Goal: Transaction & Acquisition: Purchase product/service

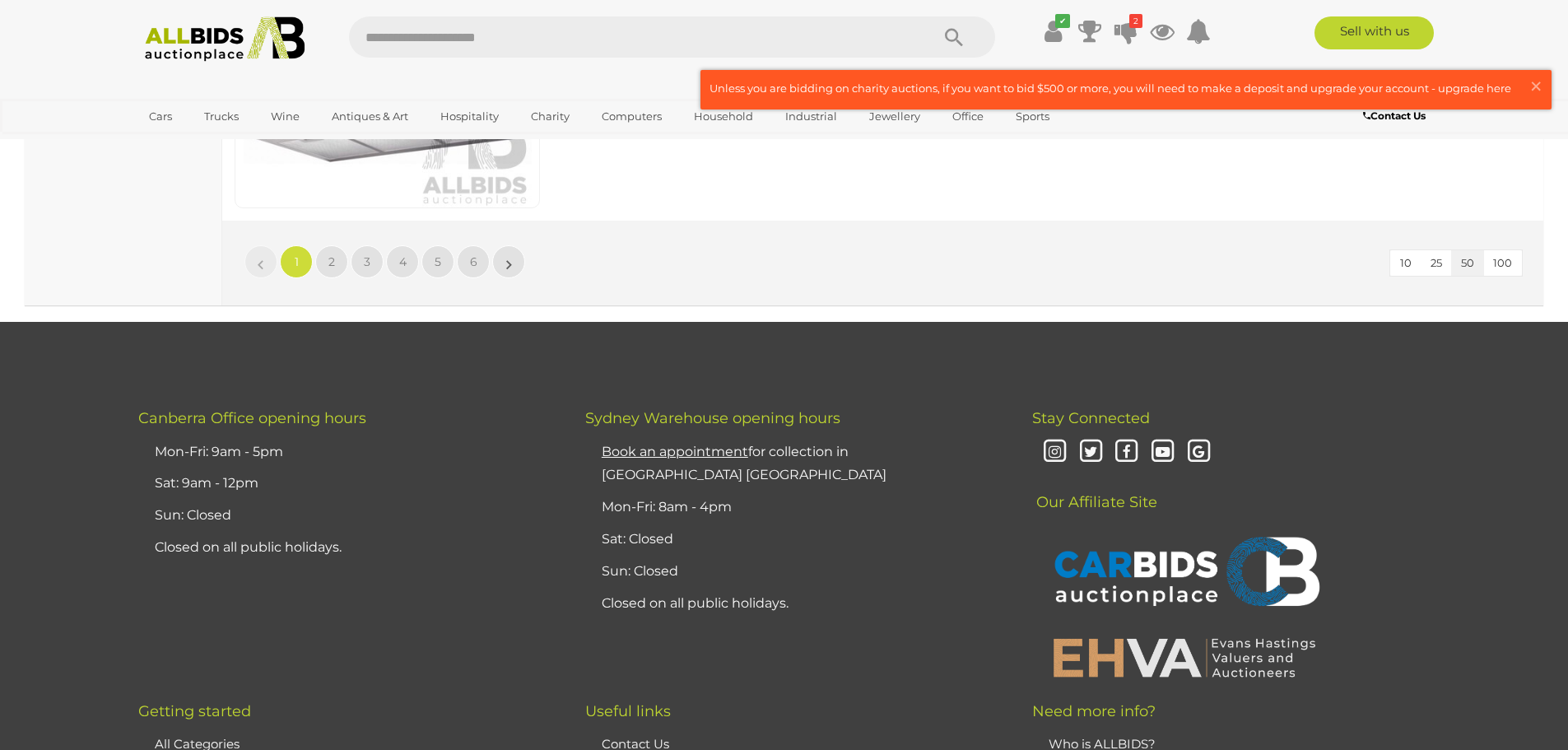
scroll to position [15726, 0]
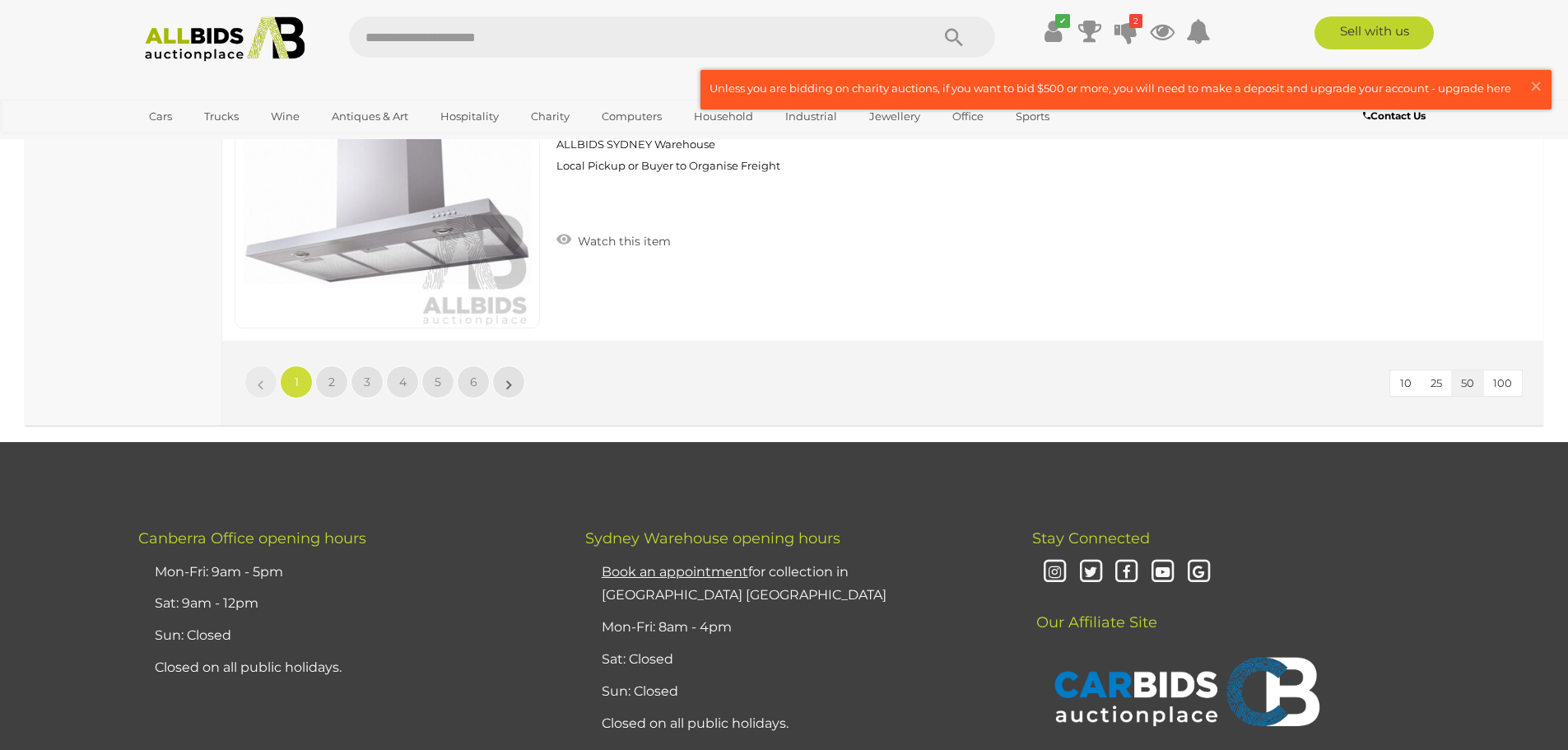
click at [510, 379] on li "»" at bounding box center [509, 382] width 32 height 33
click at [513, 390] on link "»" at bounding box center [508, 382] width 33 height 33
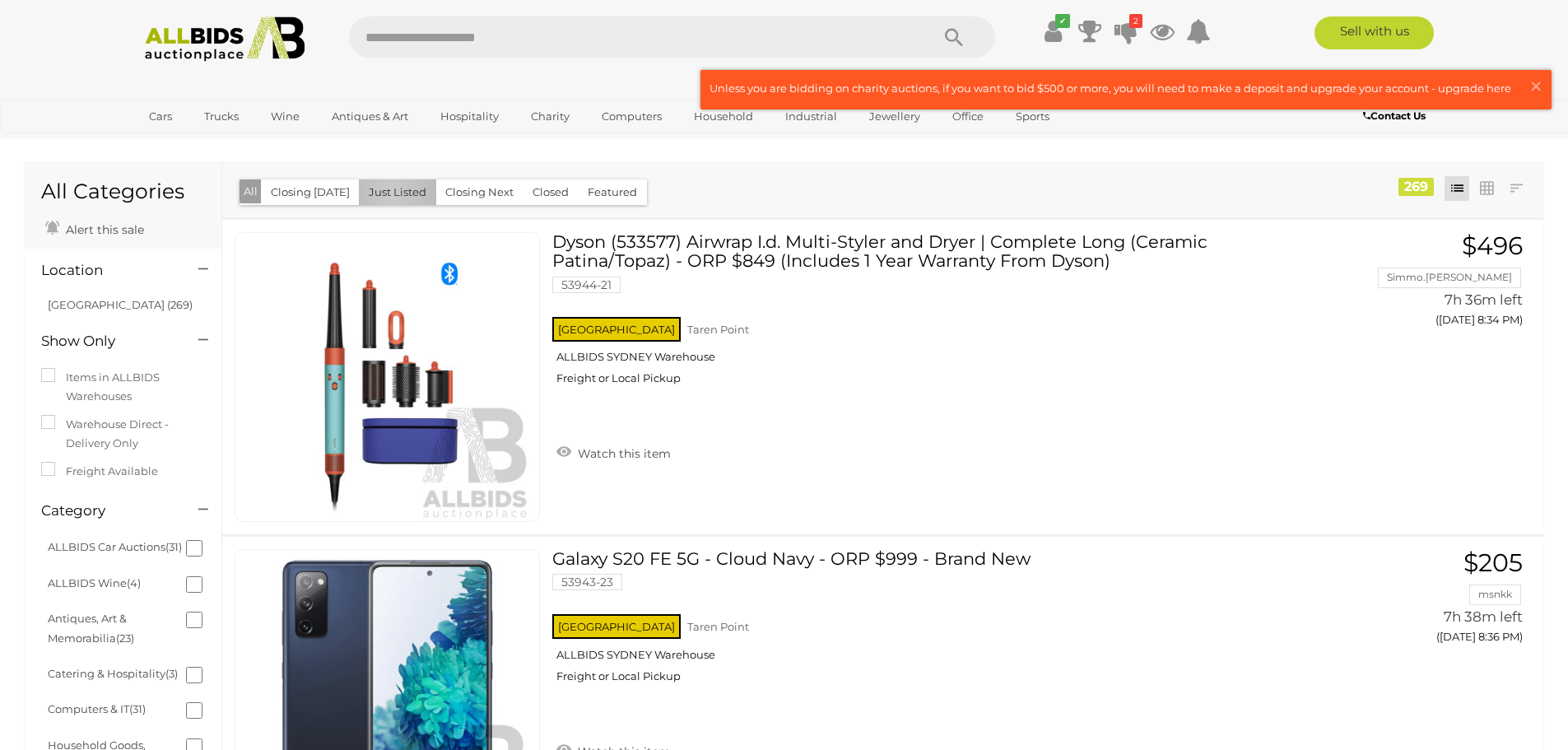
click at [387, 192] on button "Just Listed" at bounding box center [397, 192] width 78 height 26
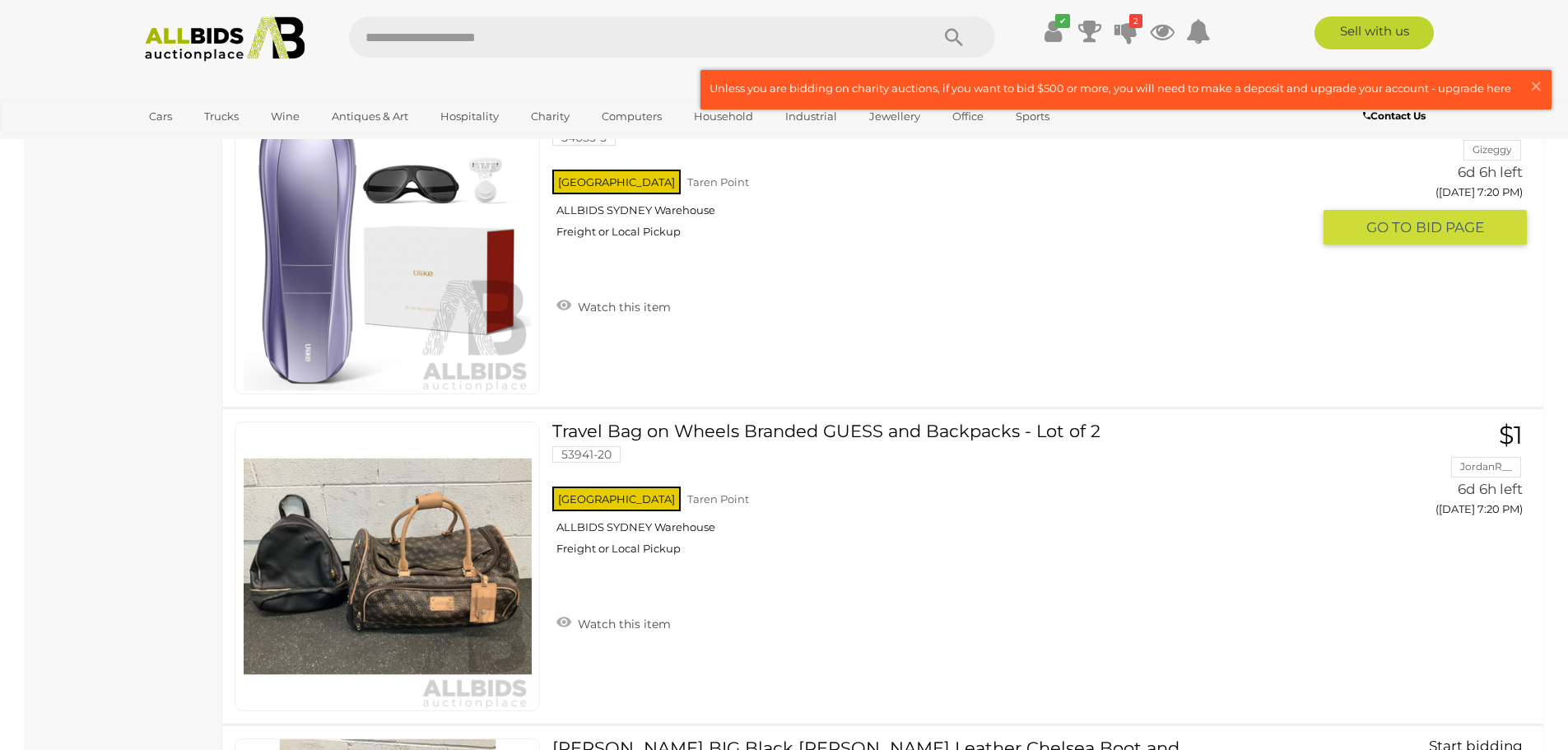
scroll to position [5435, 0]
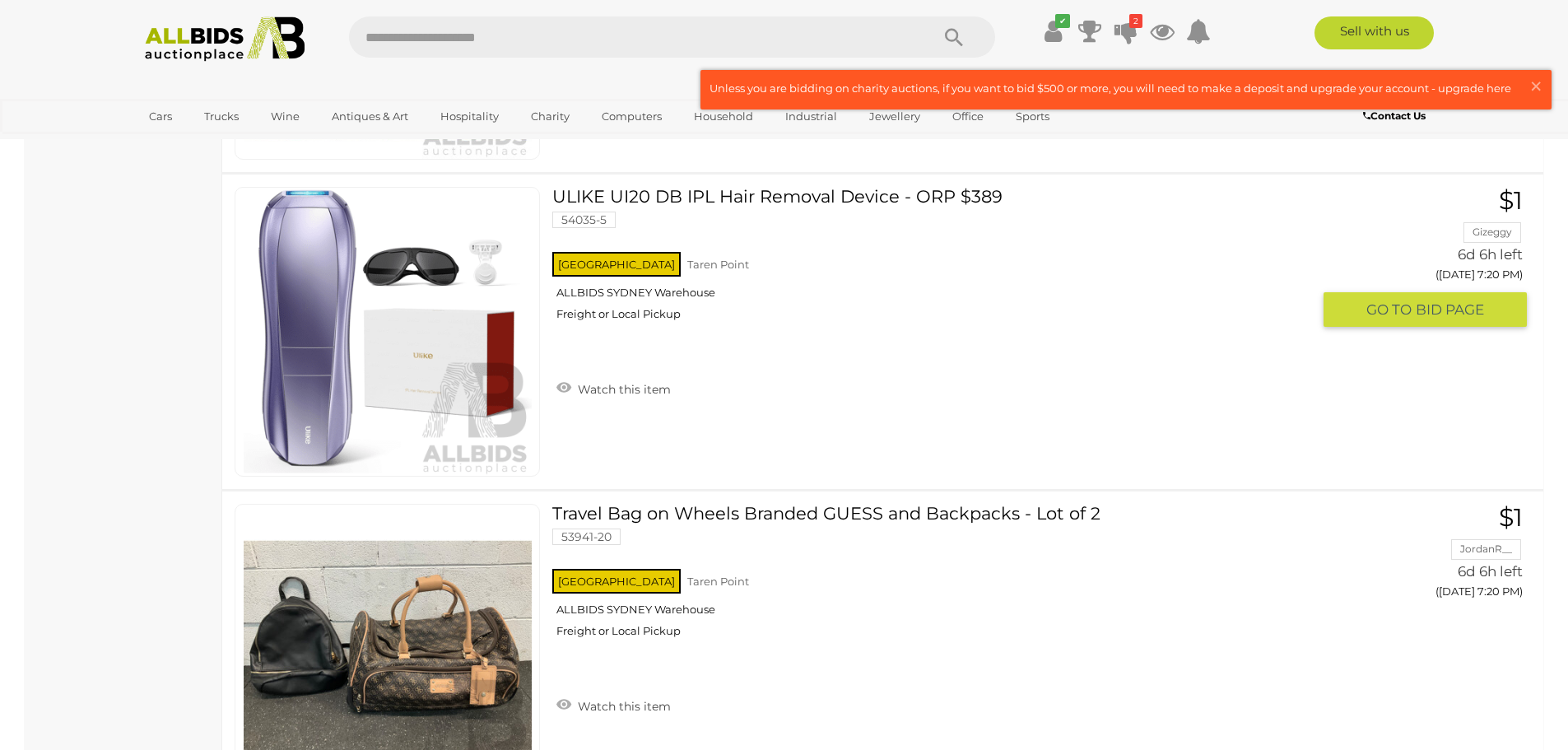
click at [759, 195] on link "ULIKE UI20 DB IPL Hair Removal Device - ORP $389 54035-5 NSW Taren Point" at bounding box center [937, 261] width 746 height 147
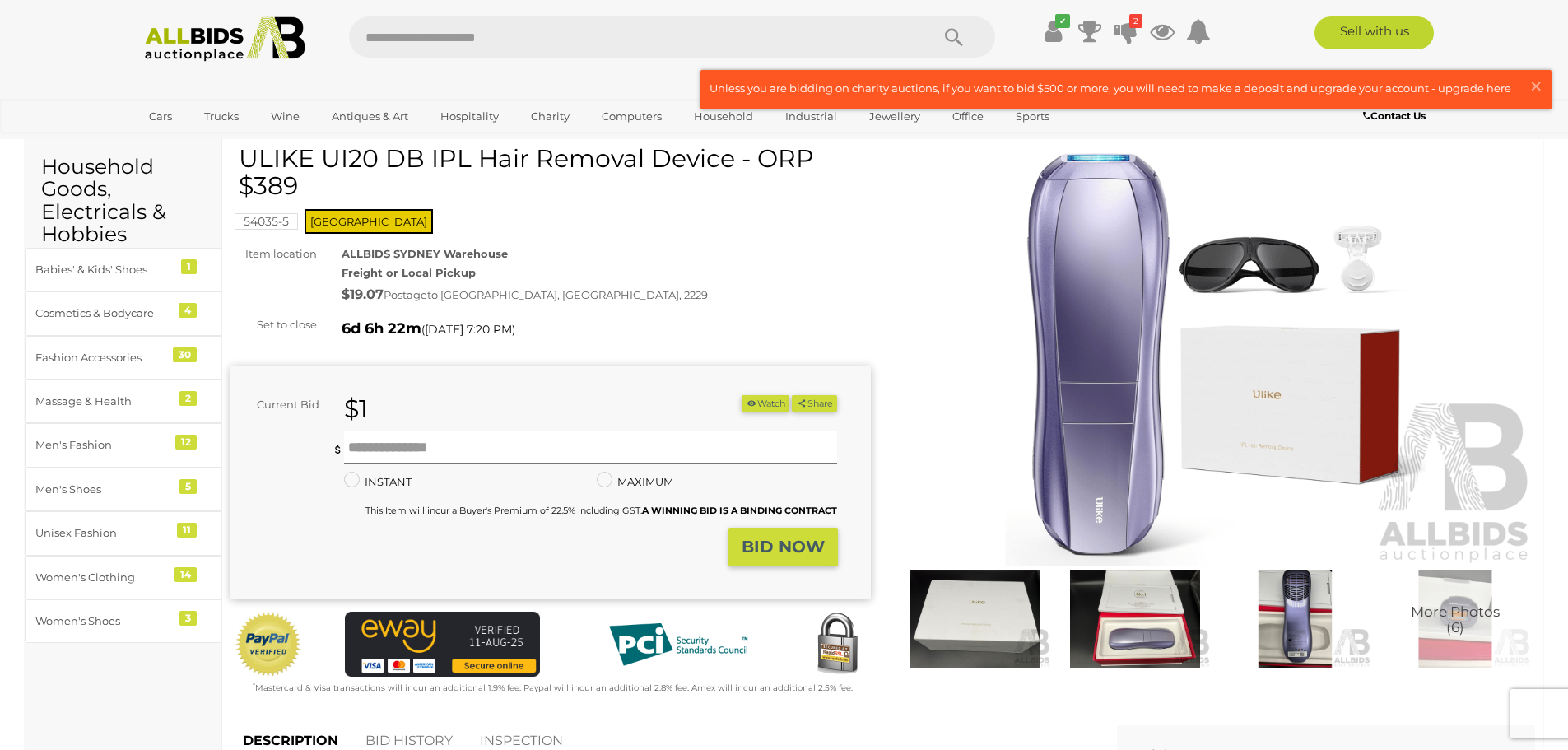
scroll to position [82, 0]
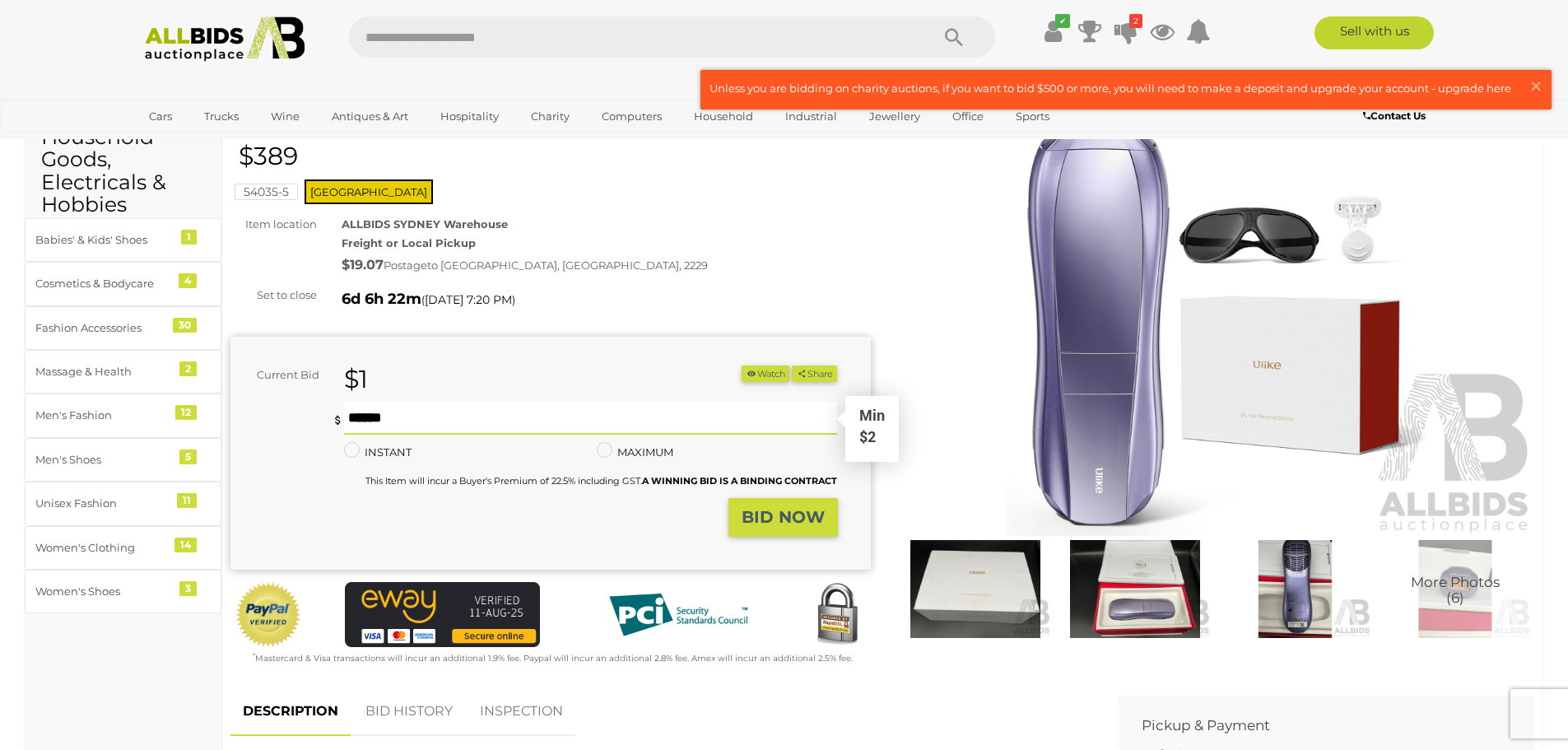
click at [435, 407] on input "text" at bounding box center [591, 418] width 494 height 33
click at [442, 407] on input "**" at bounding box center [591, 418] width 494 height 33
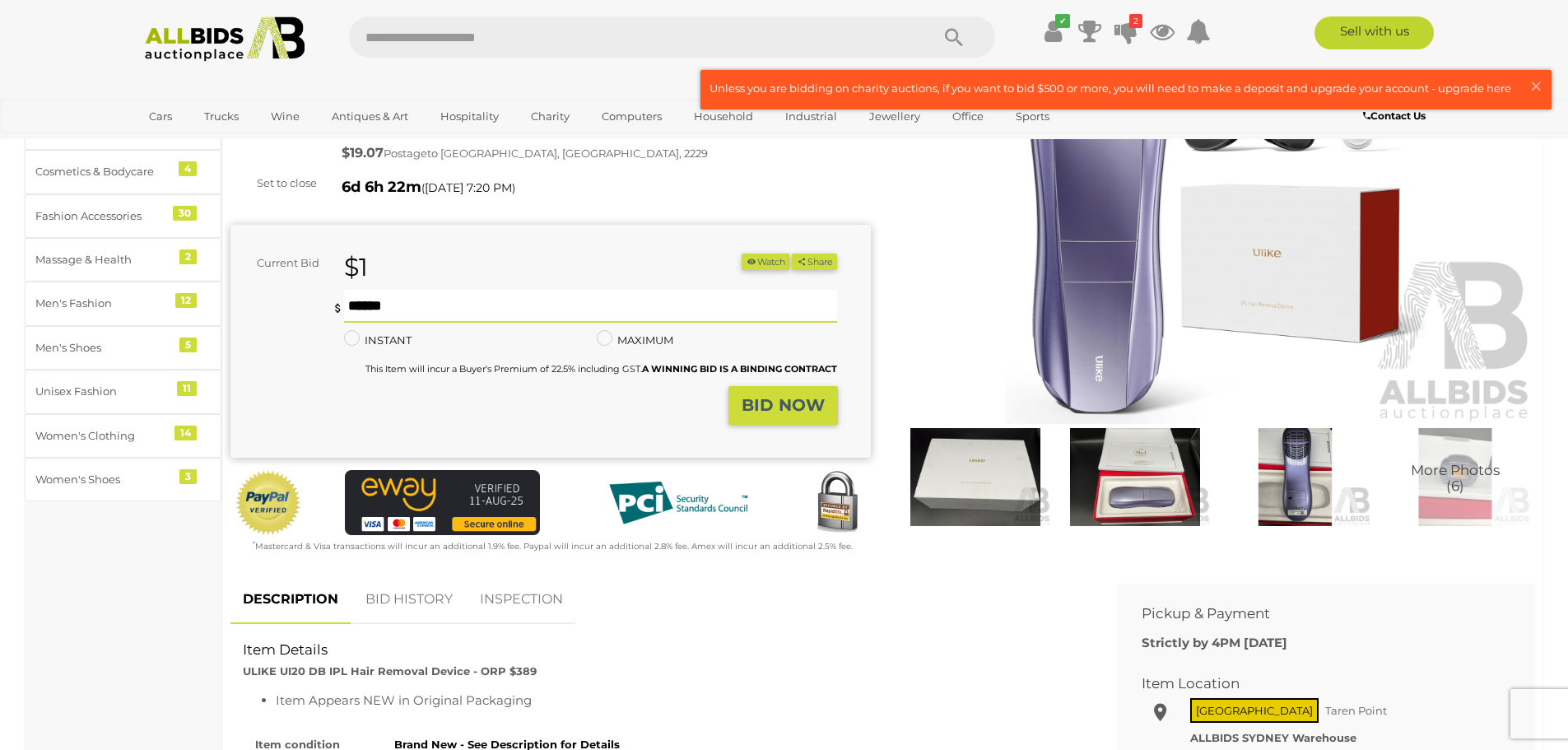
scroll to position [0, 0]
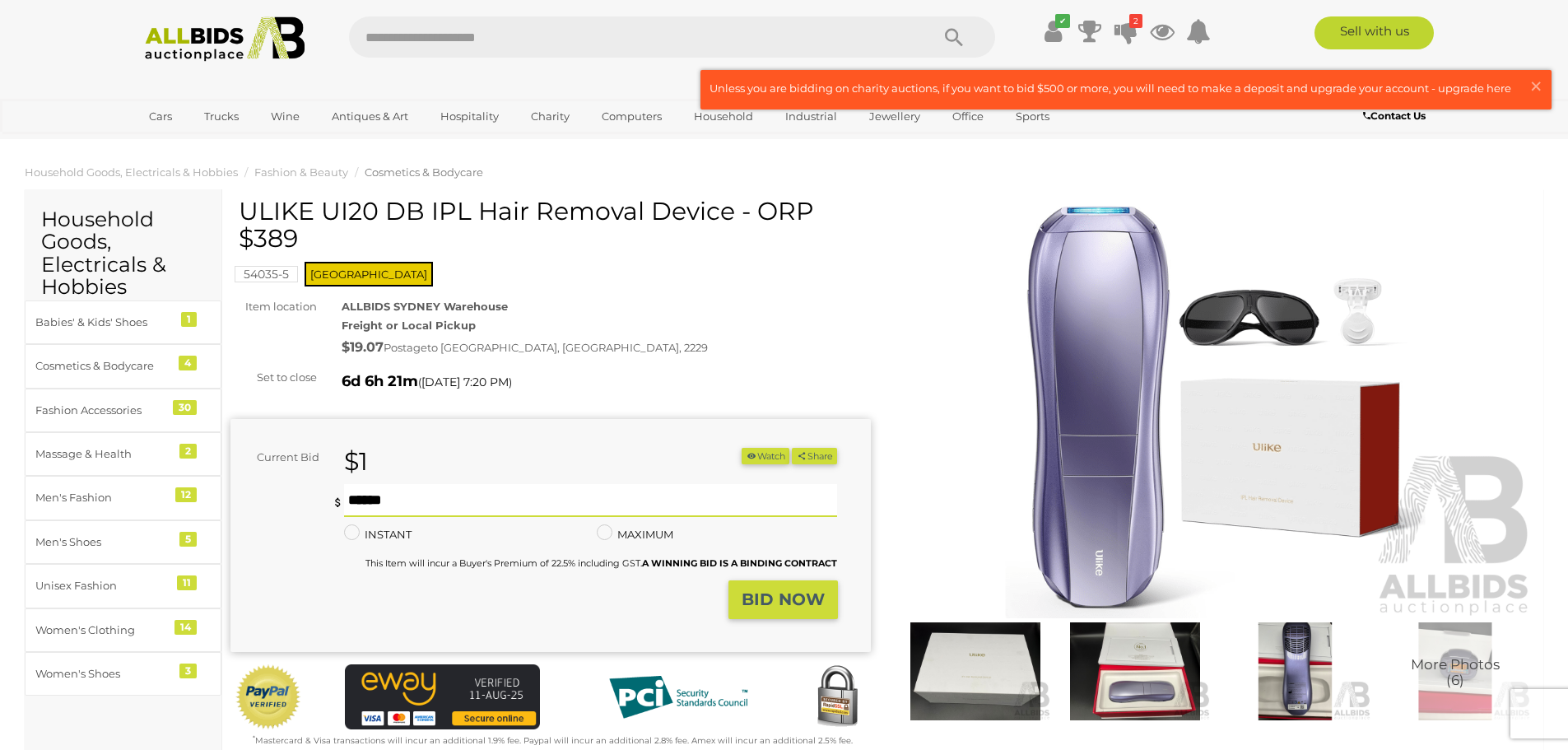
type input "**"
click at [810, 602] on strong "BID NOW" at bounding box center [782, 599] width 83 height 20
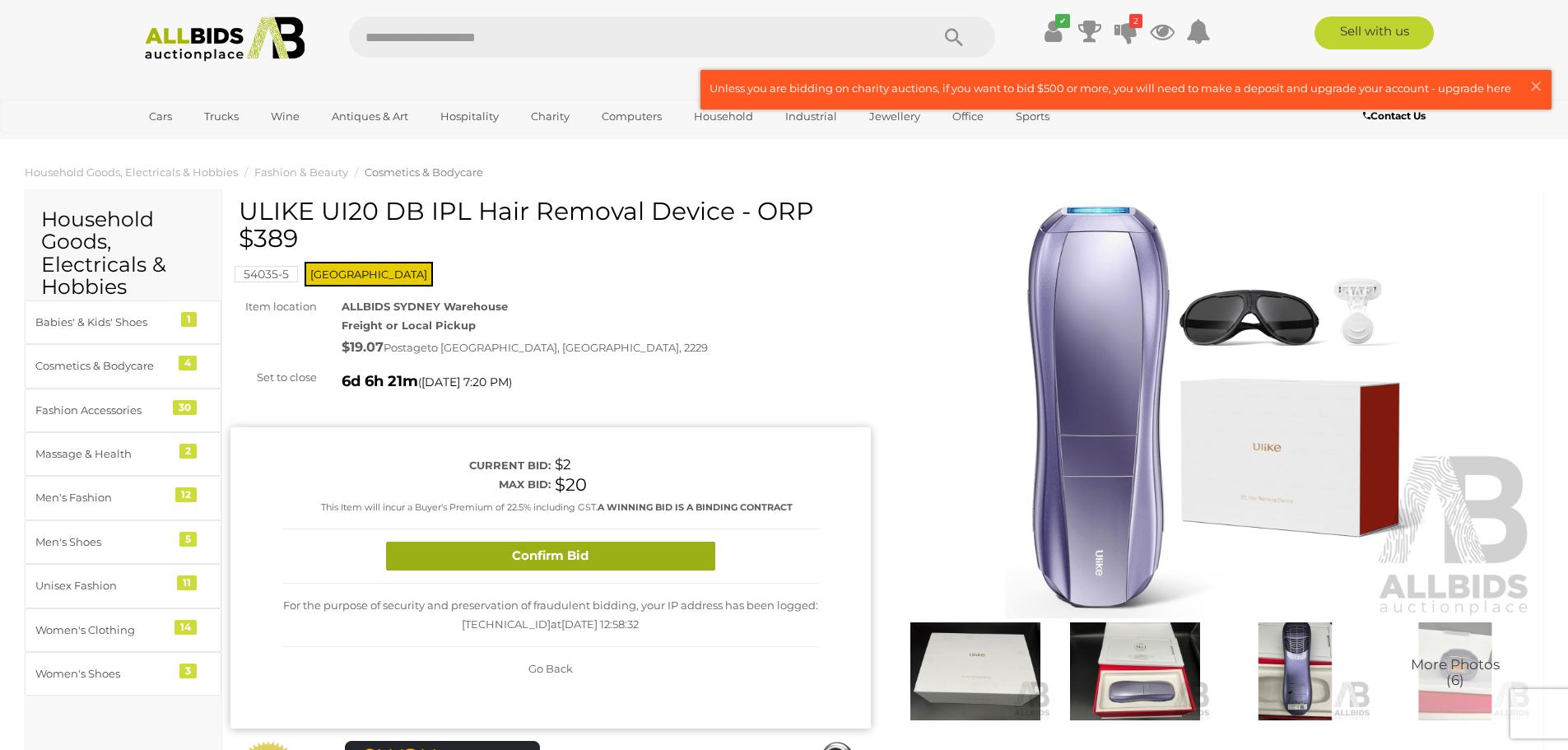
click at [561, 554] on button "Confirm Bid" at bounding box center [551, 556] width 330 height 29
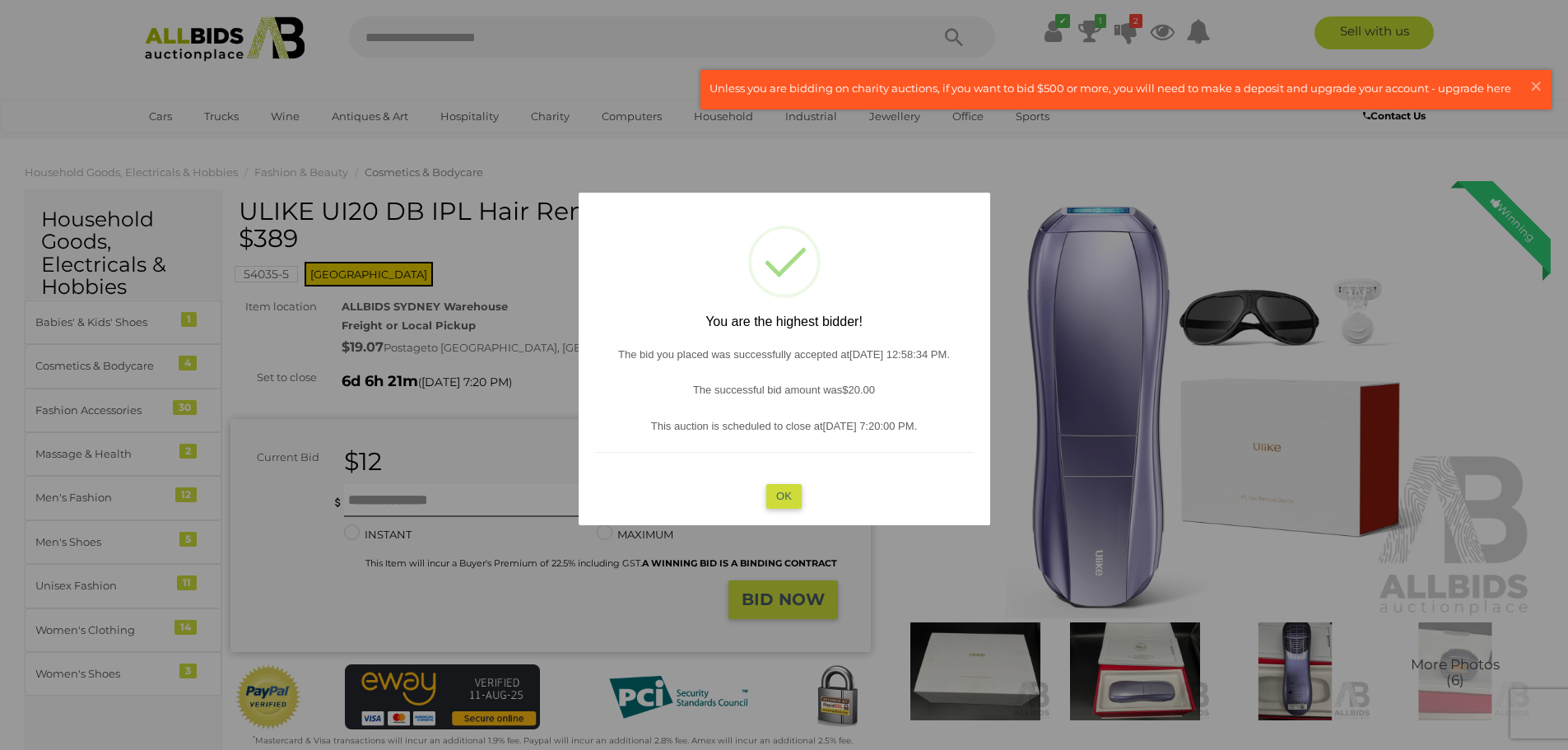
click at [795, 484] on div "? ! i You are the highest bidder! The bid you placed was successfully accepted …" at bounding box center [785, 359] width 412 height 332
click at [795, 491] on button "OK" at bounding box center [783, 496] width 35 height 24
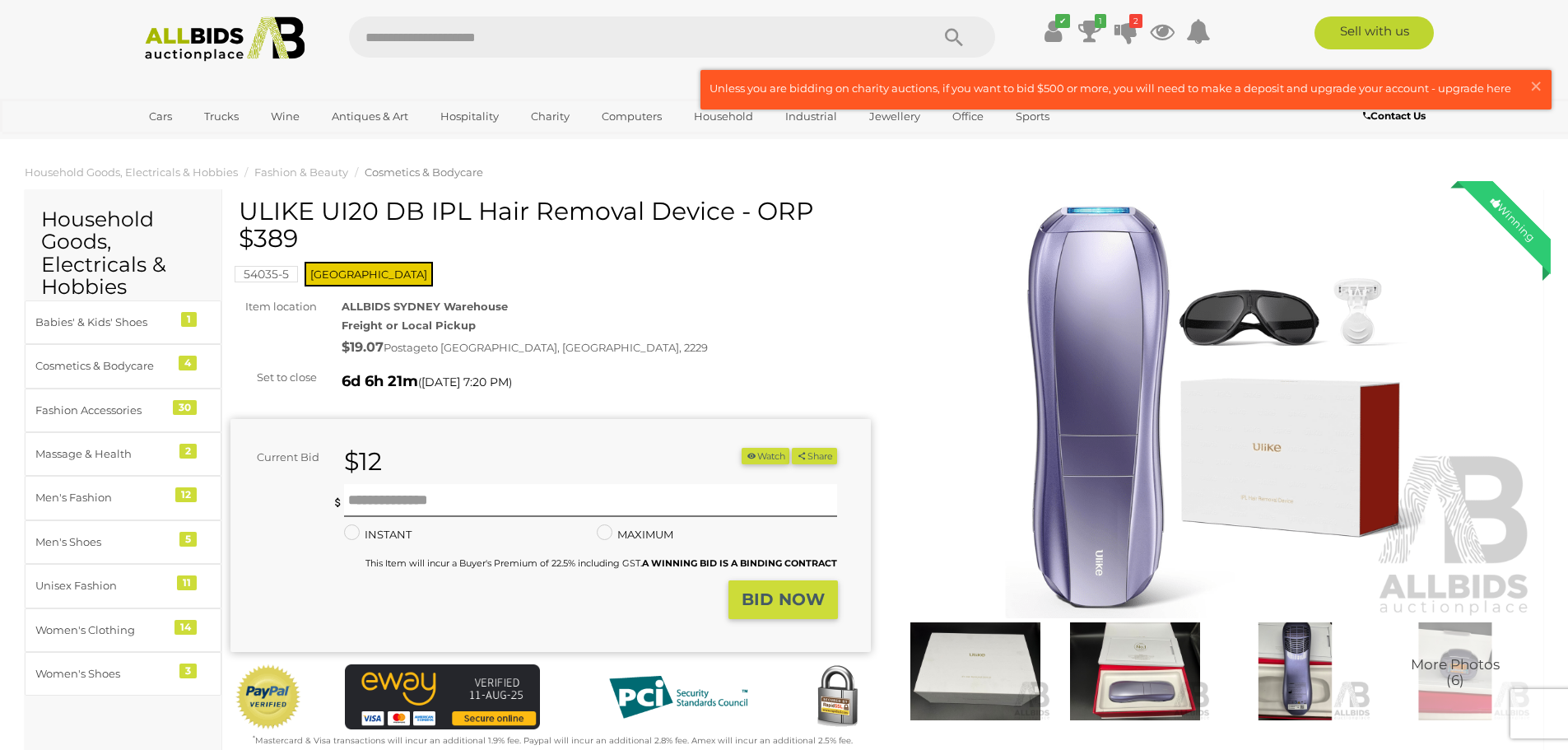
scroll to position [82, 0]
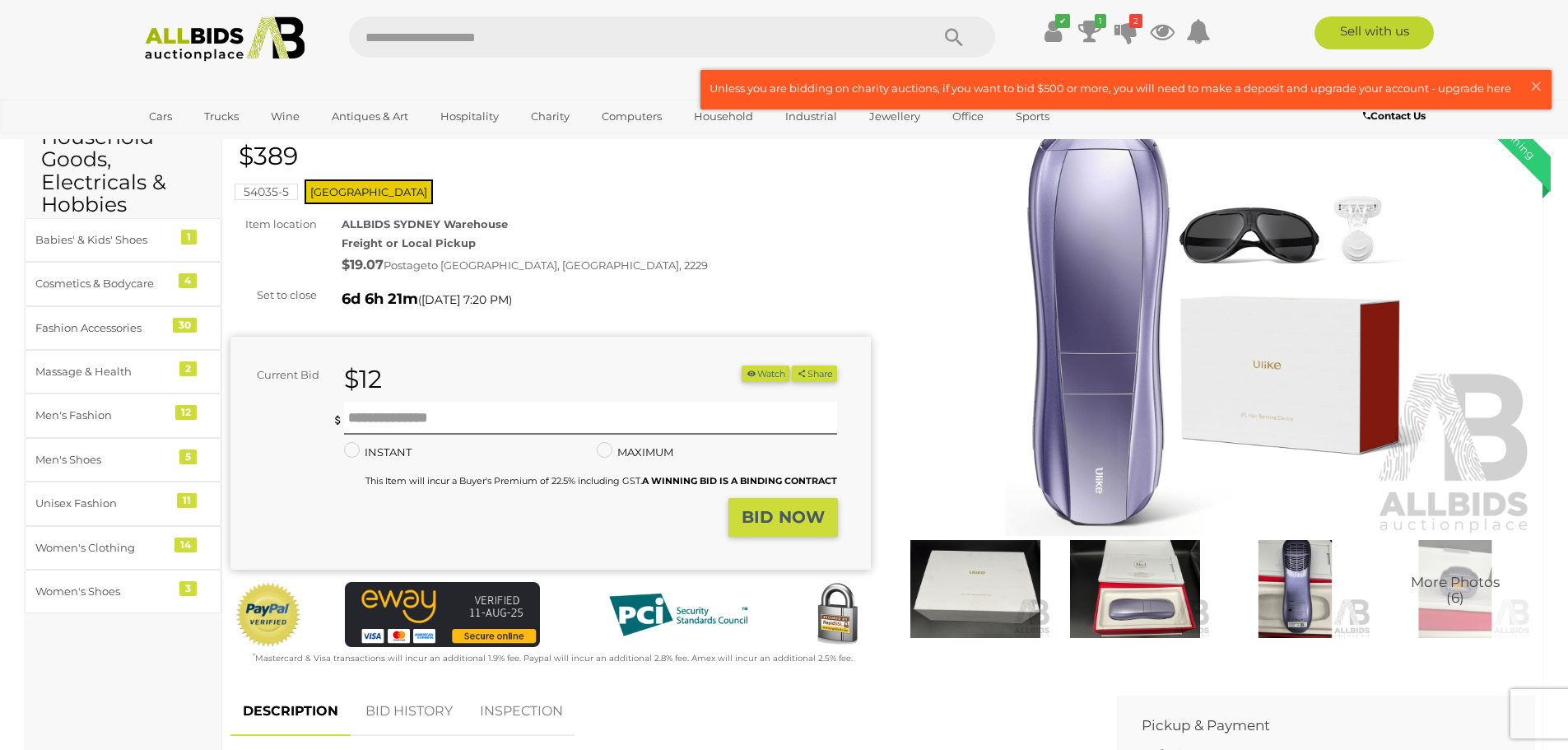
click at [1189, 345] on img at bounding box center [1216, 330] width 641 height 413
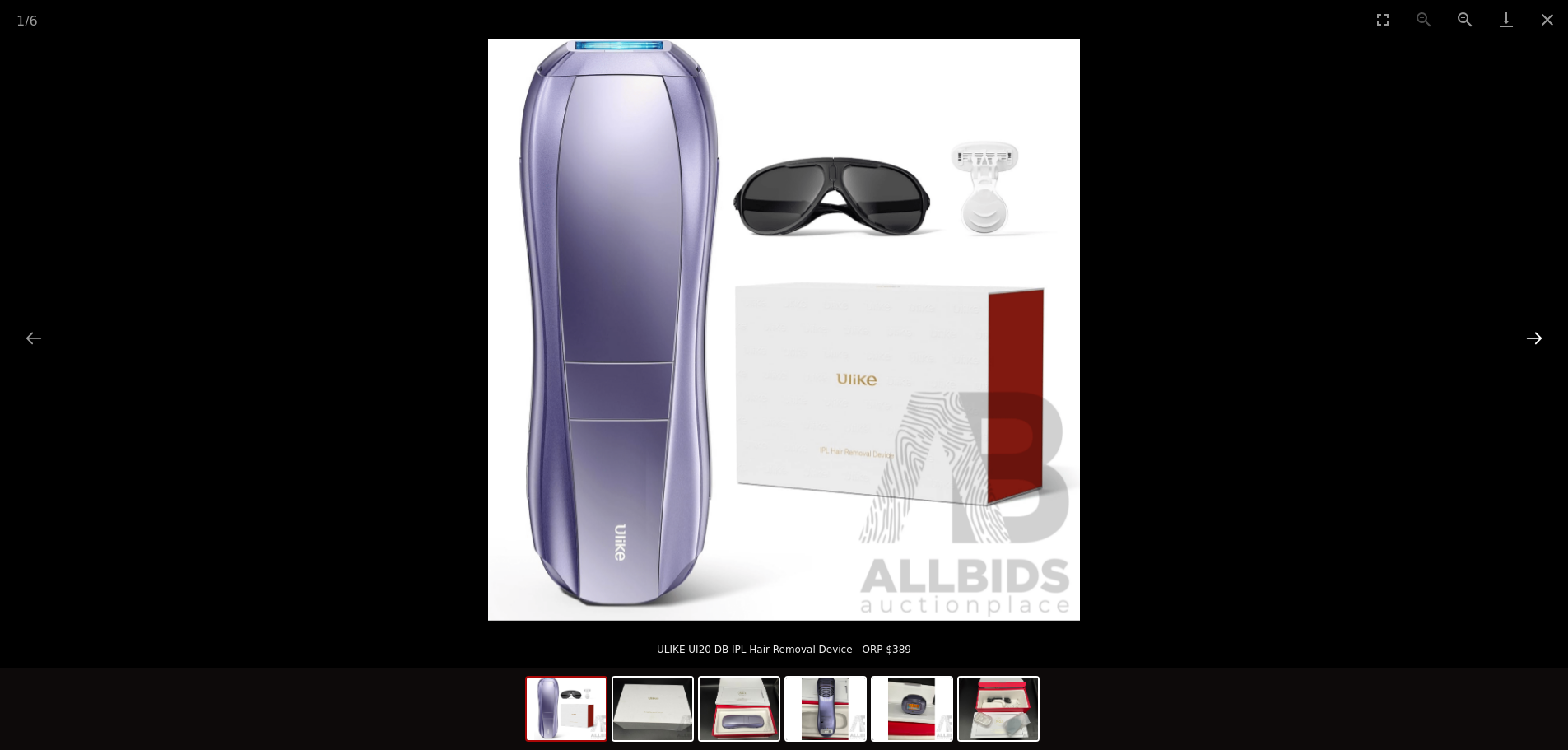
click at [1524, 337] on button "Next slide" at bounding box center [1534, 338] width 34 height 32
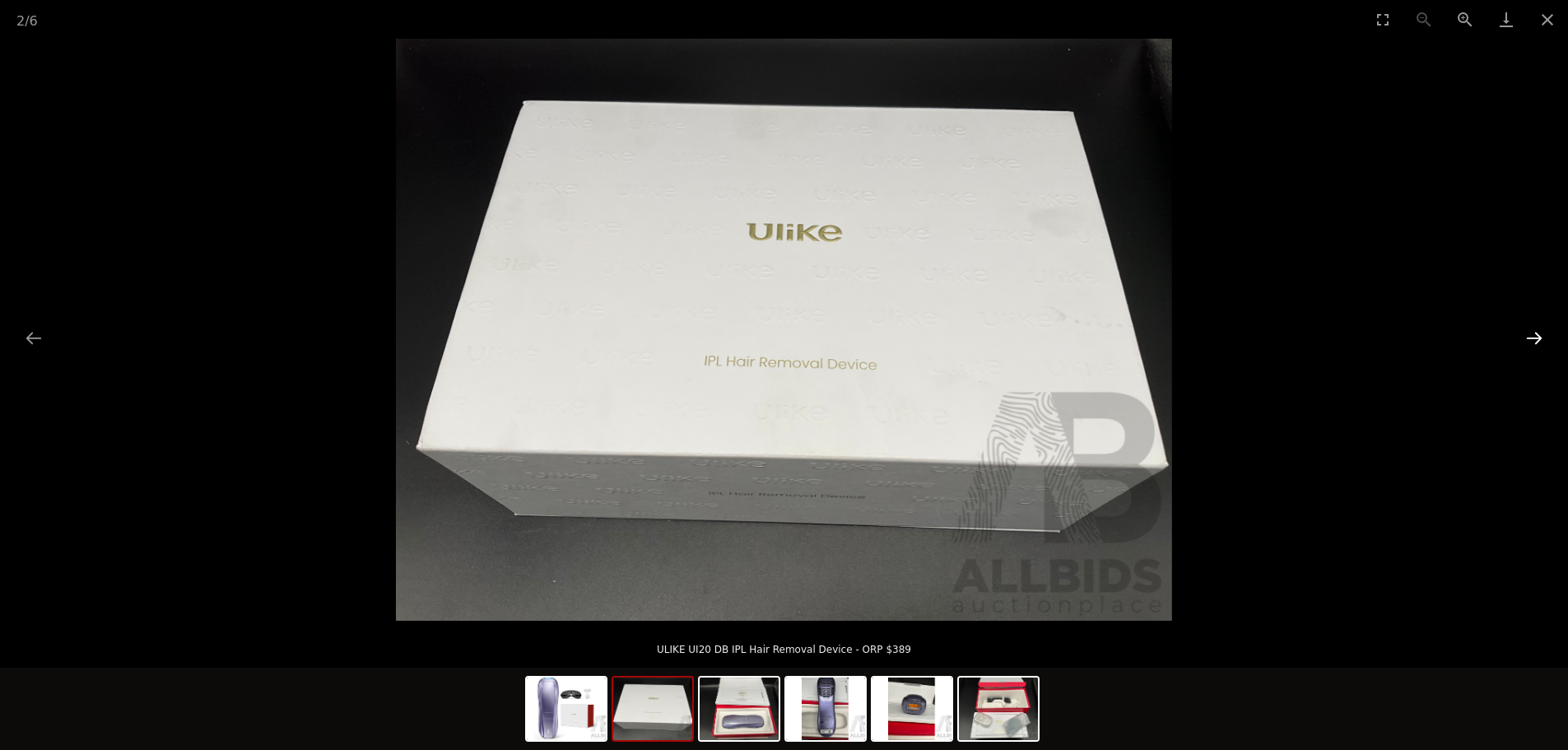
click at [1525, 337] on button "Next slide" at bounding box center [1534, 338] width 34 height 32
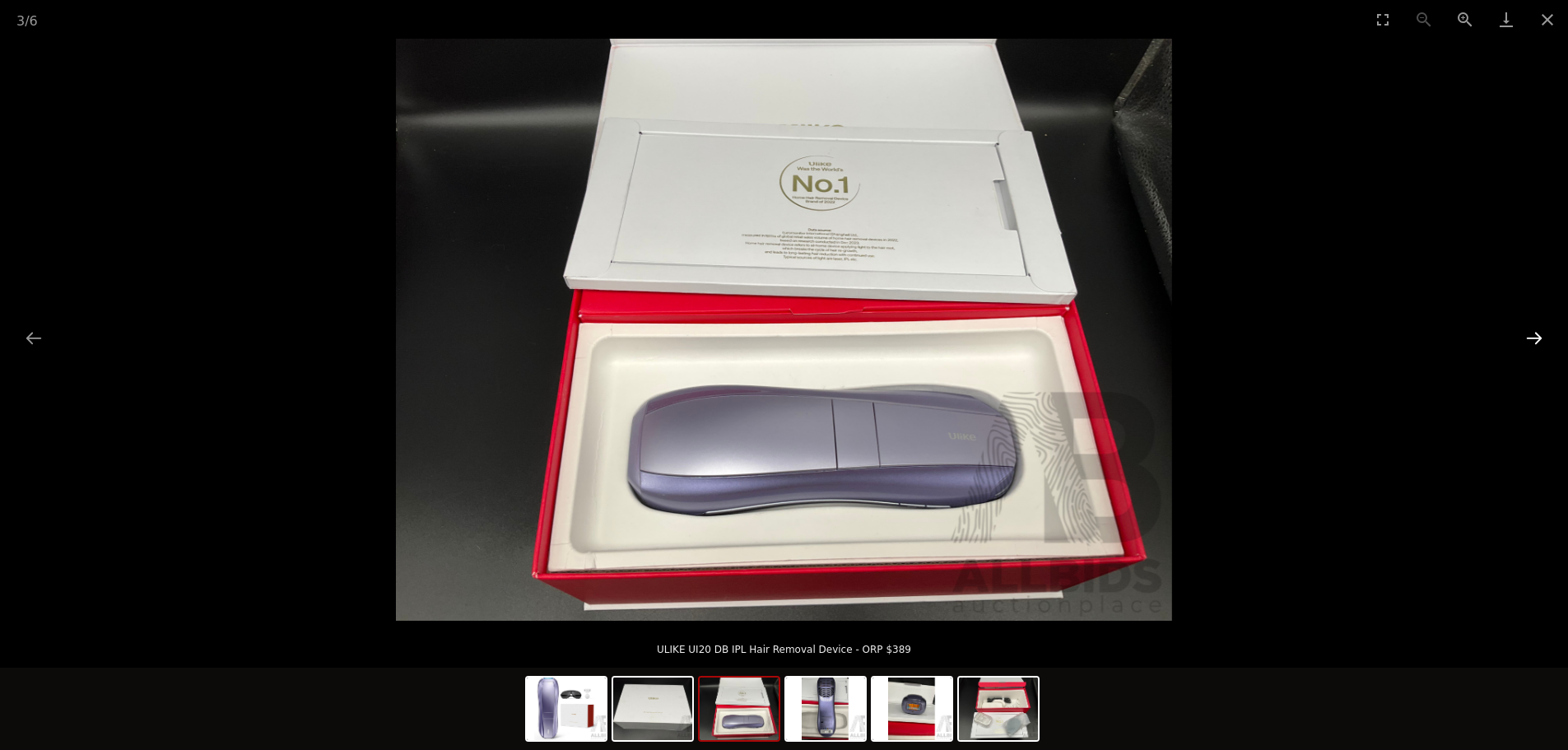
click at [1530, 336] on button "Next slide" at bounding box center [1534, 338] width 34 height 32
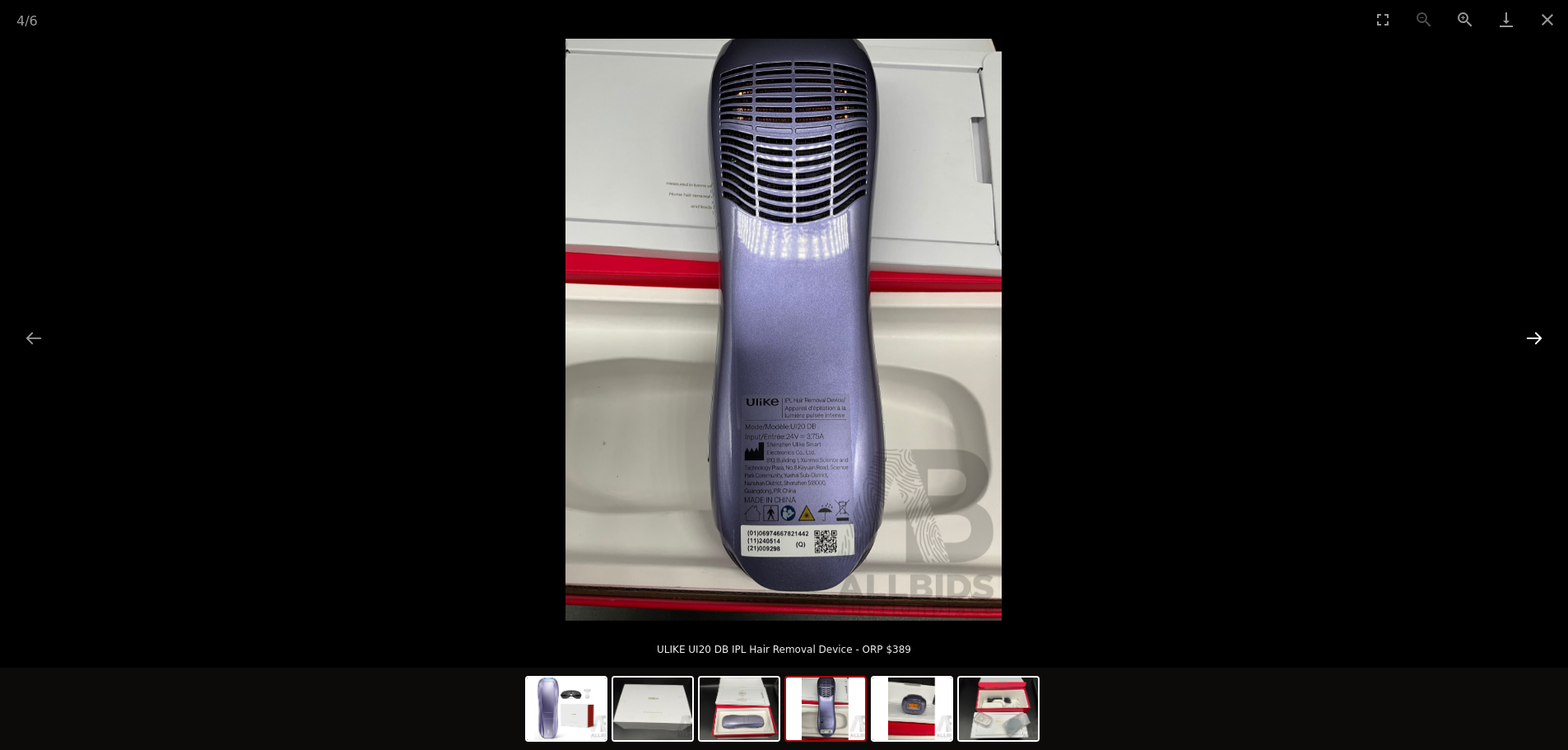
click at [1530, 336] on button "Next slide" at bounding box center [1534, 338] width 34 height 32
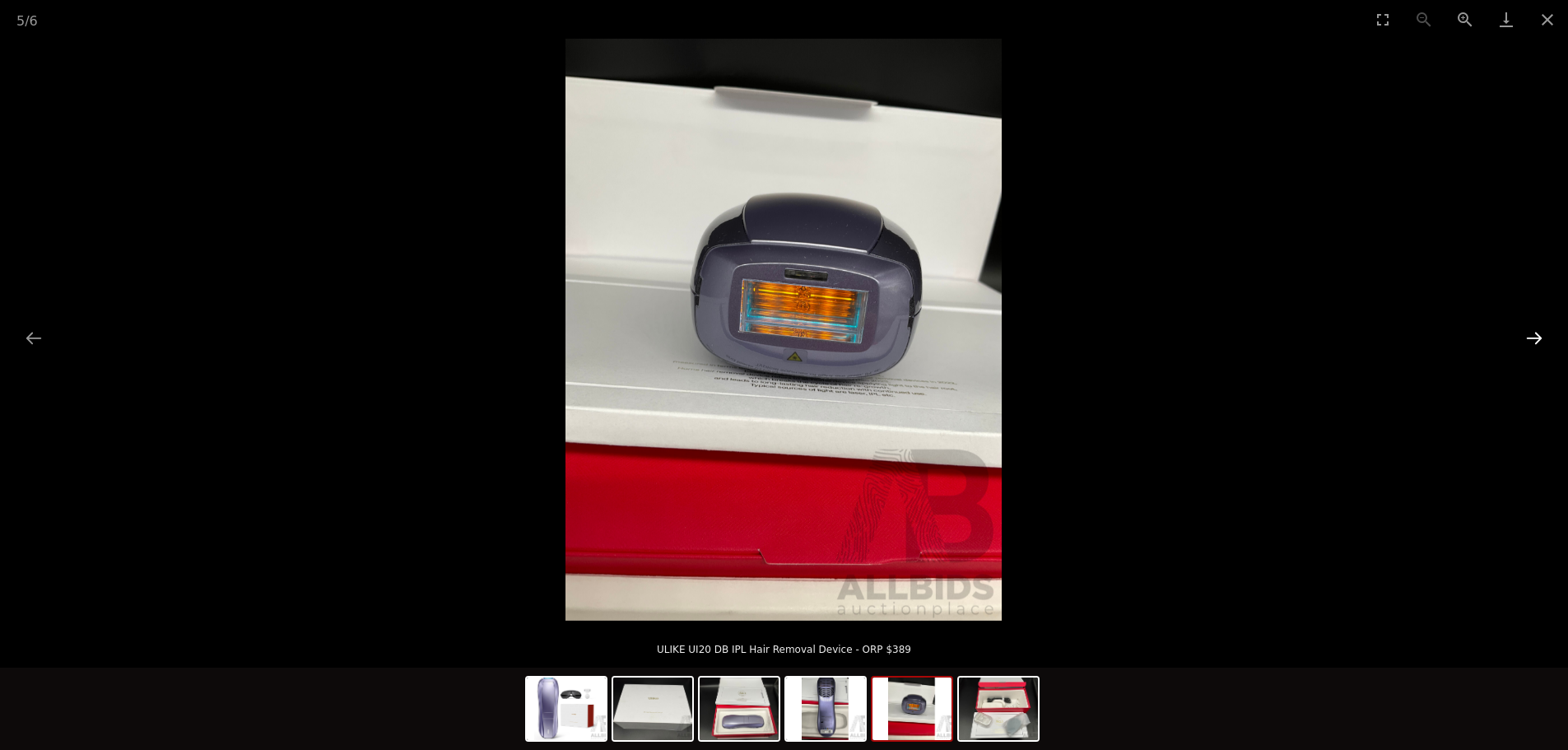
click at [1530, 336] on button "Next slide" at bounding box center [1534, 338] width 34 height 32
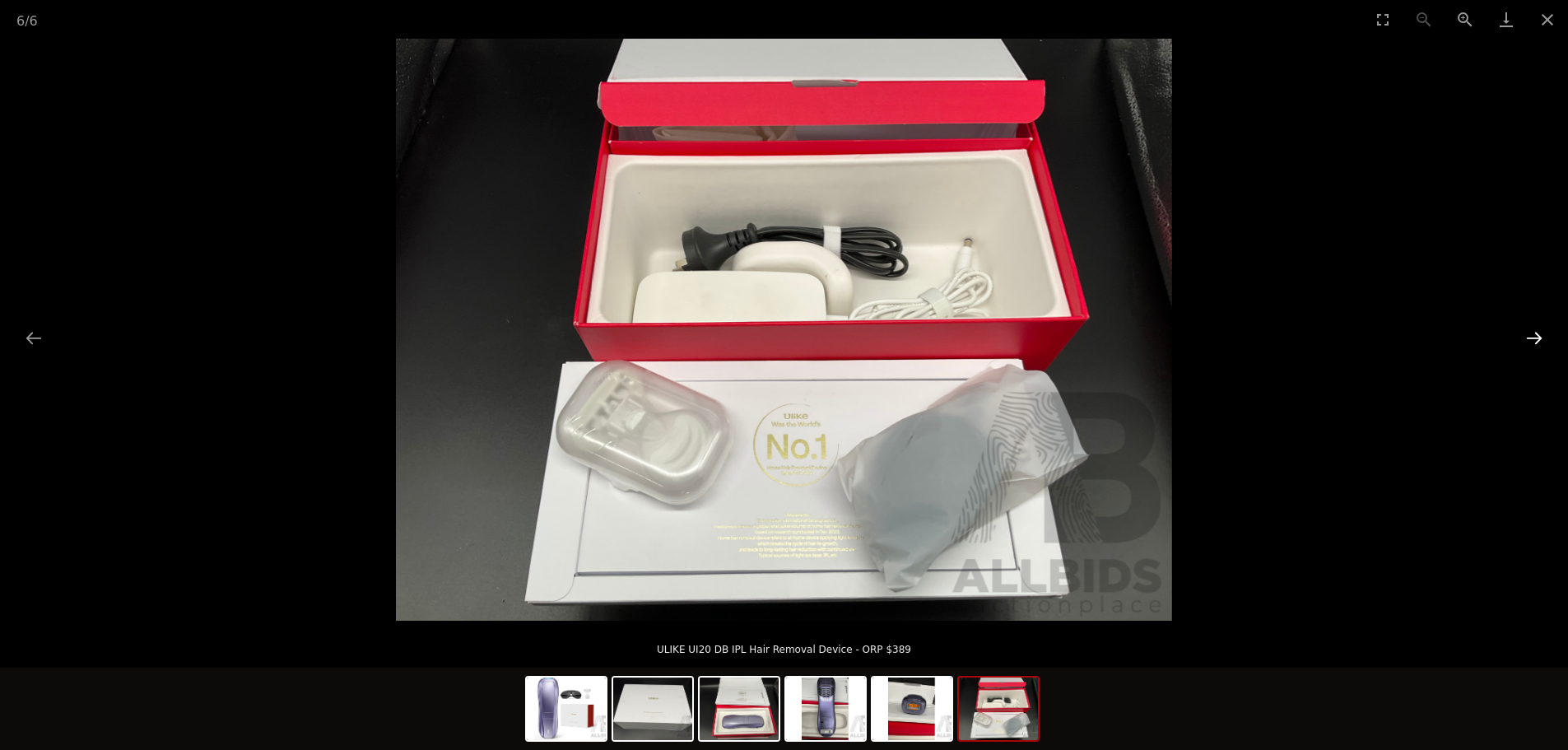
click at [1530, 336] on button "Next slide" at bounding box center [1534, 338] width 34 height 32
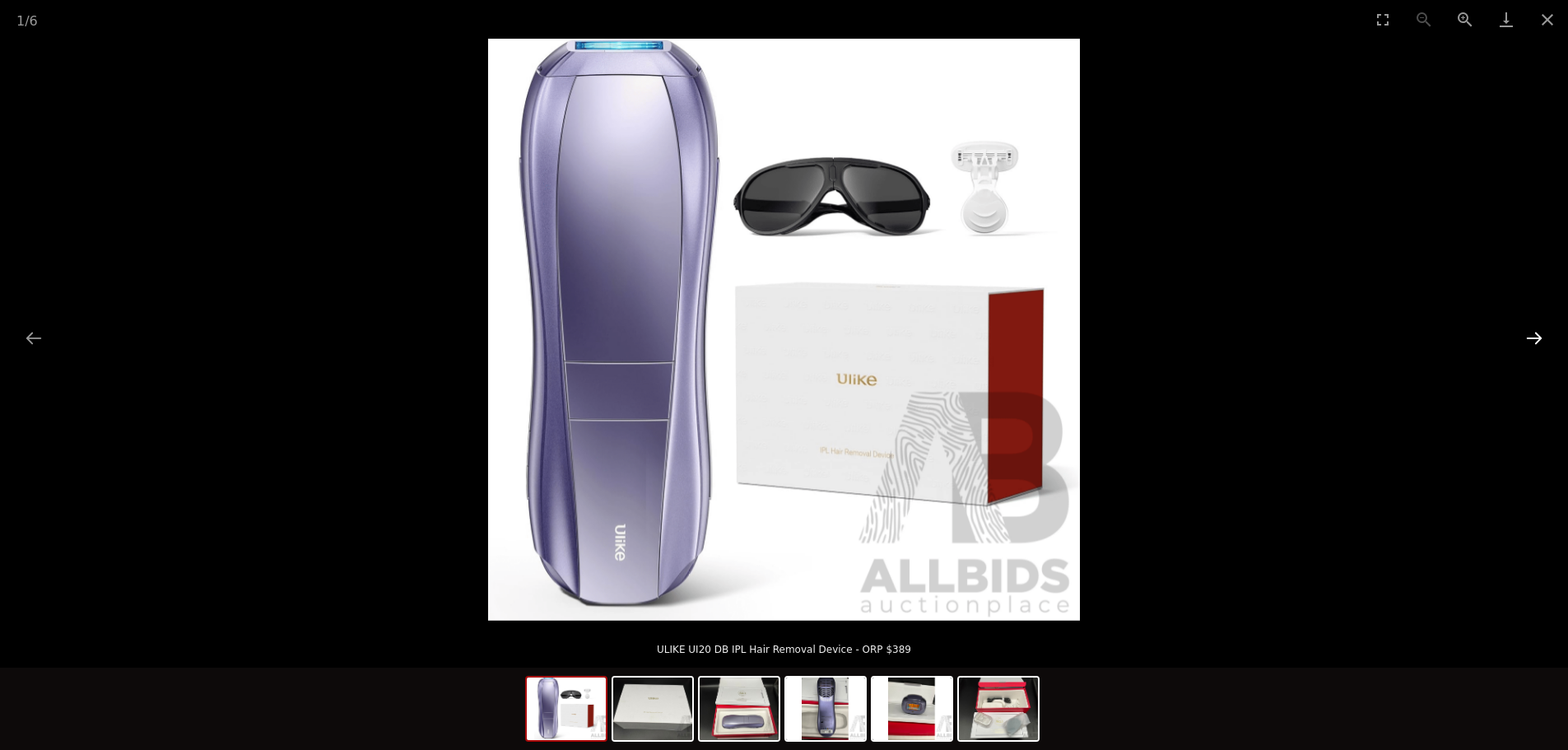
click at [1534, 336] on button "Next slide" at bounding box center [1534, 338] width 34 height 32
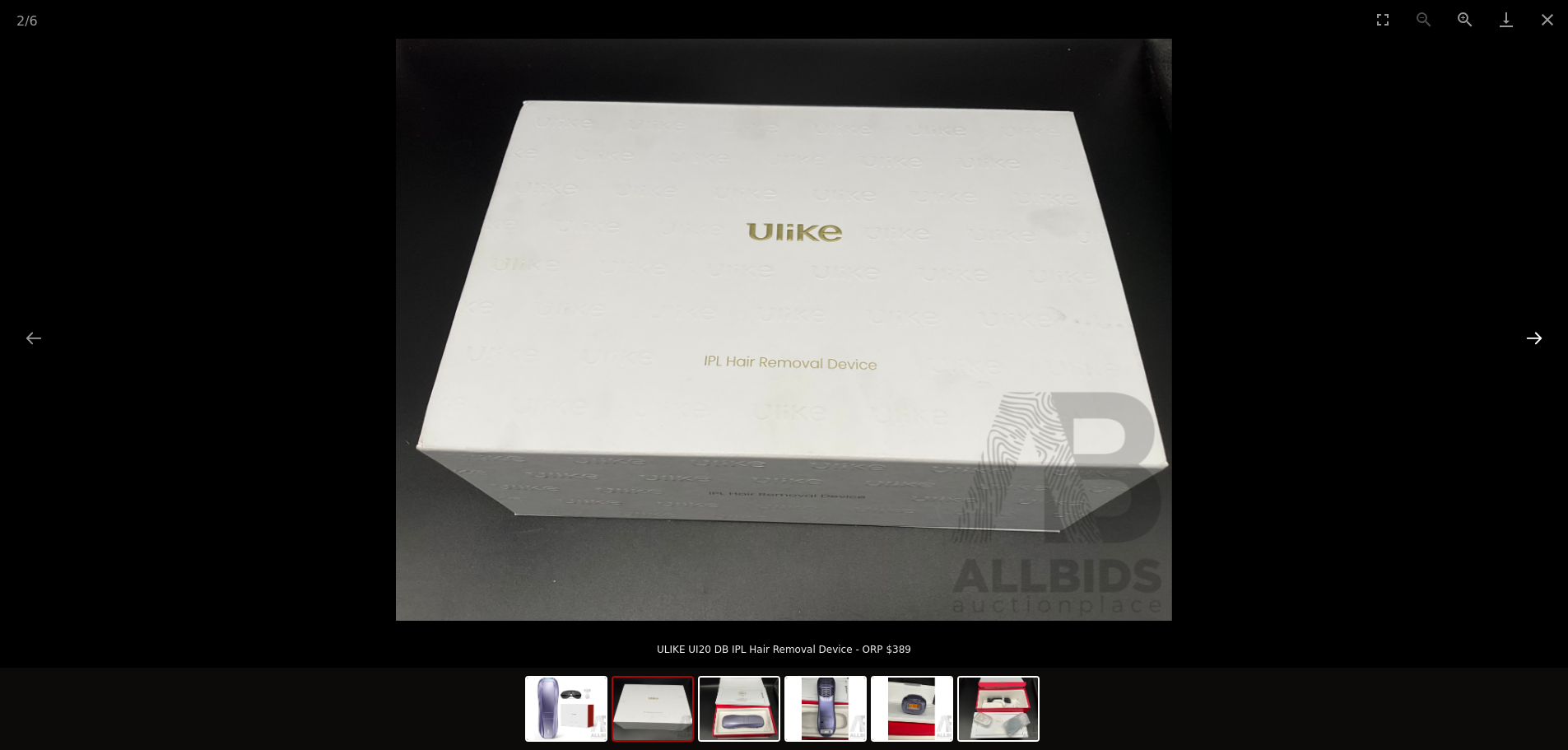
click at [1532, 337] on button "Next slide" at bounding box center [1534, 338] width 34 height 32
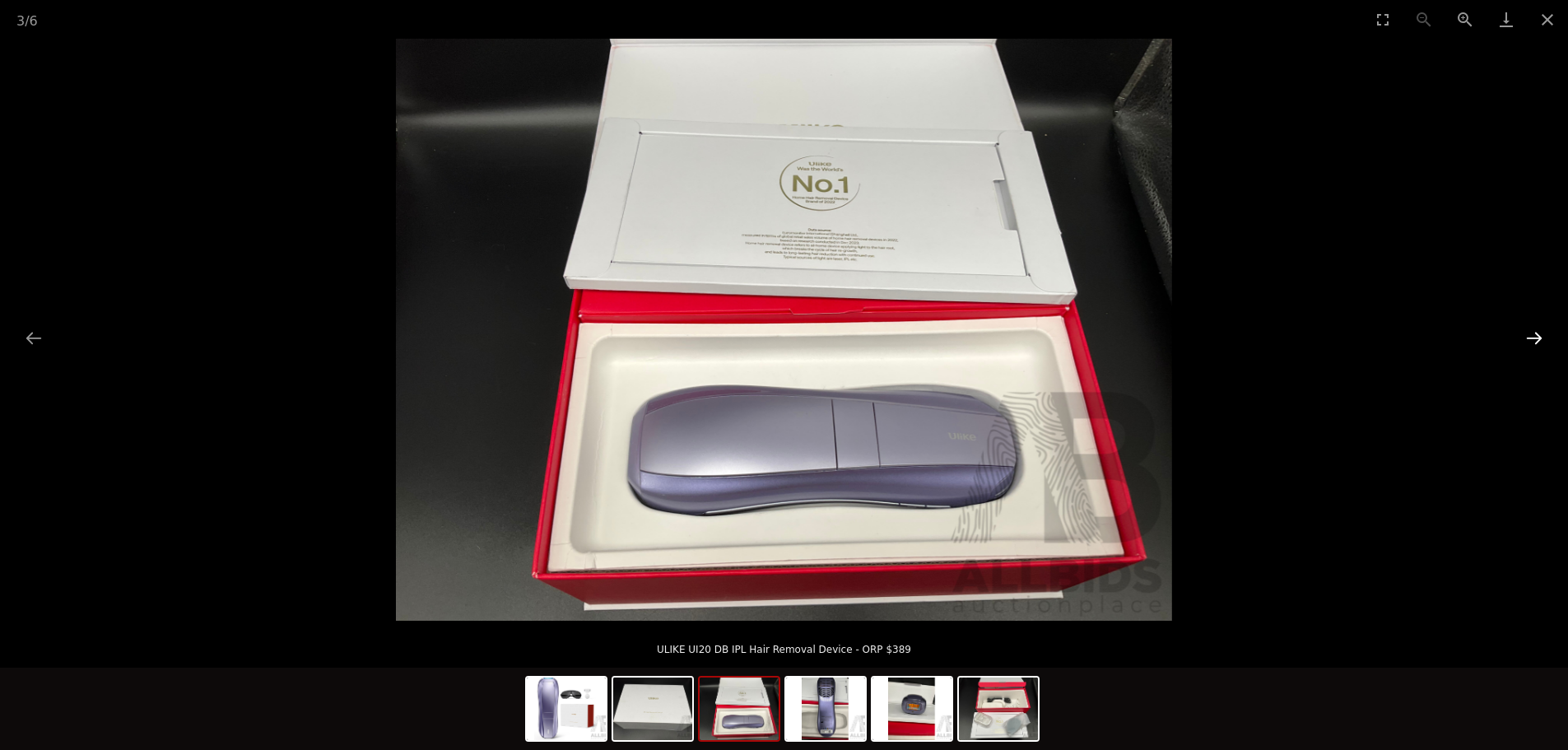
click at [1532, 337] on button "Next slide" at bounding box center [1534, 338] width 34 height 32
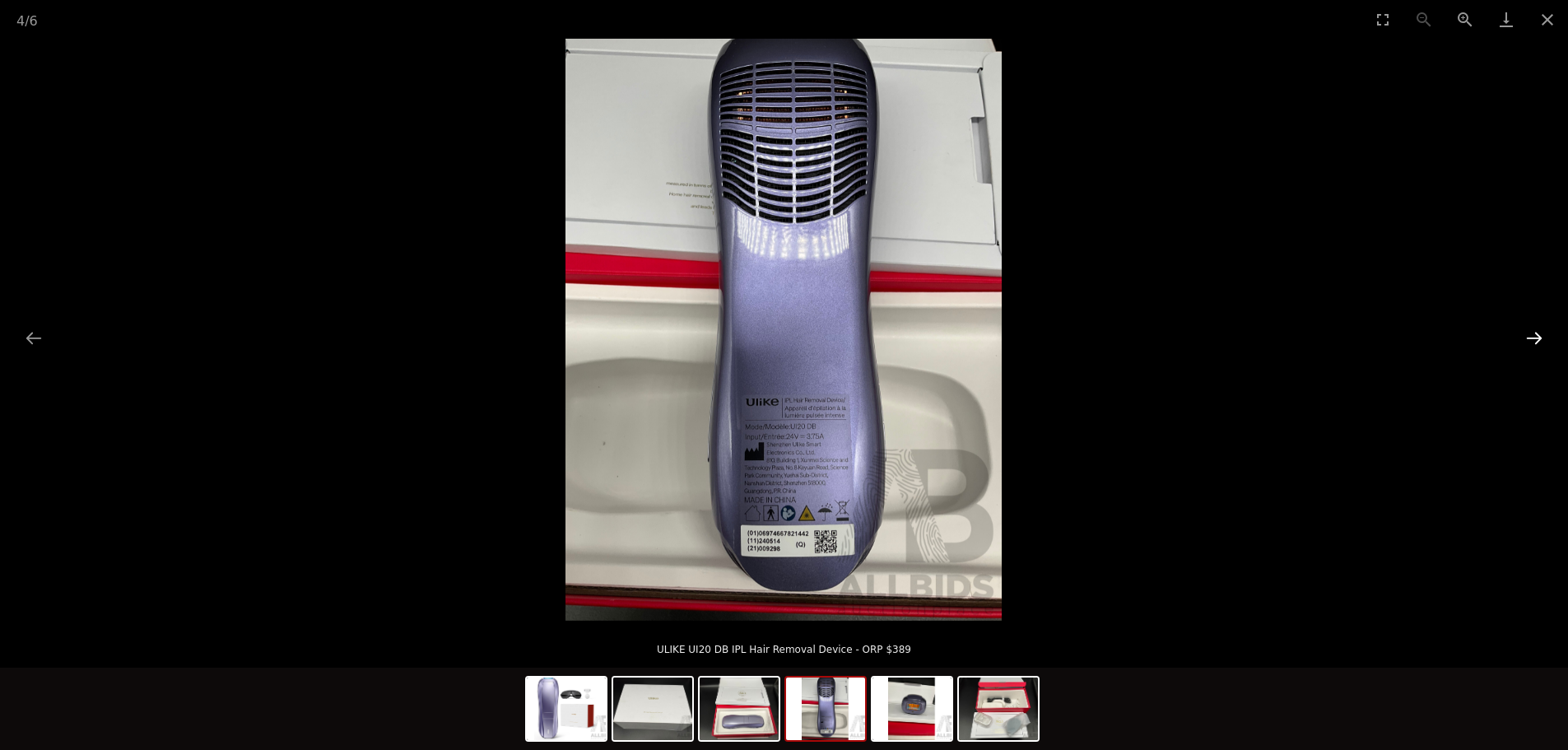
click at [1532, 337] on button "Next slide" at bounding box center [1534, 338] width 34 height 32
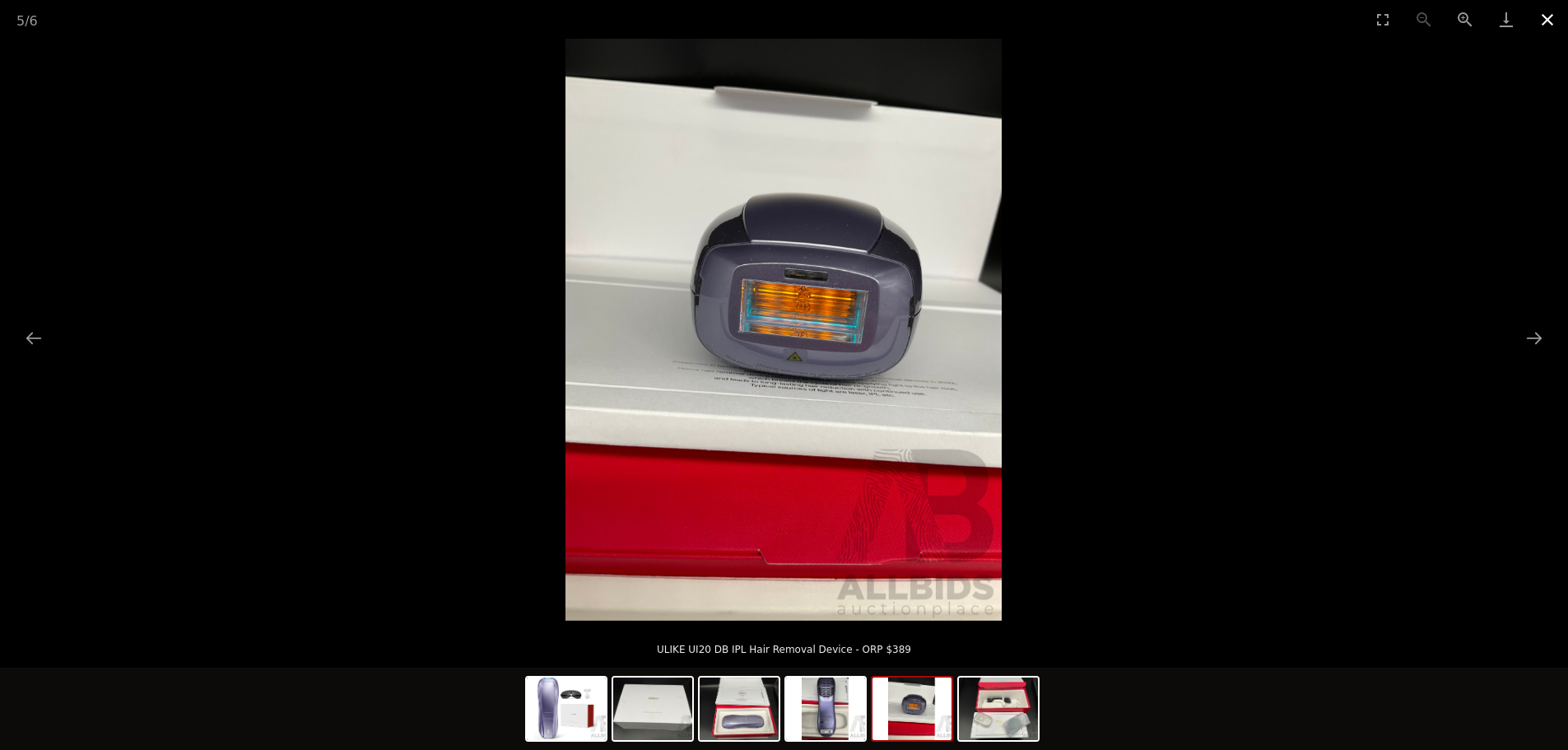
click at [1546, 12] on button "Close gallery" at bounding box center [1548, 19] width 41 height 38
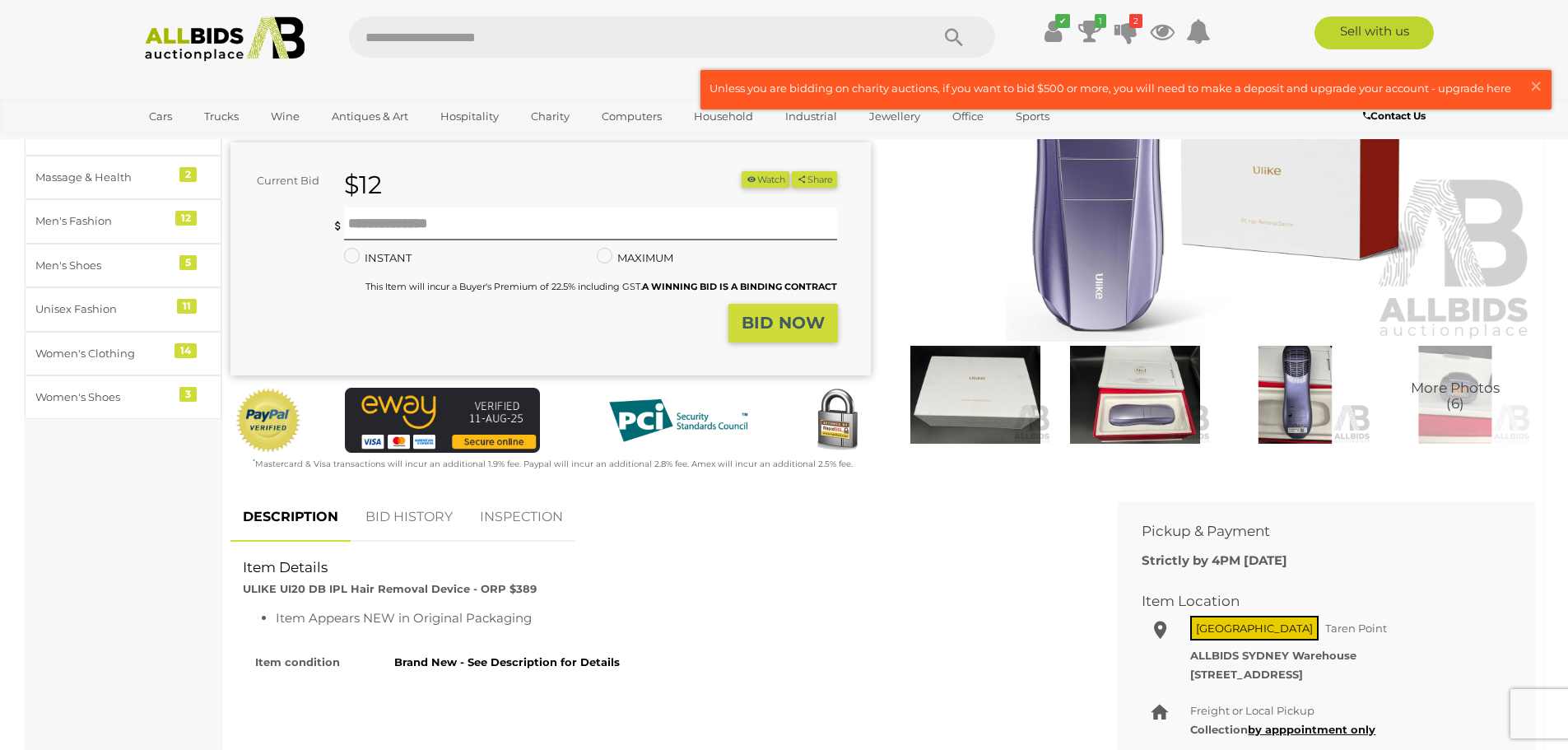
scroll to position [247, 0]
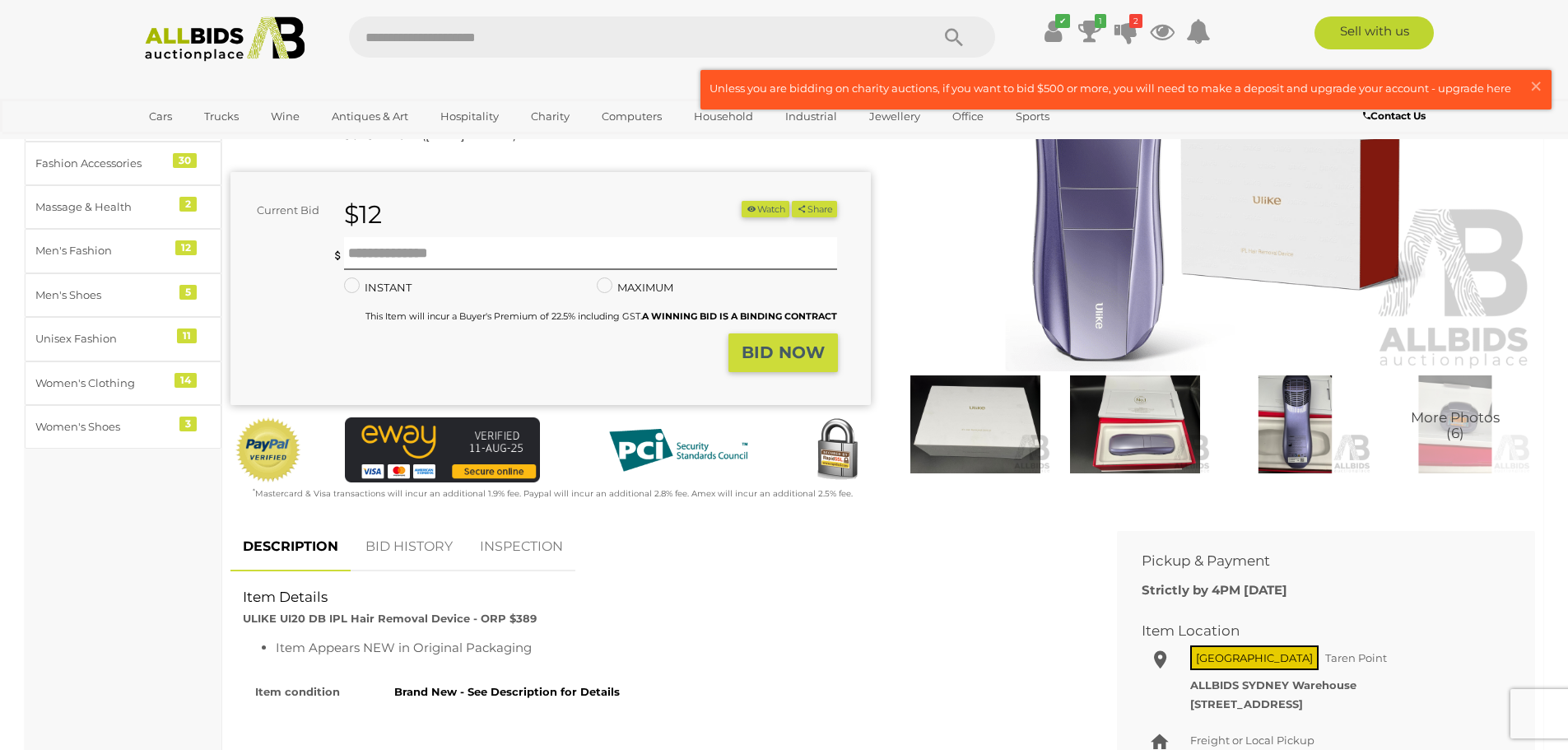
click at [986, 460] on img at bounding box center [975, 425] width 151 height 98
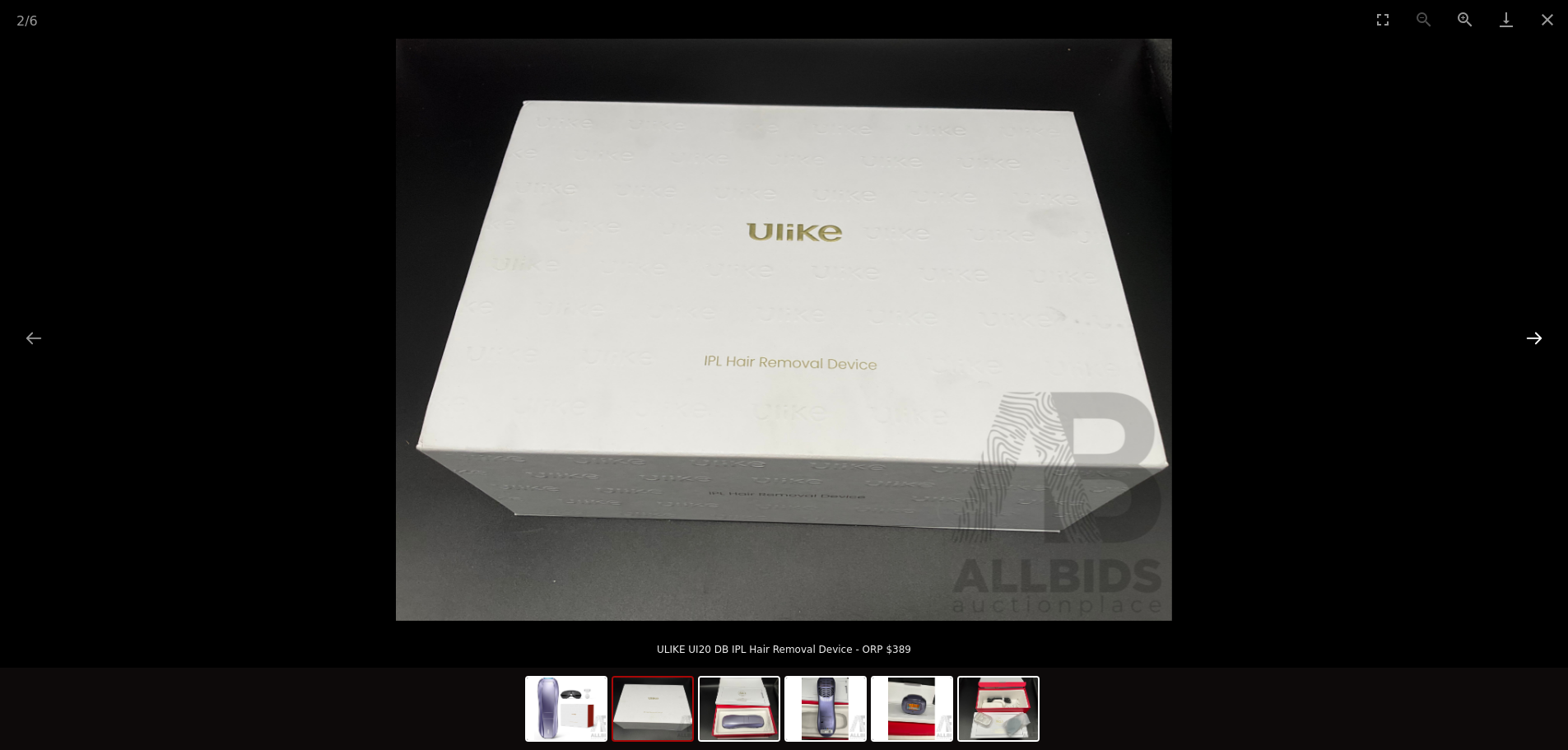
click at [1529, 331] on button "Next slide" at bounding box center [1534, 338] width 34 height 32
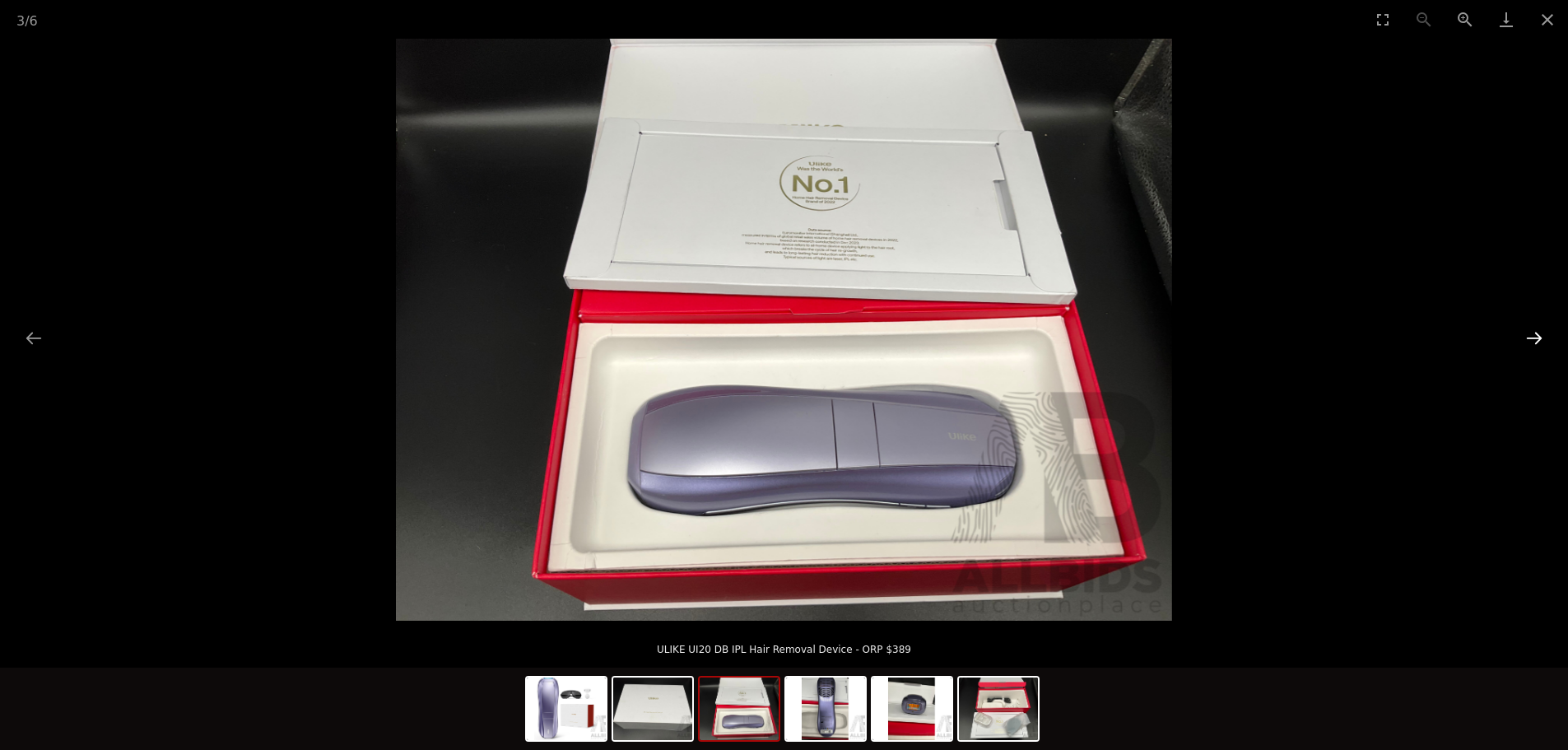
click at [1529, 331] on button "Next slide" at bounding box center [1534, 338] width 34 height 32
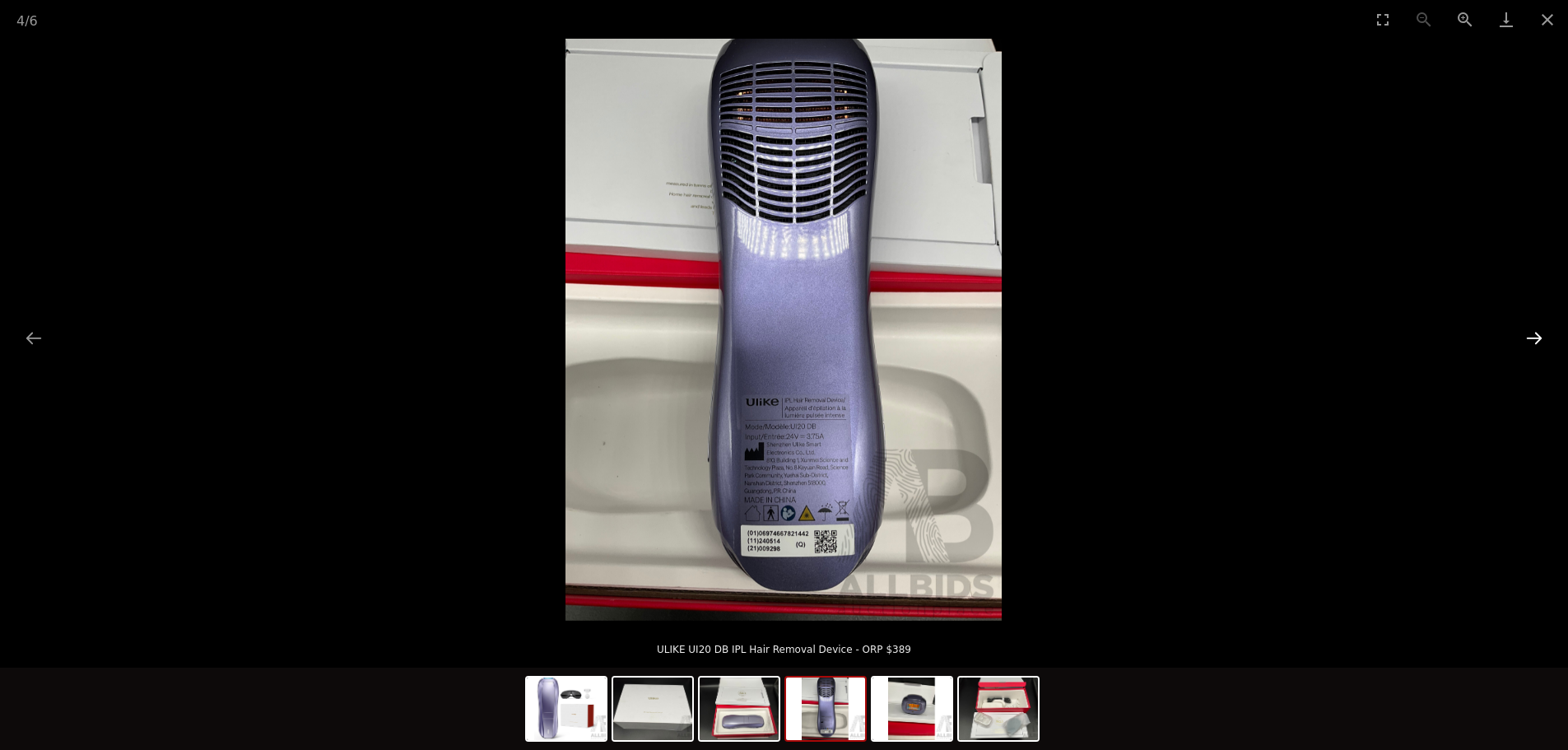
click at [1529, 331] on button "Next slide" at bounding box center [1534, 338] width 34 height 32
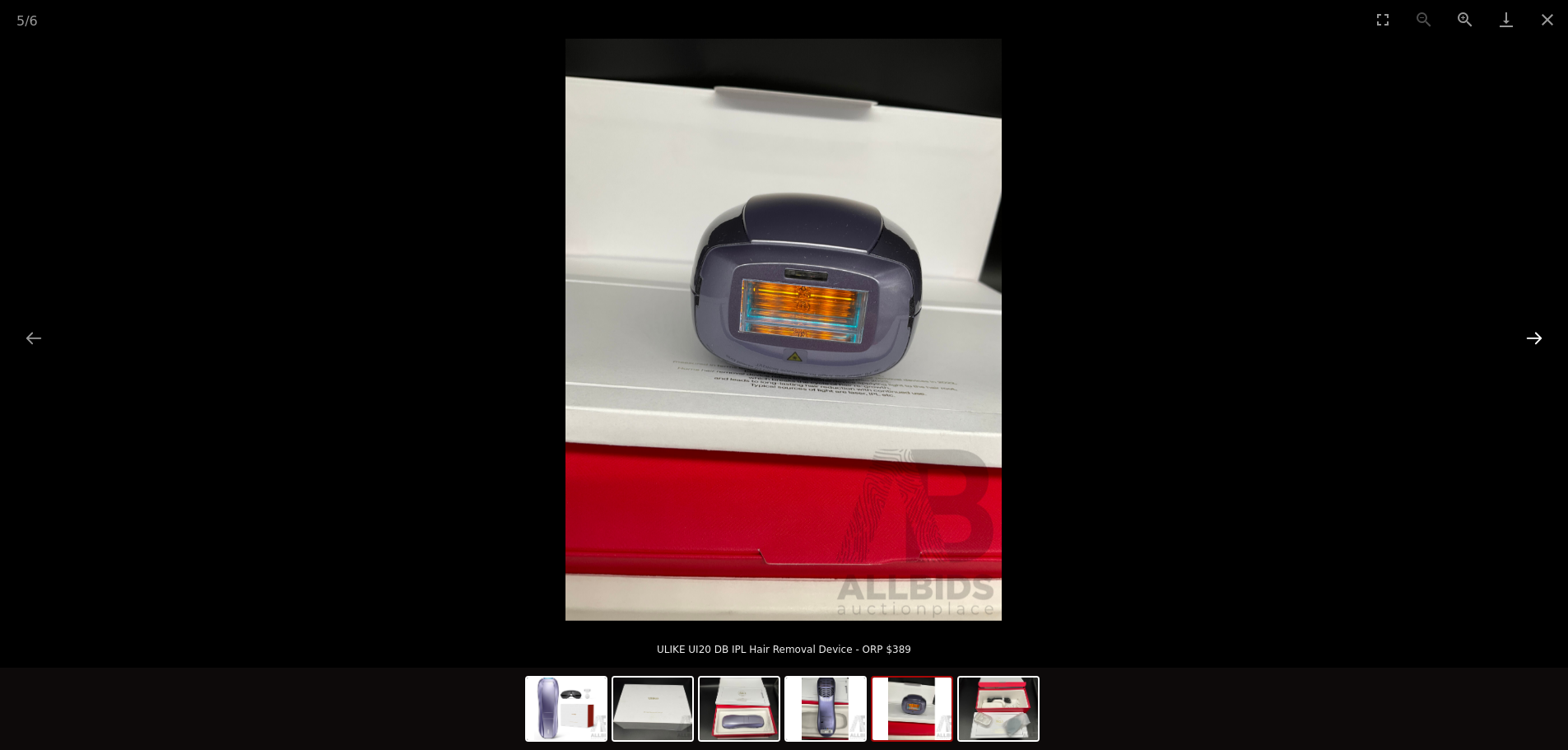
click at [1529, 331] on button "Next slide" at bounding box center [1534, 338] width 34 height 32
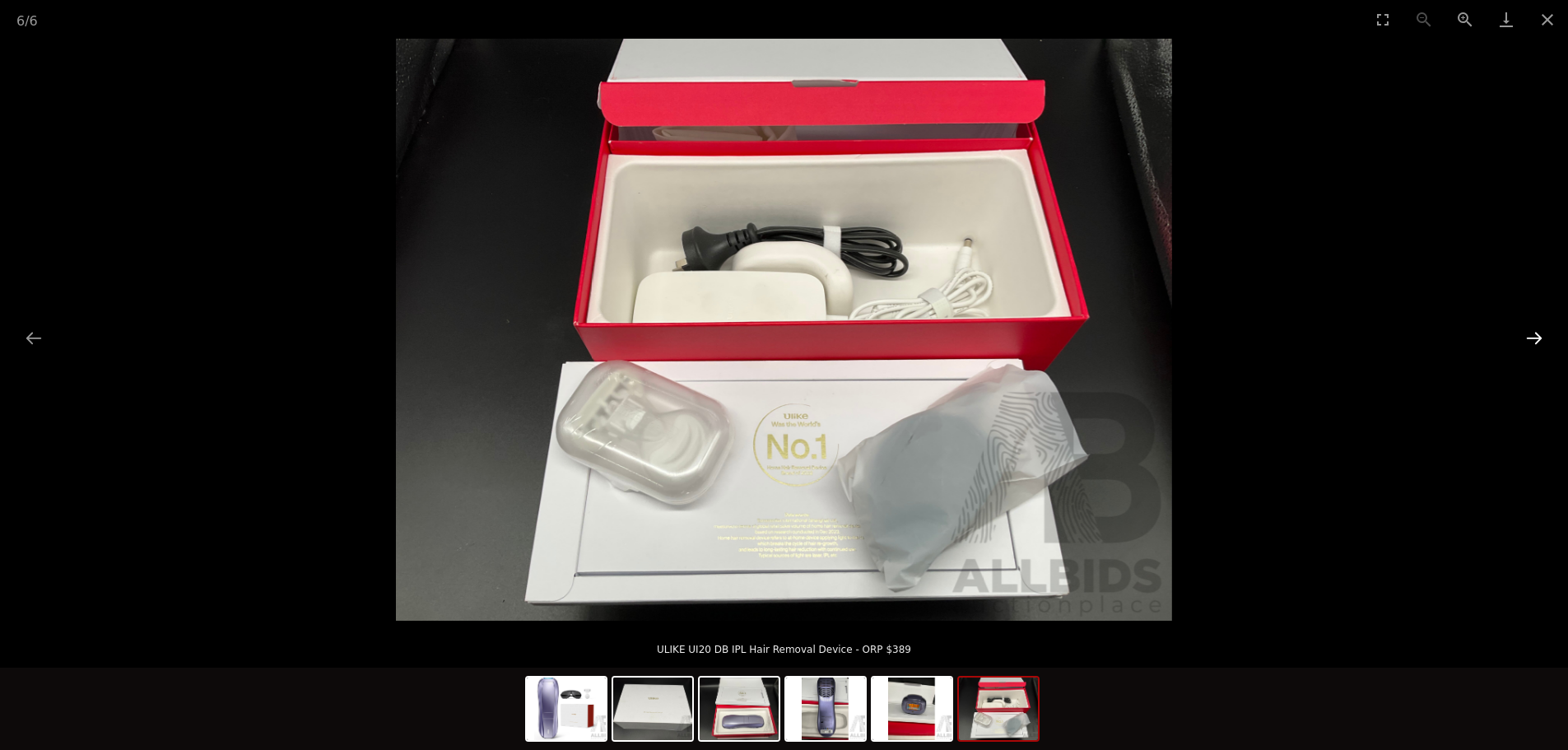
click at [1529, 331] on button "Next slide" at bounding box center [1534, 338] width 34 height 32
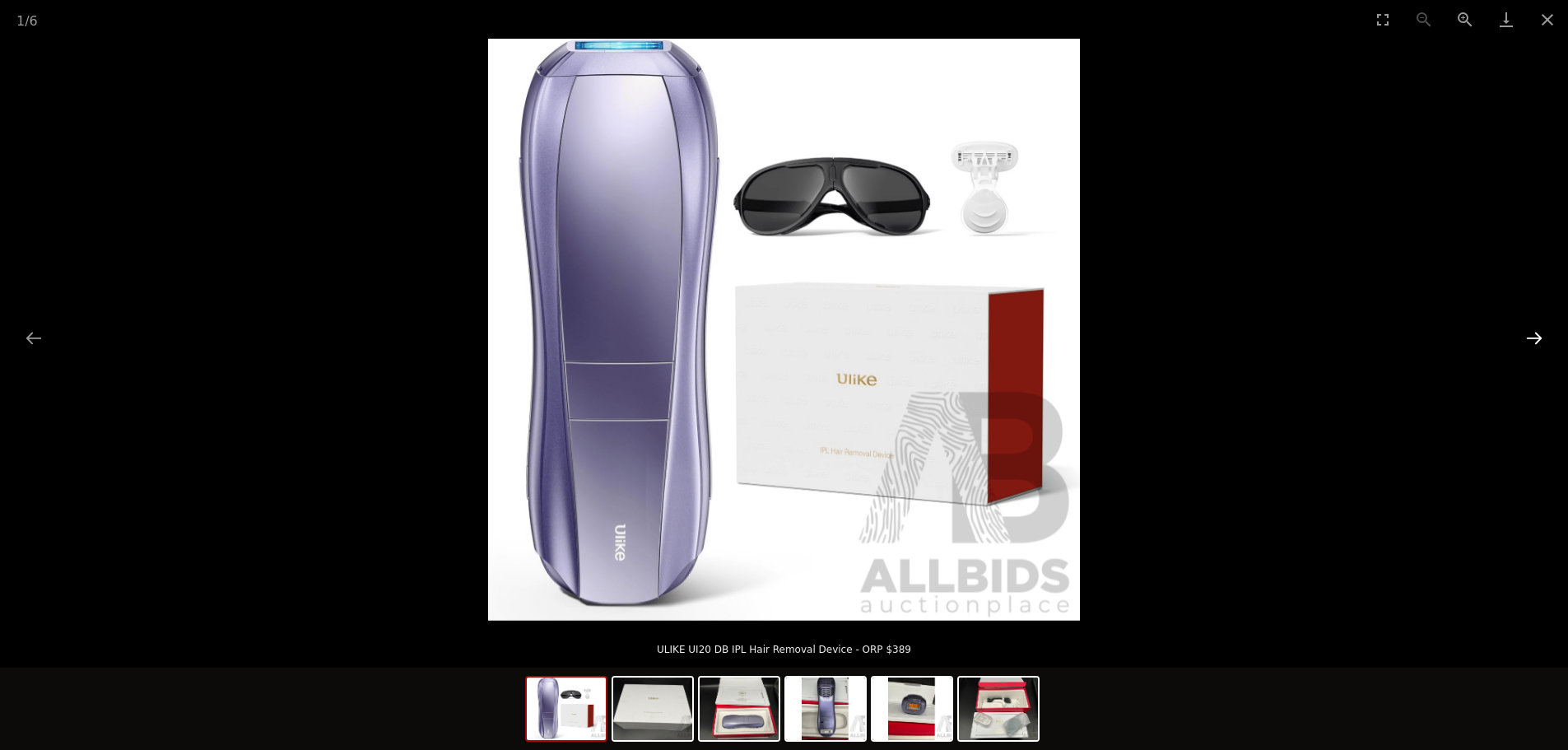
click at [1529, 331] on button "Next slide" at bounding box center [1534, 338] width 34 height 32
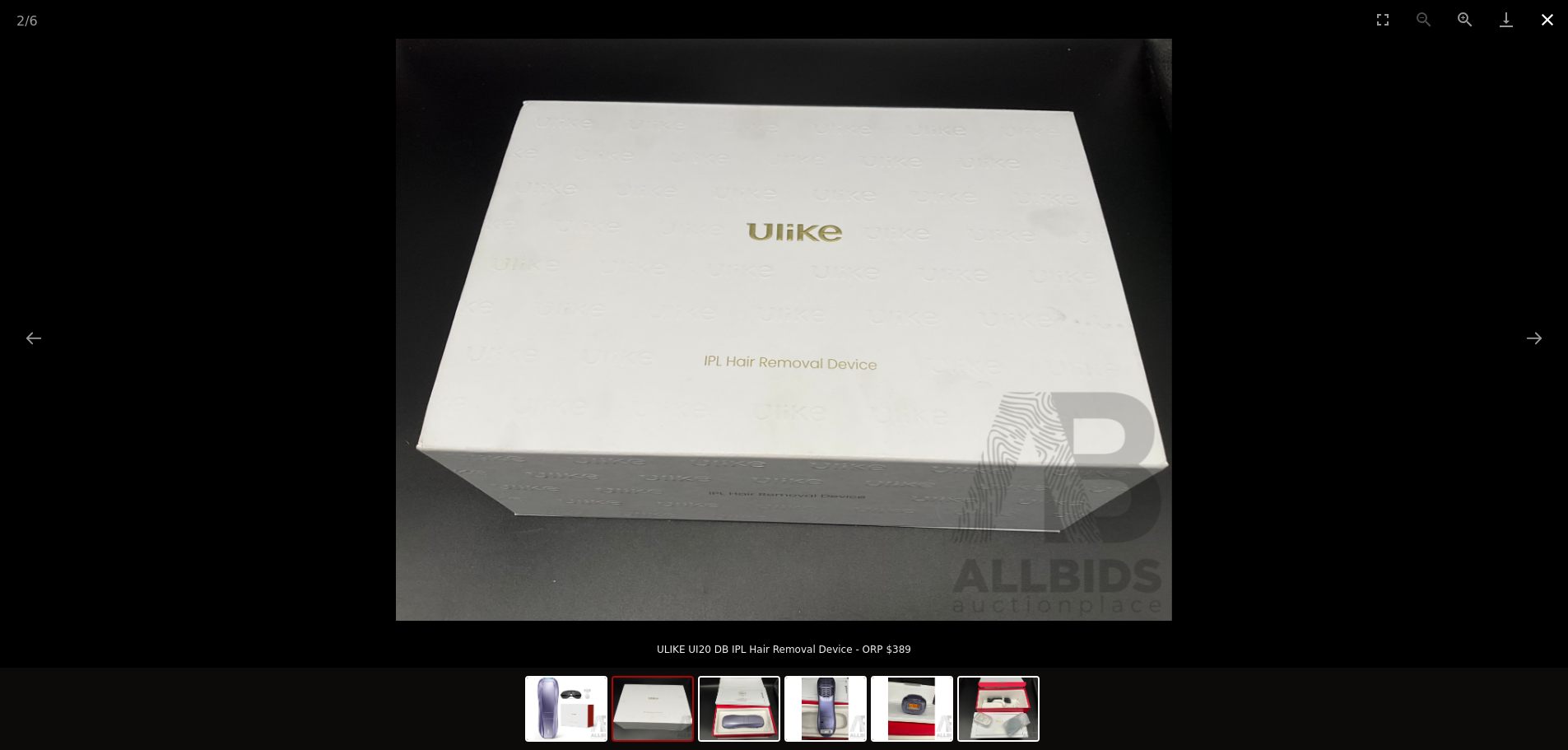
click at [1548, 15] on button "Close gallery" at bounding box center [1548, 19] width 41 height 38
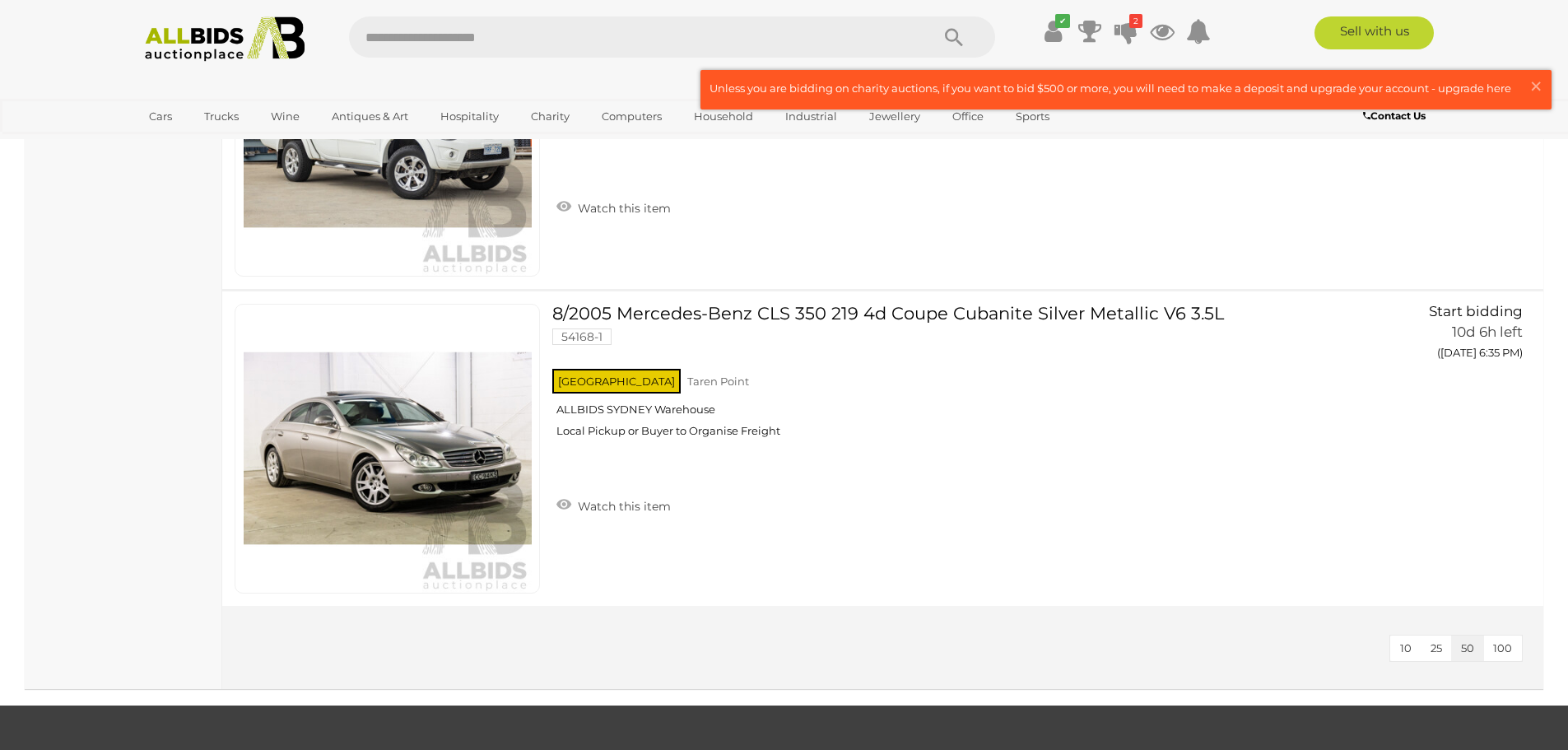
scroll to position [13251, 0]
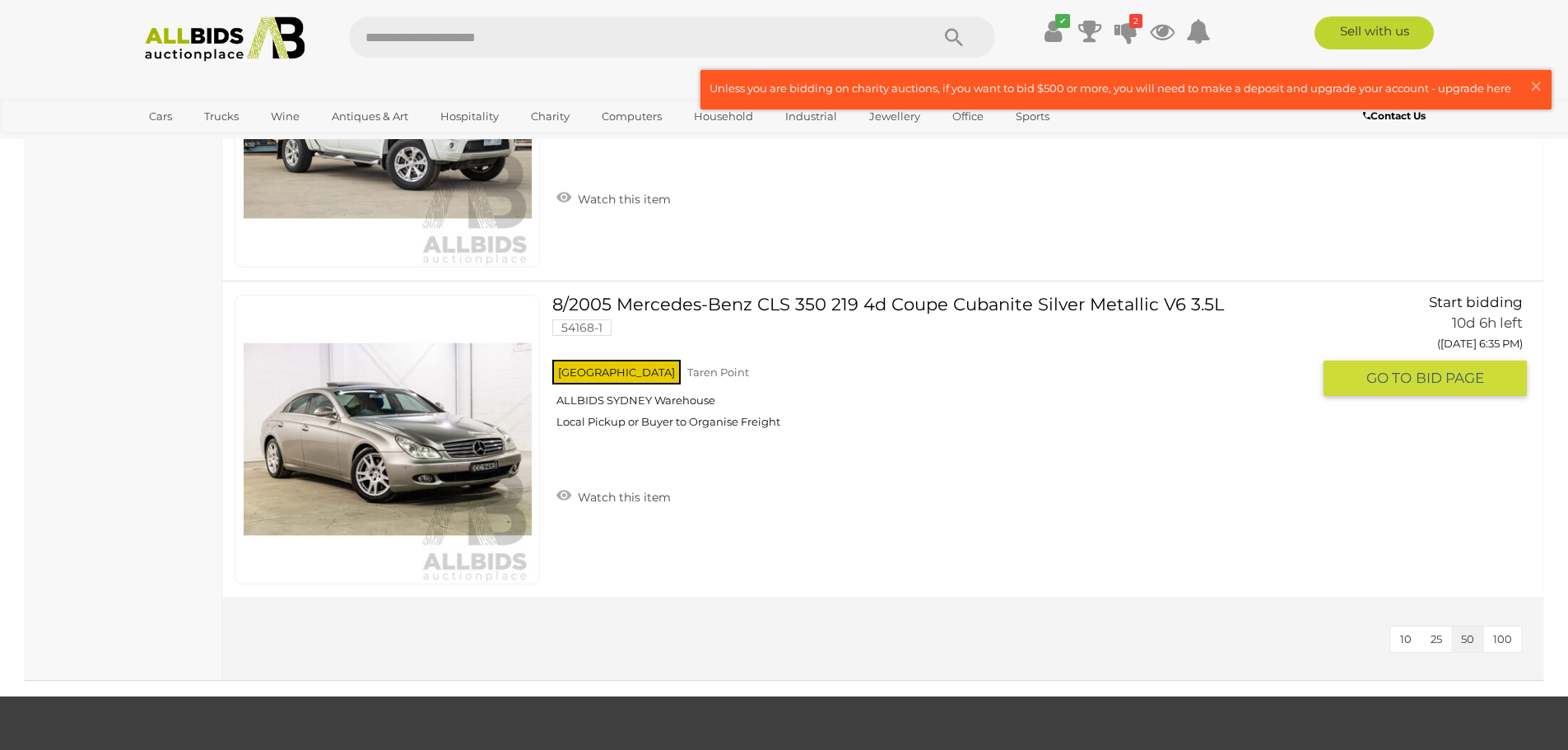
click at [1455, 383] on span "BID PAGE" at bounding box center [1450, 378] width 68 height 19
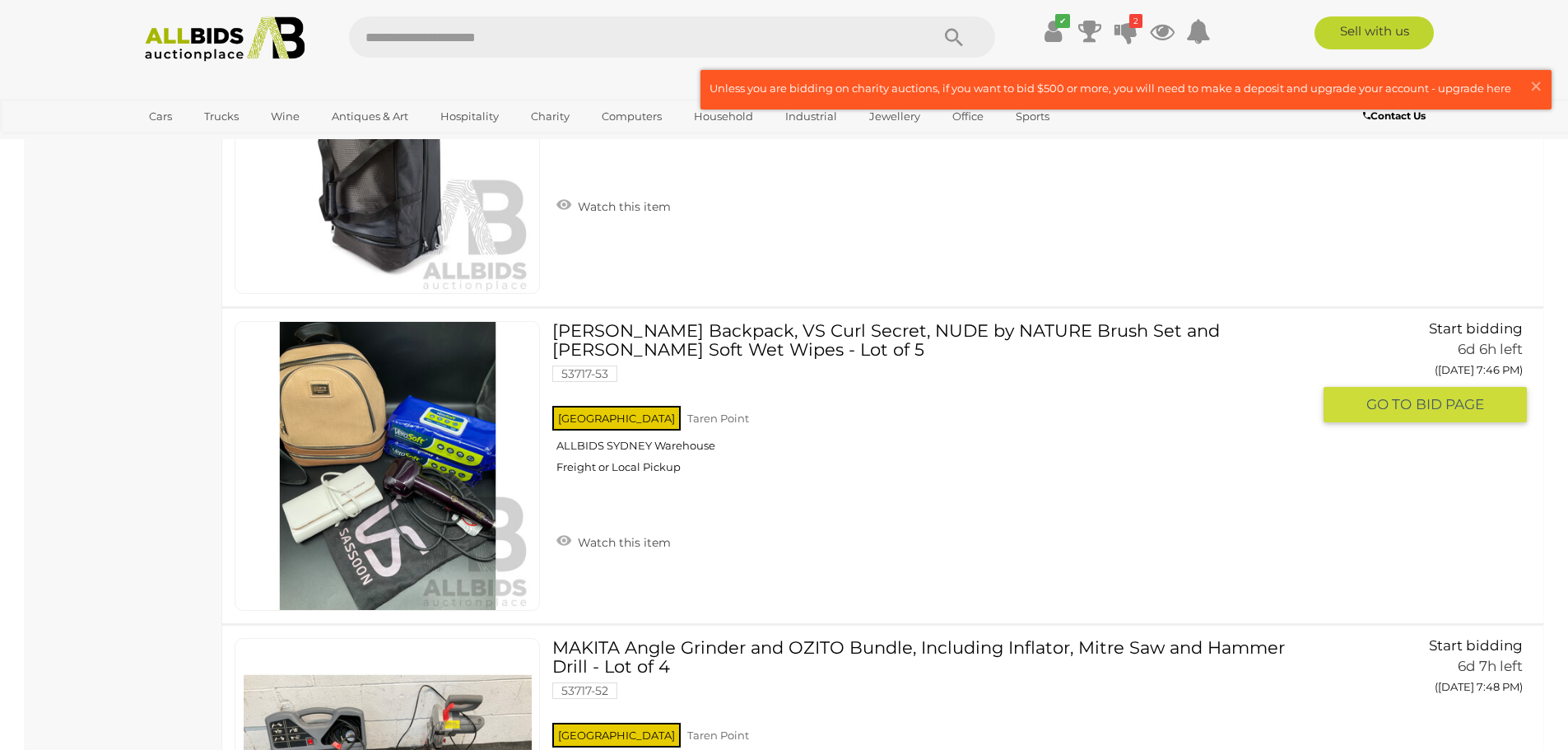
scroll to position [10801, 0]
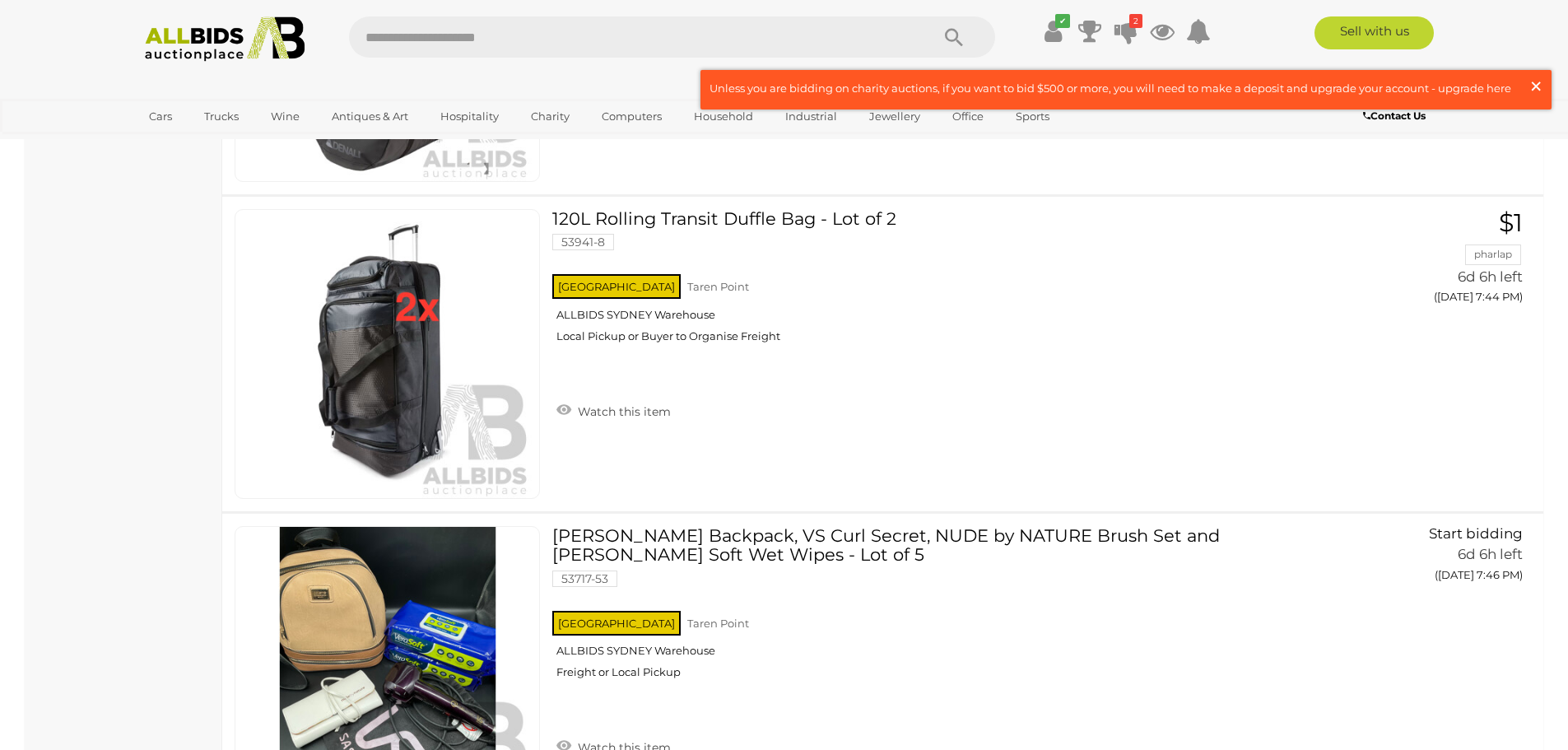
click at [1540, 85] on span "×" at bounding box center [1536, 86] width 15 height 32
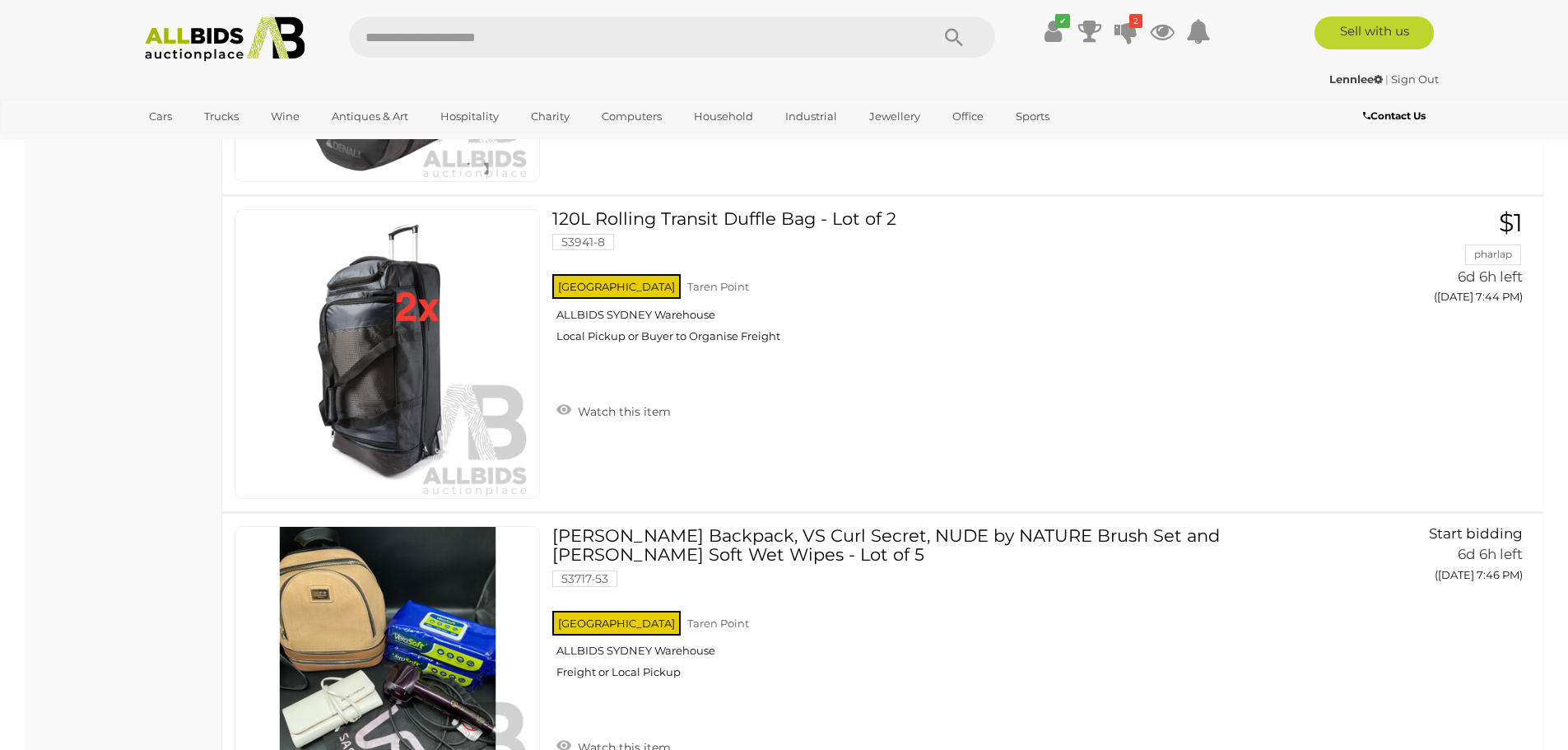
click at [672, 46] on input "text" at bounding box center [631, 37] width 565 height 41
click at [1123, 29] on icon at bounding box center [1126, 31] width 23 height 30
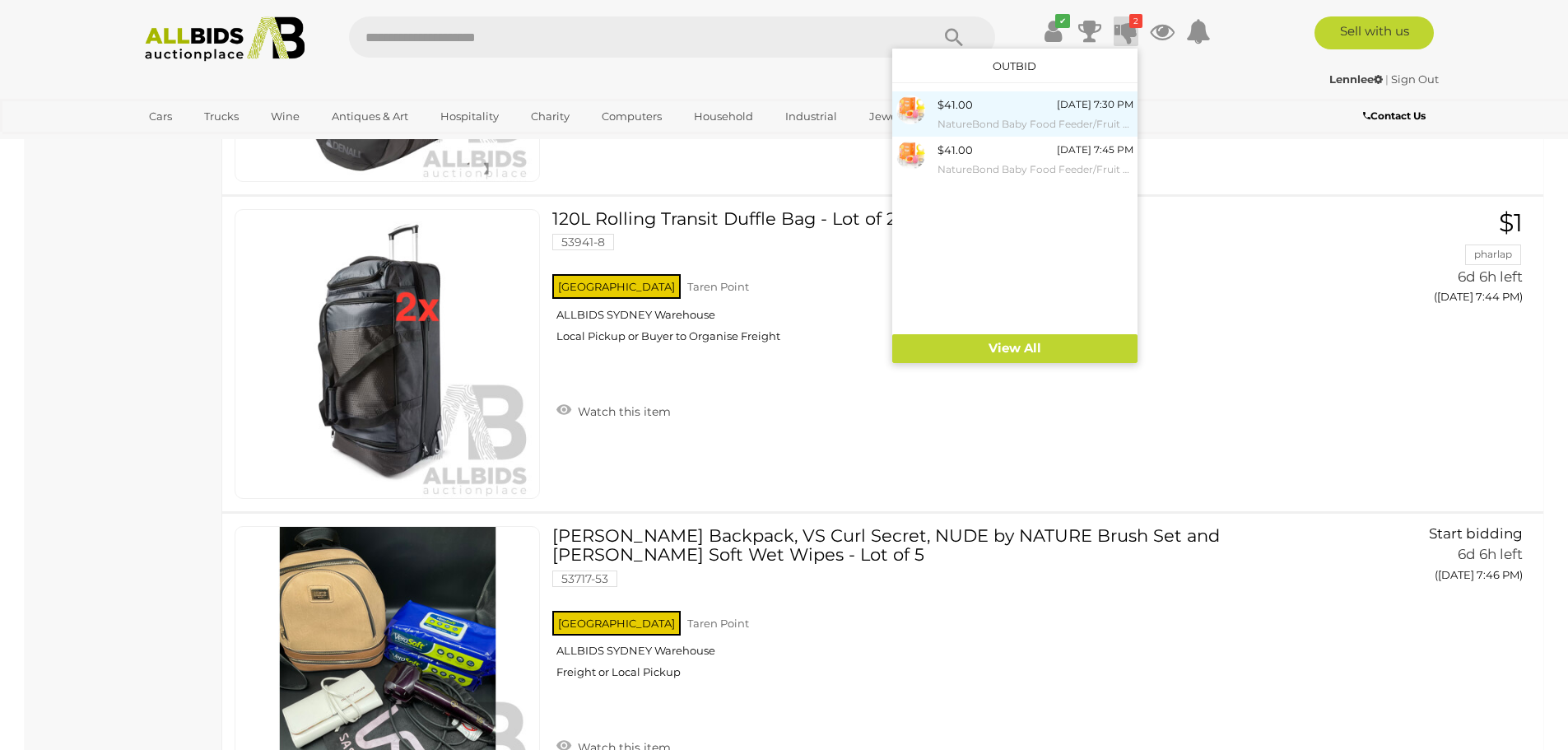
click at [1008, 119] on small "NatureBond Baby Food Feeder/Fruit Feeder Pacifier (Peach Pink & Lemonade Yellow…" at bounding box center [1035, 124] width 196 height 18
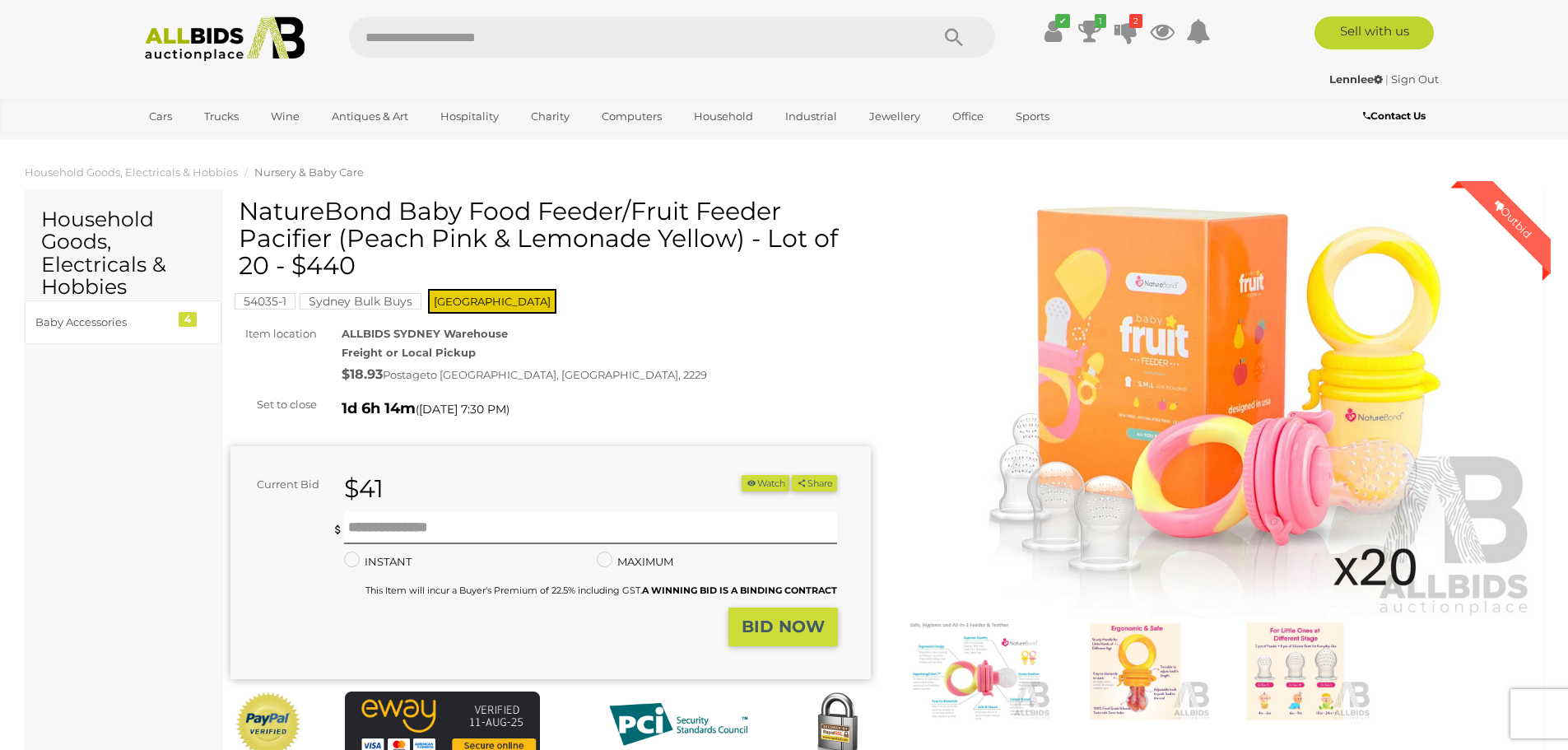
click at [284, 170] on span "Nursery & Baby Care" at bounding box center [309, 172] width 109 height 13
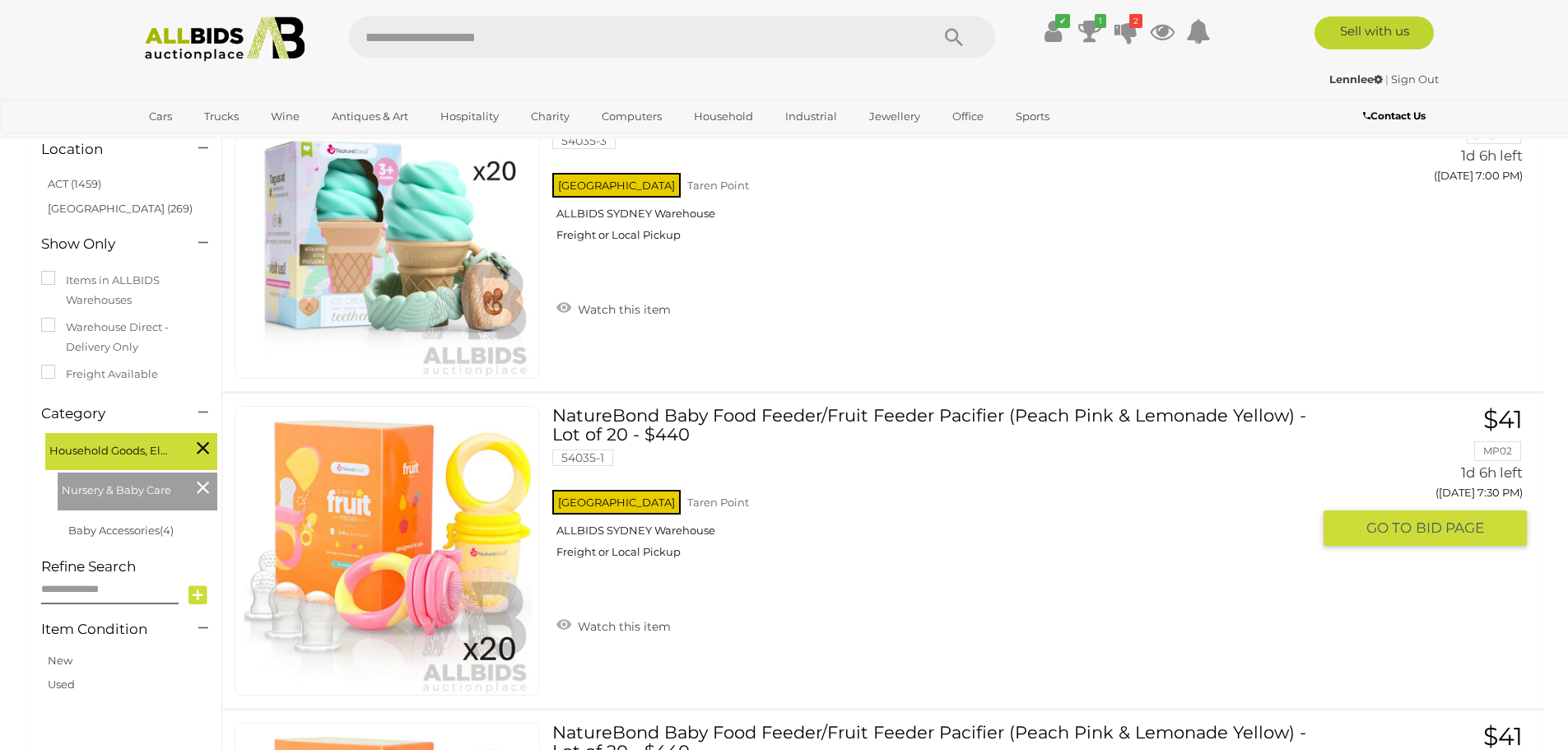
scroll to position [165, 0]
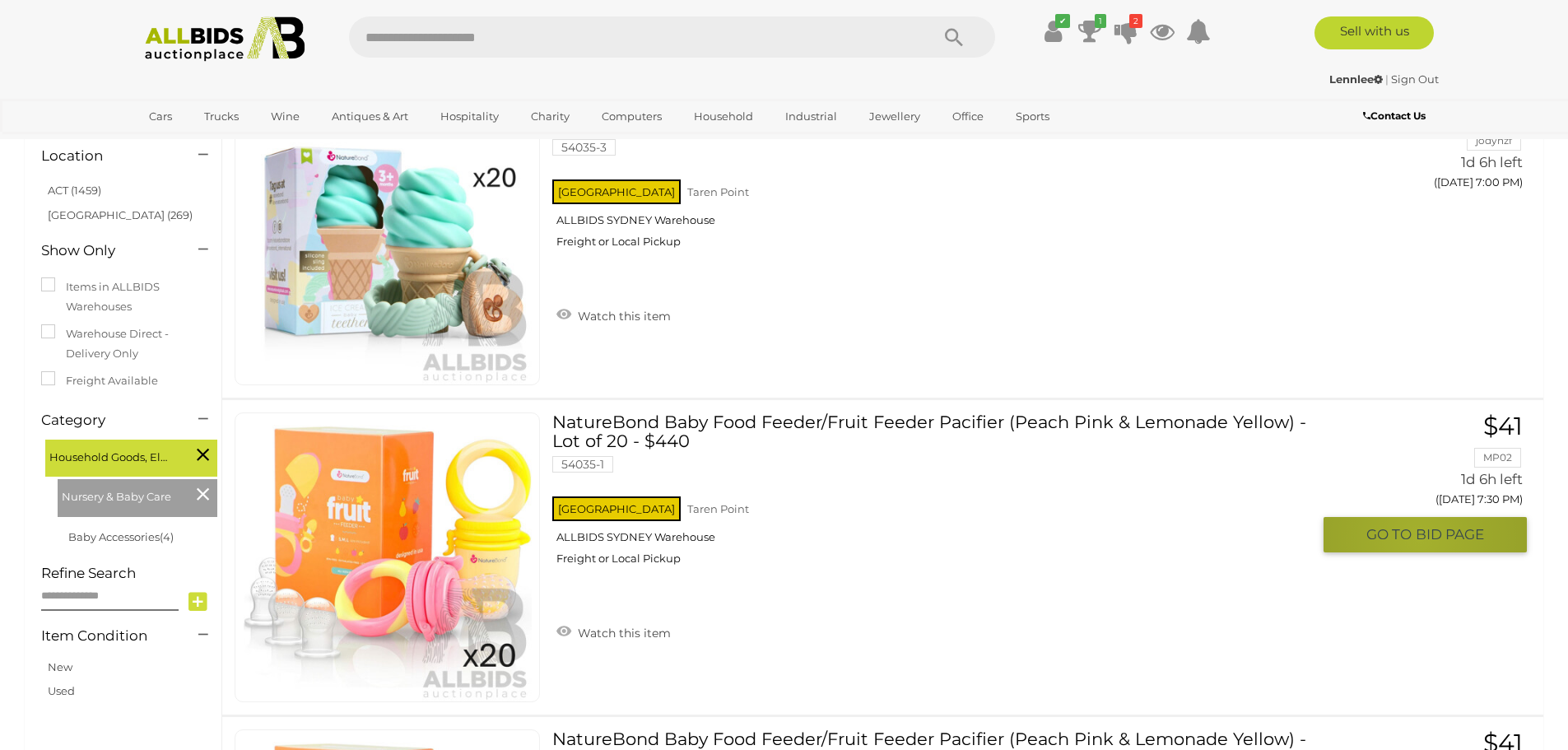
click at [1421, 539] on span "BID PAGE" at bounding box center [1450, 535] width 68 height 19
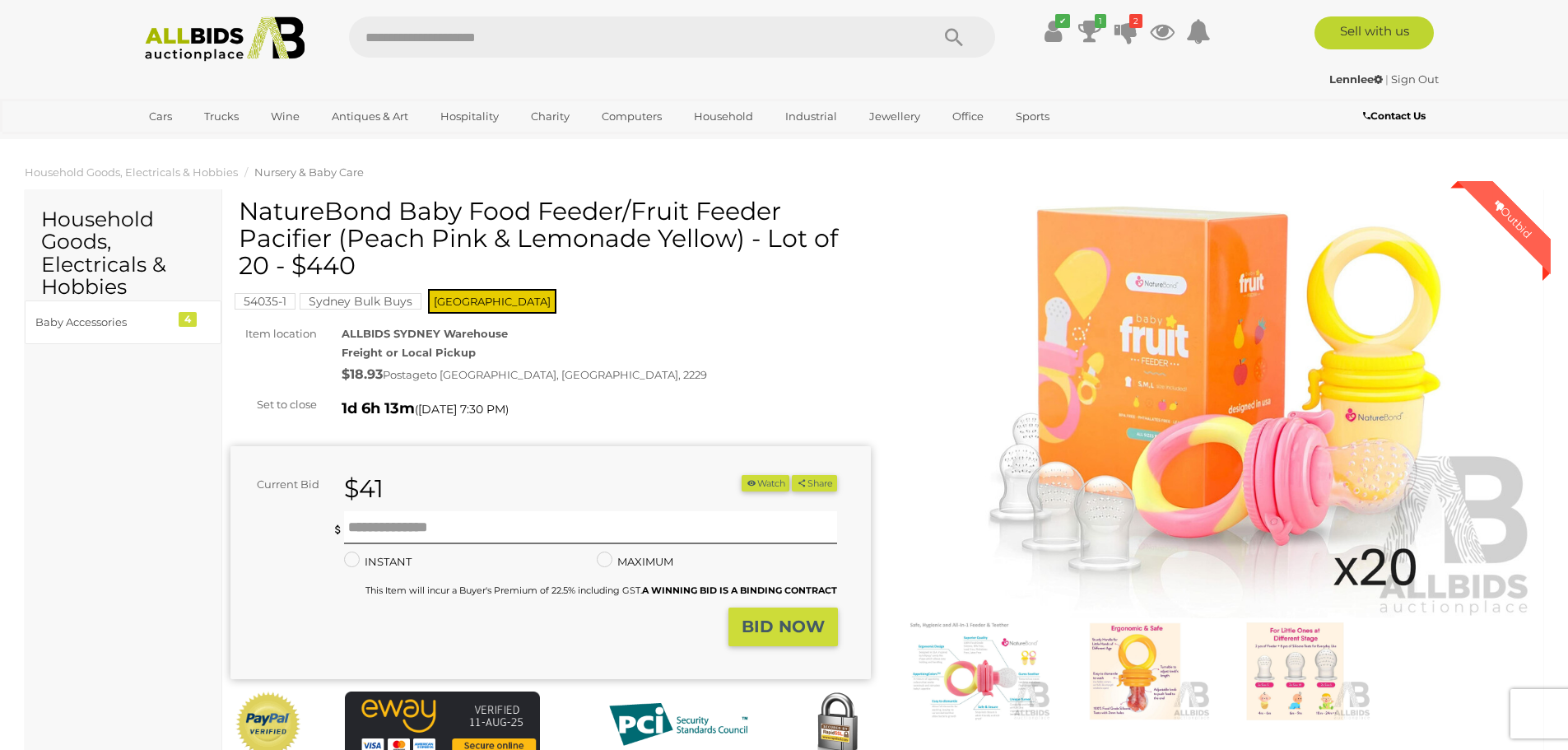
click at [437, 472] on div "Current Bid $41 (Min $42) $41 Share" at bounding box center [551, 562] width 641 height 233
click at [432, 492] on div "$41" at bounding box center [483, 489] width 304 height 28
click at [475, 520] on input "text" at bounding box center [591, 528] width 494 height 33
type input "**"
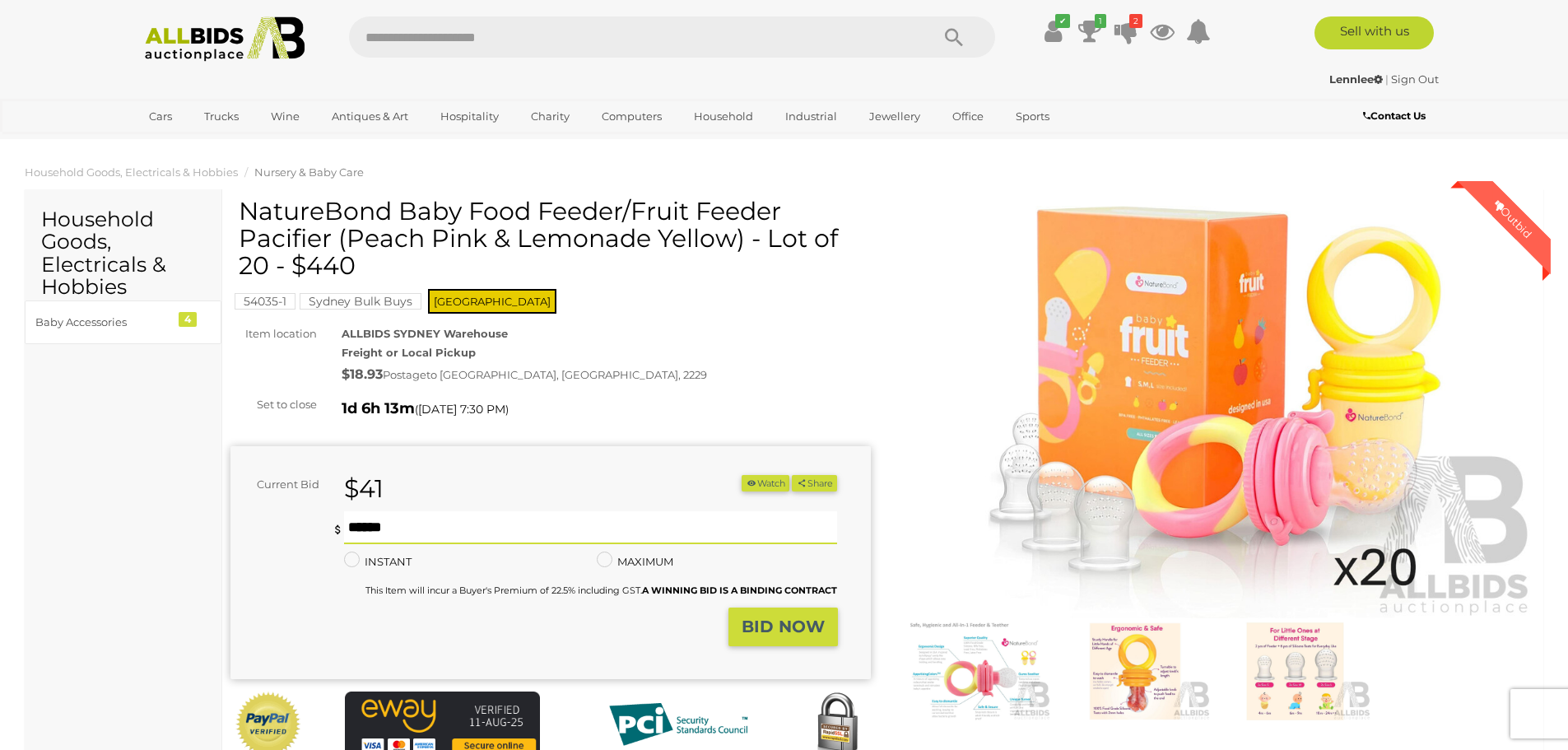
click at [777, 626] on strong "BID NOW" at bounding box center [782, 626] width 83 height 20
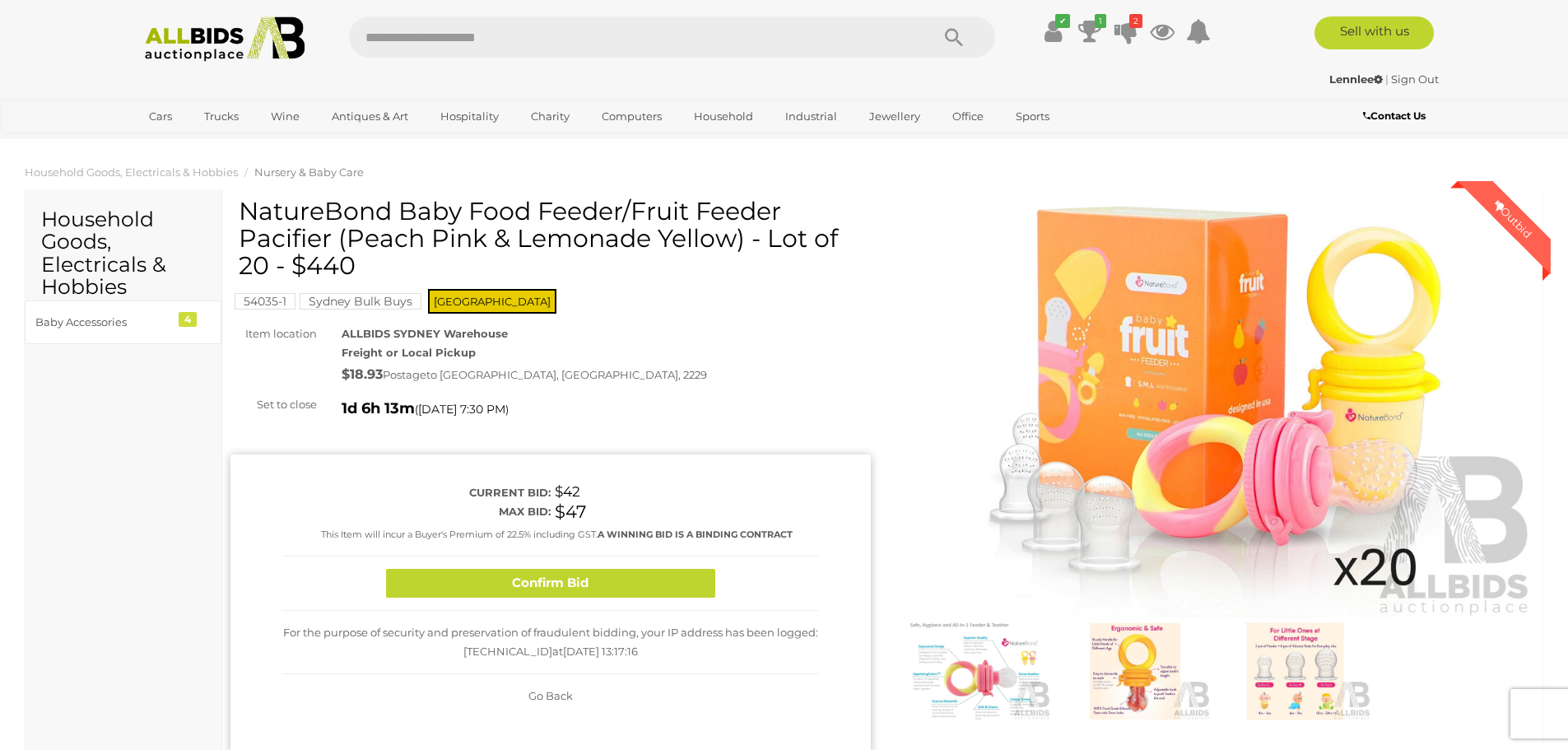
click at [569, 590] on button "Confirm Bid" at bounding box center [551, 583] width 330 height 29
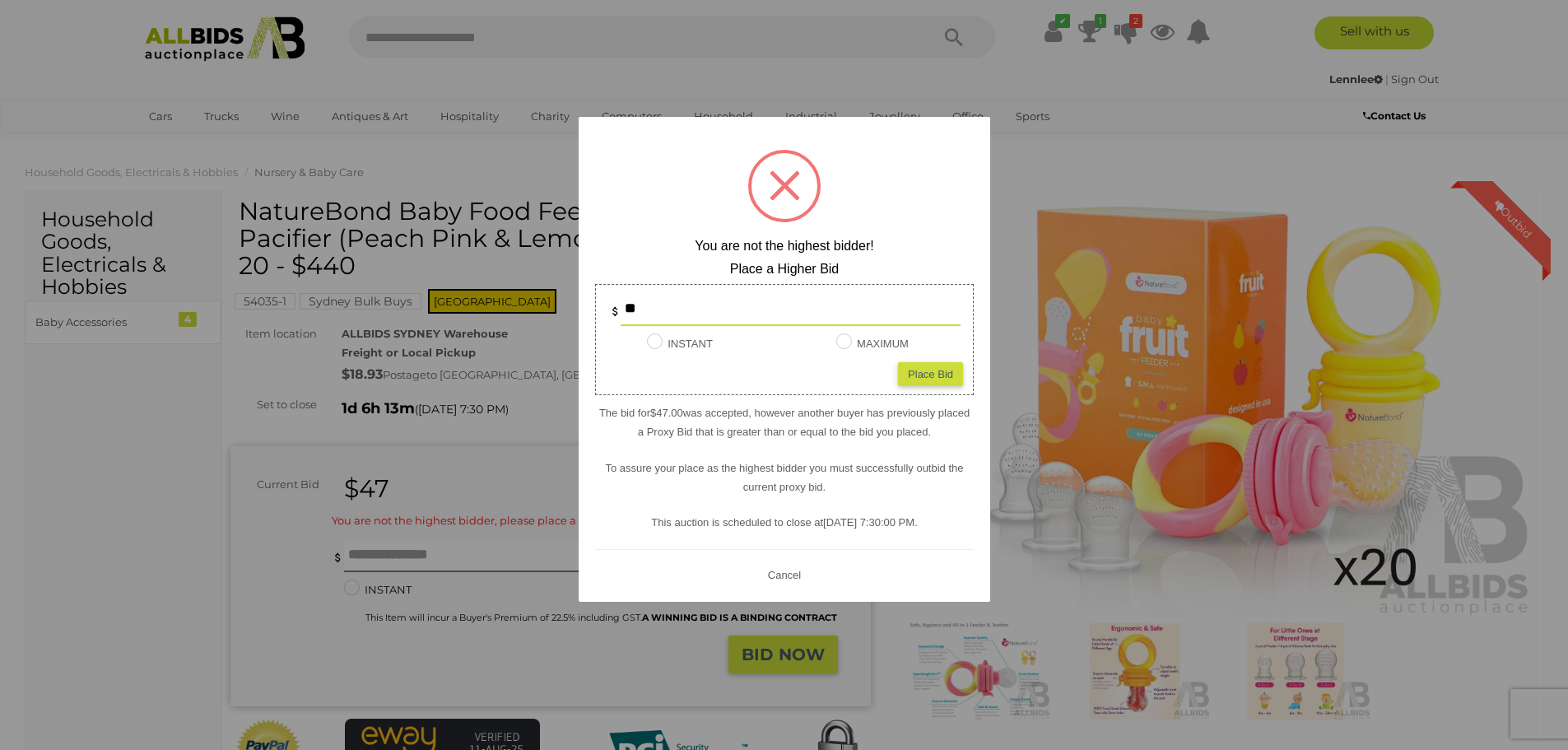
click at [787, 577] on button "Cancel" at bounding box center [784, 574] width 43 height 21
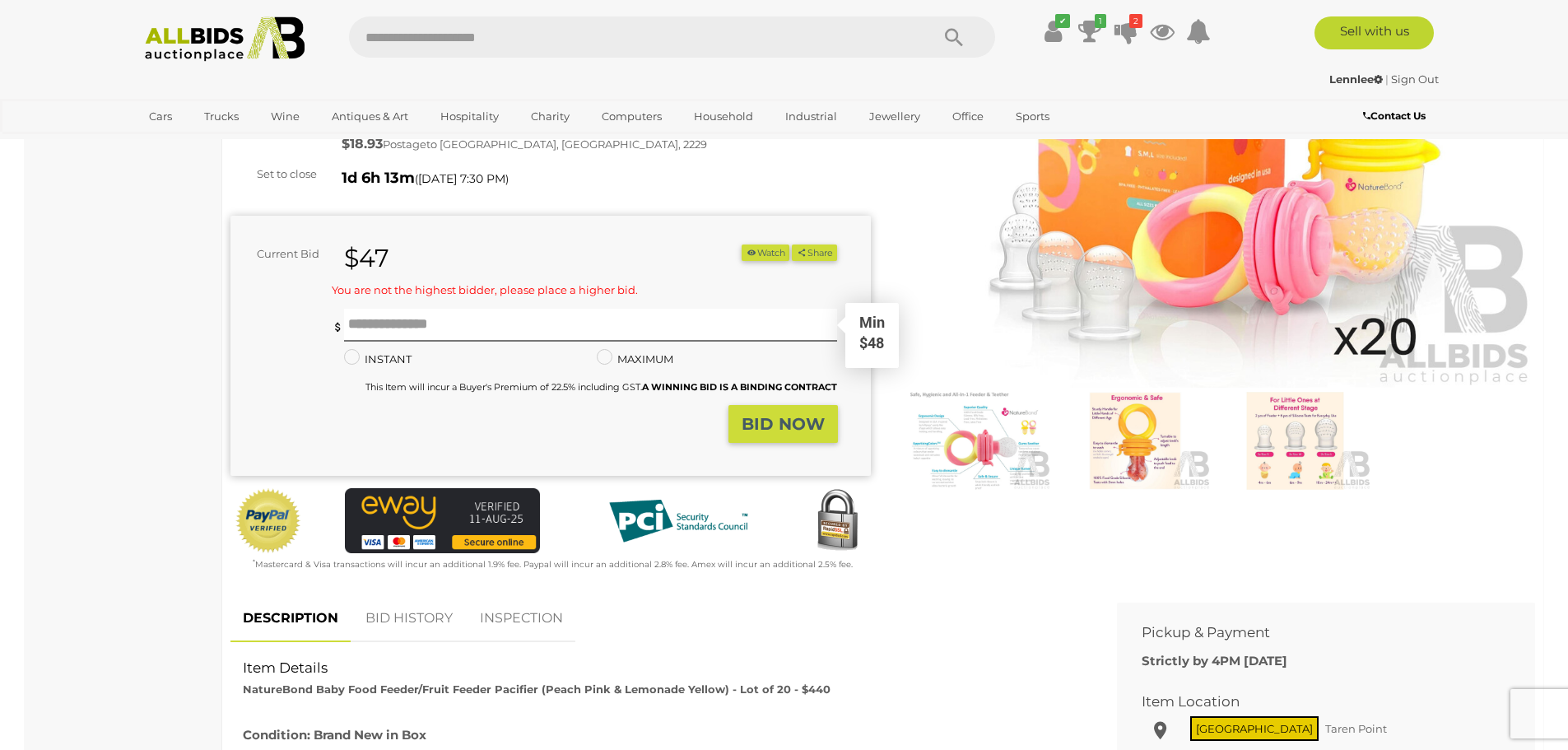
scroll to position [247, 0]
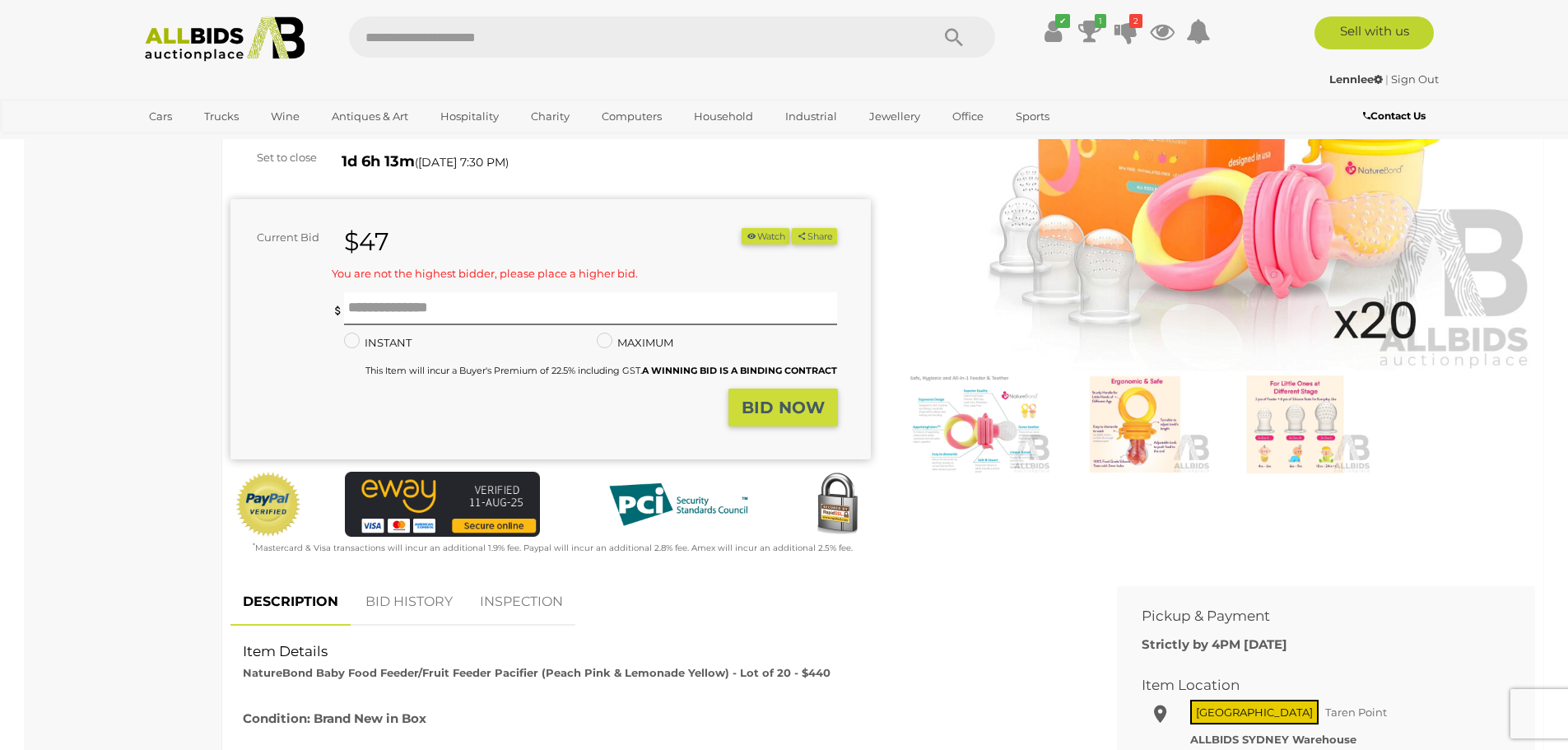
click at [400, 602] on link "BID HISTORY" at bounding box center [409, 602] width 112 height 49
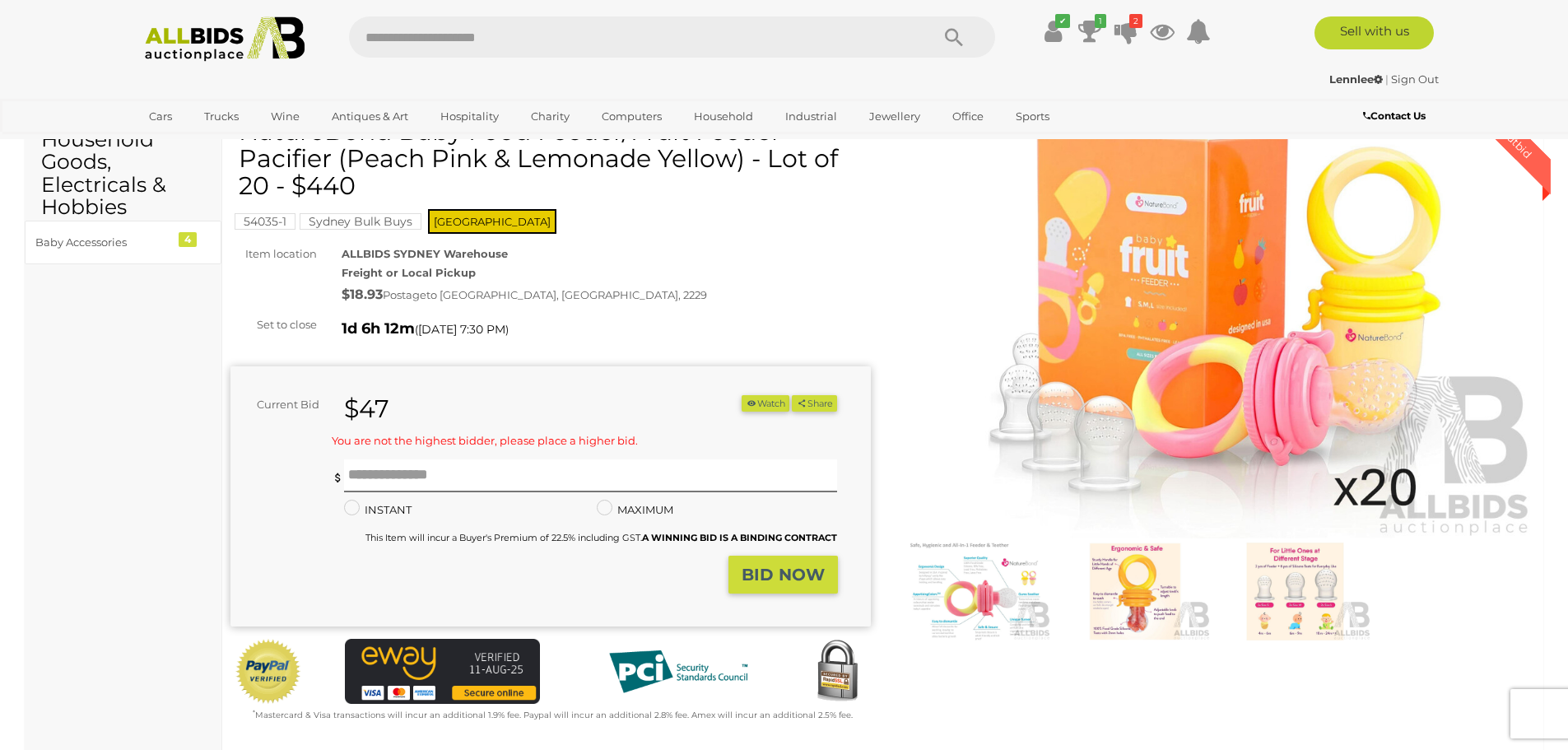
scroll to position [0, 0]
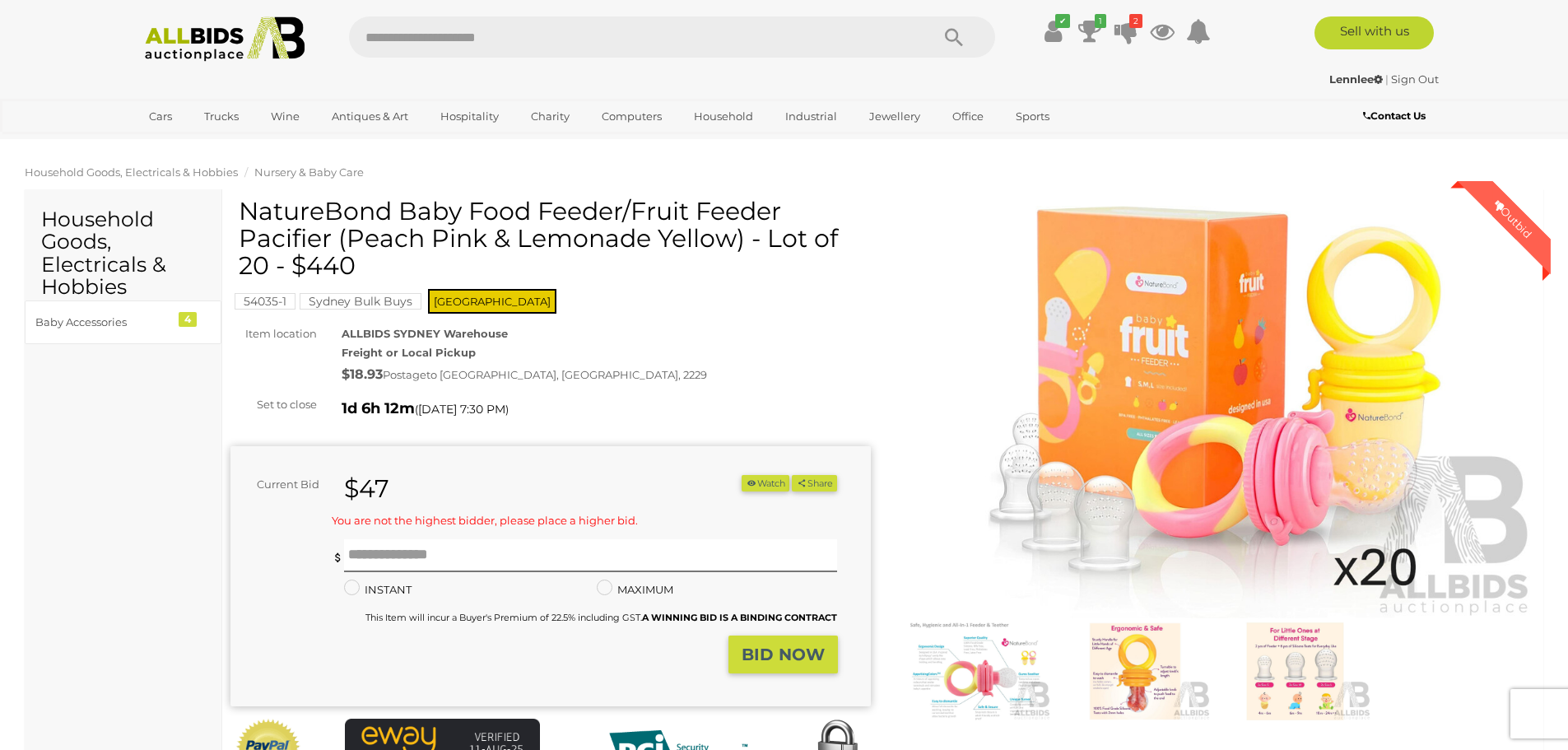
click at [190, 169] on span "Household Goods, Electricals & Hobbies" at bounding box center [132, 172] width 214 height 13
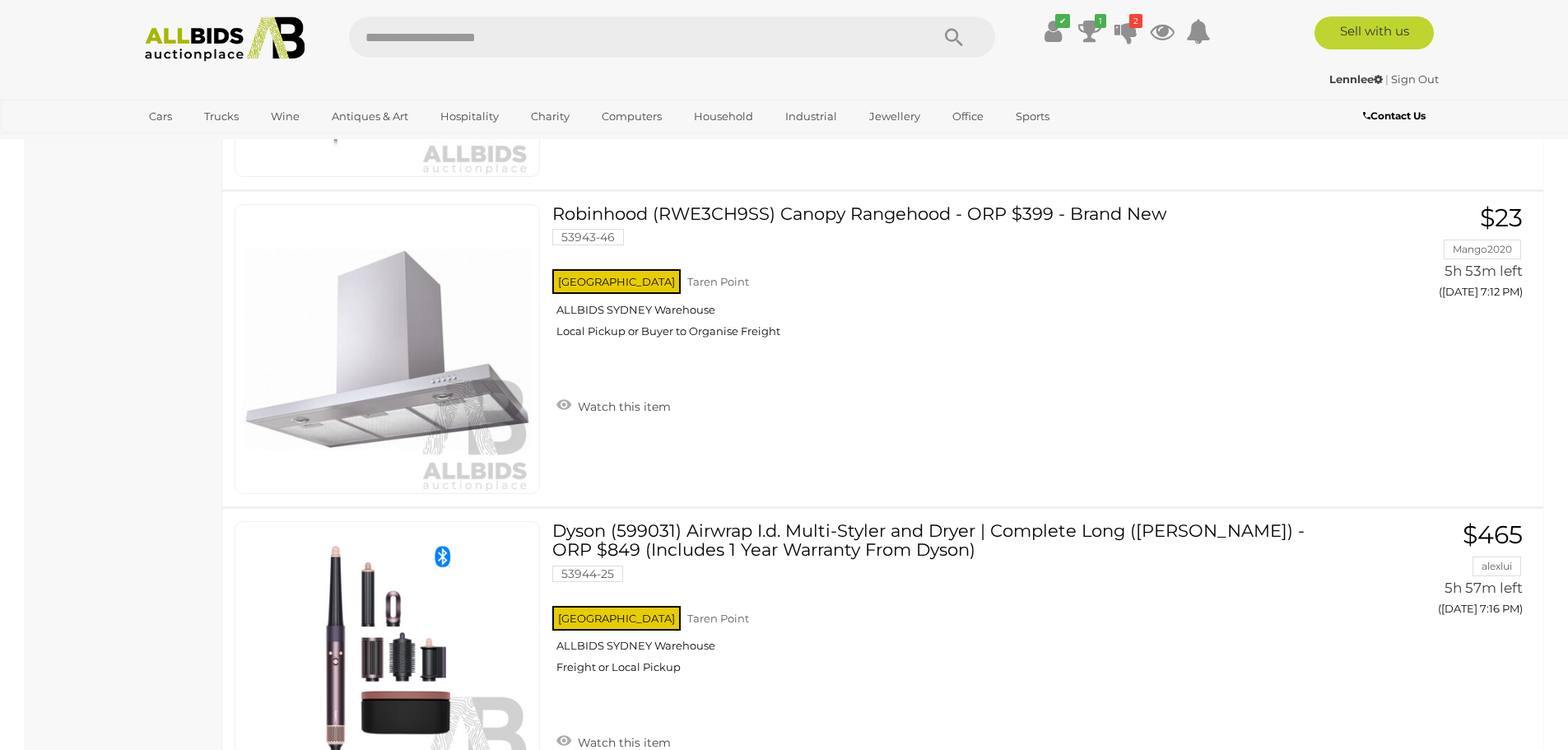
scroll to position [1564, 0]
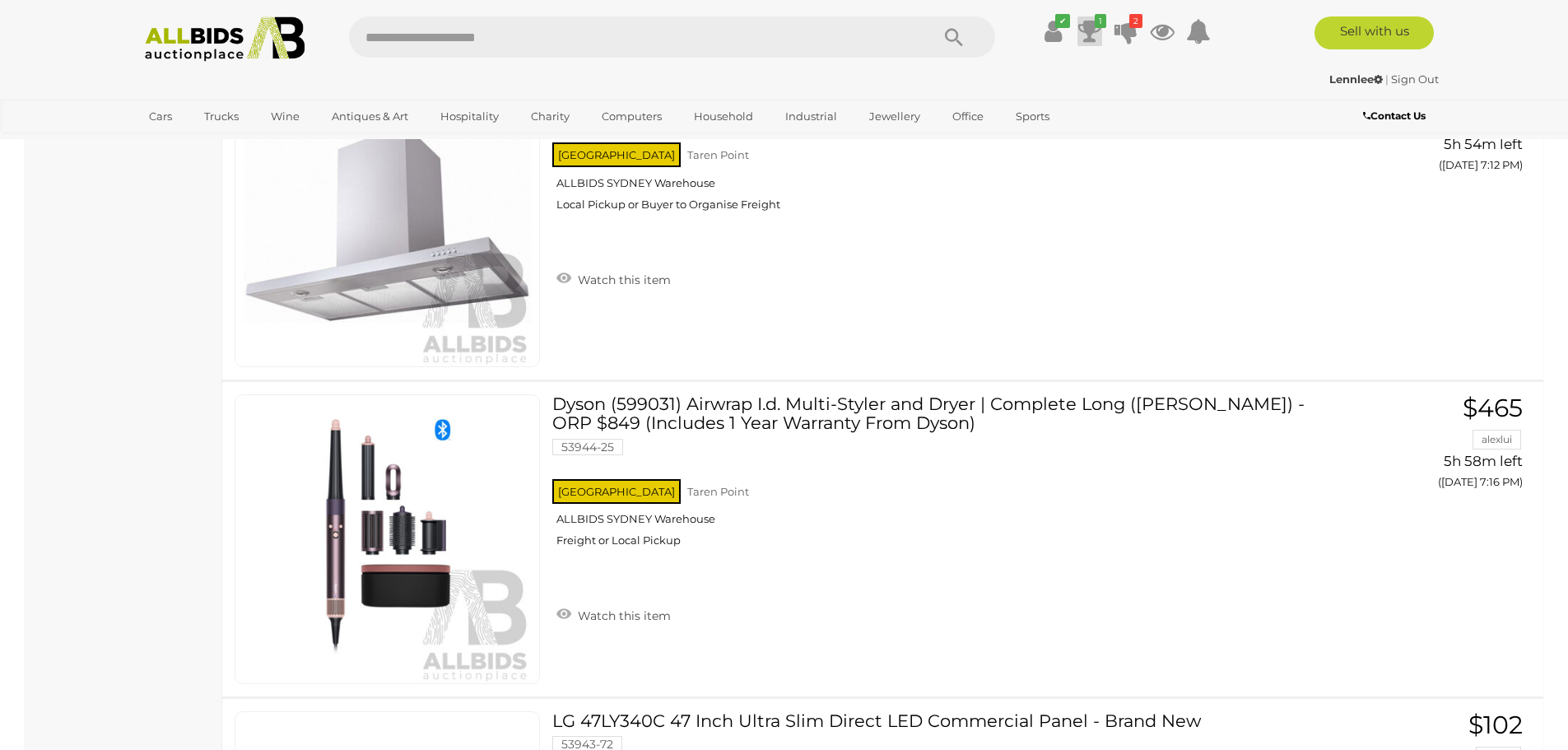
click at [1085, 26] on icon at bounding box center [1090, 31] width 23 height 30
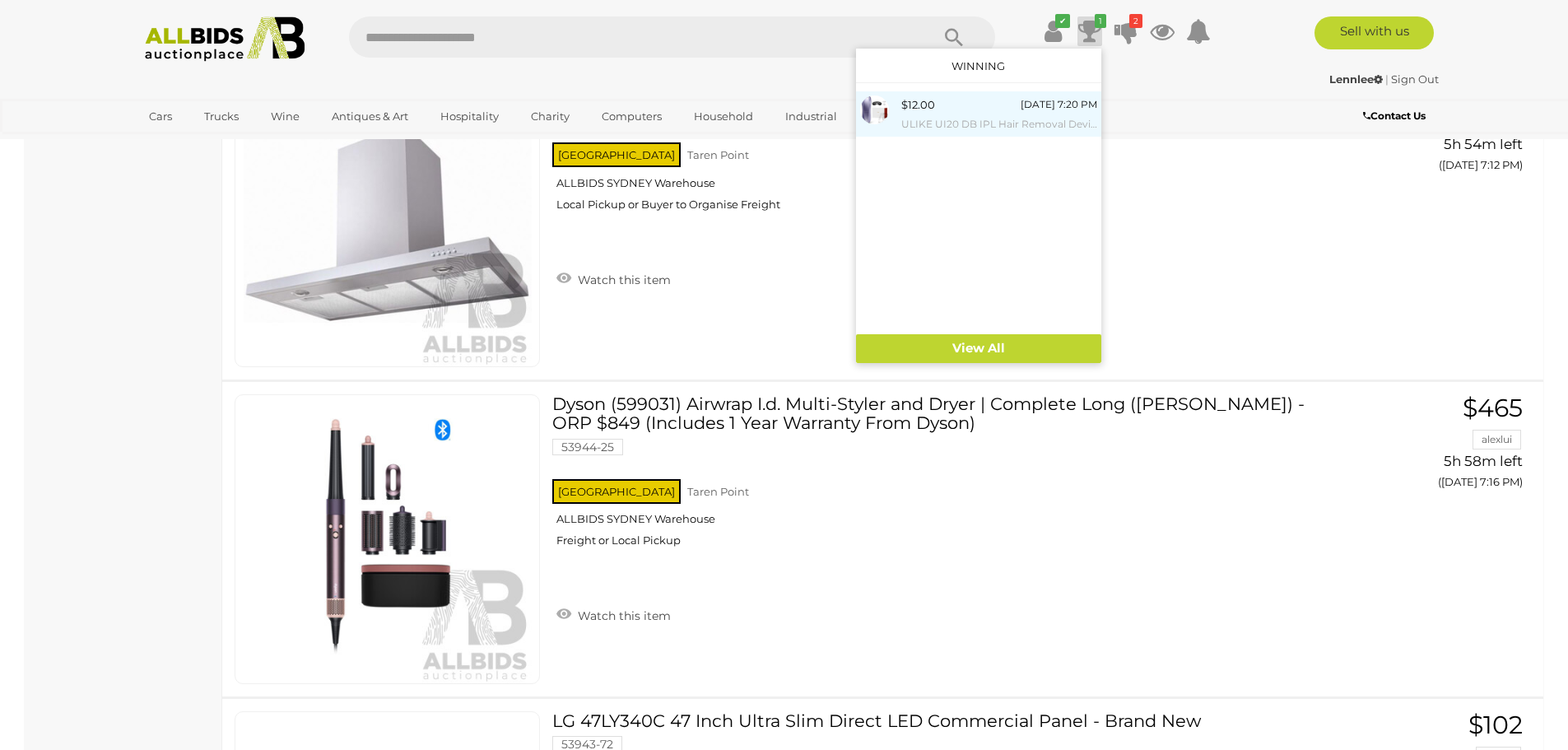
click at [1025, 105] on div "[DATE] 7:20 PM" at bounding box center [1059, 104] width 77 height 18
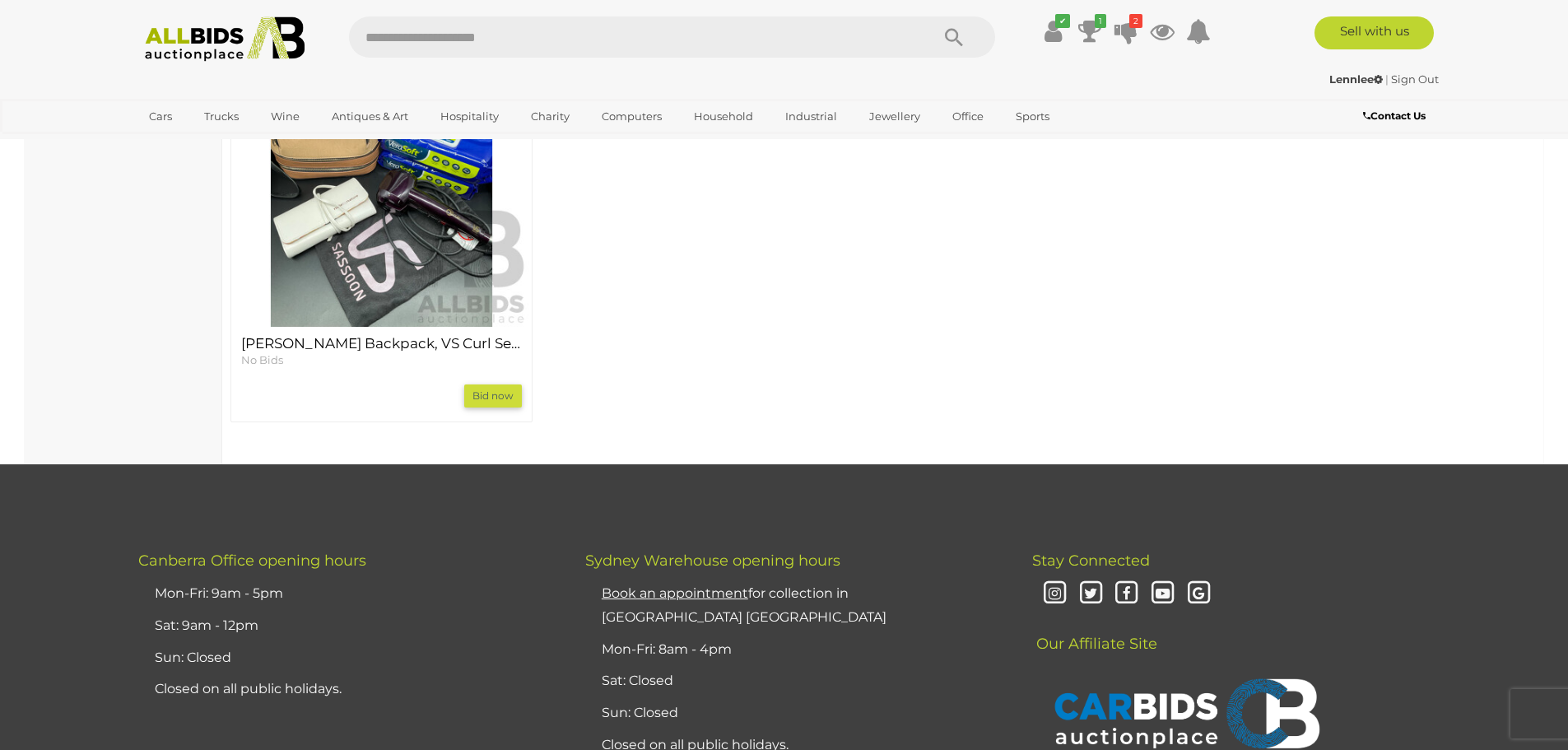
scroll to position [1564, 0]
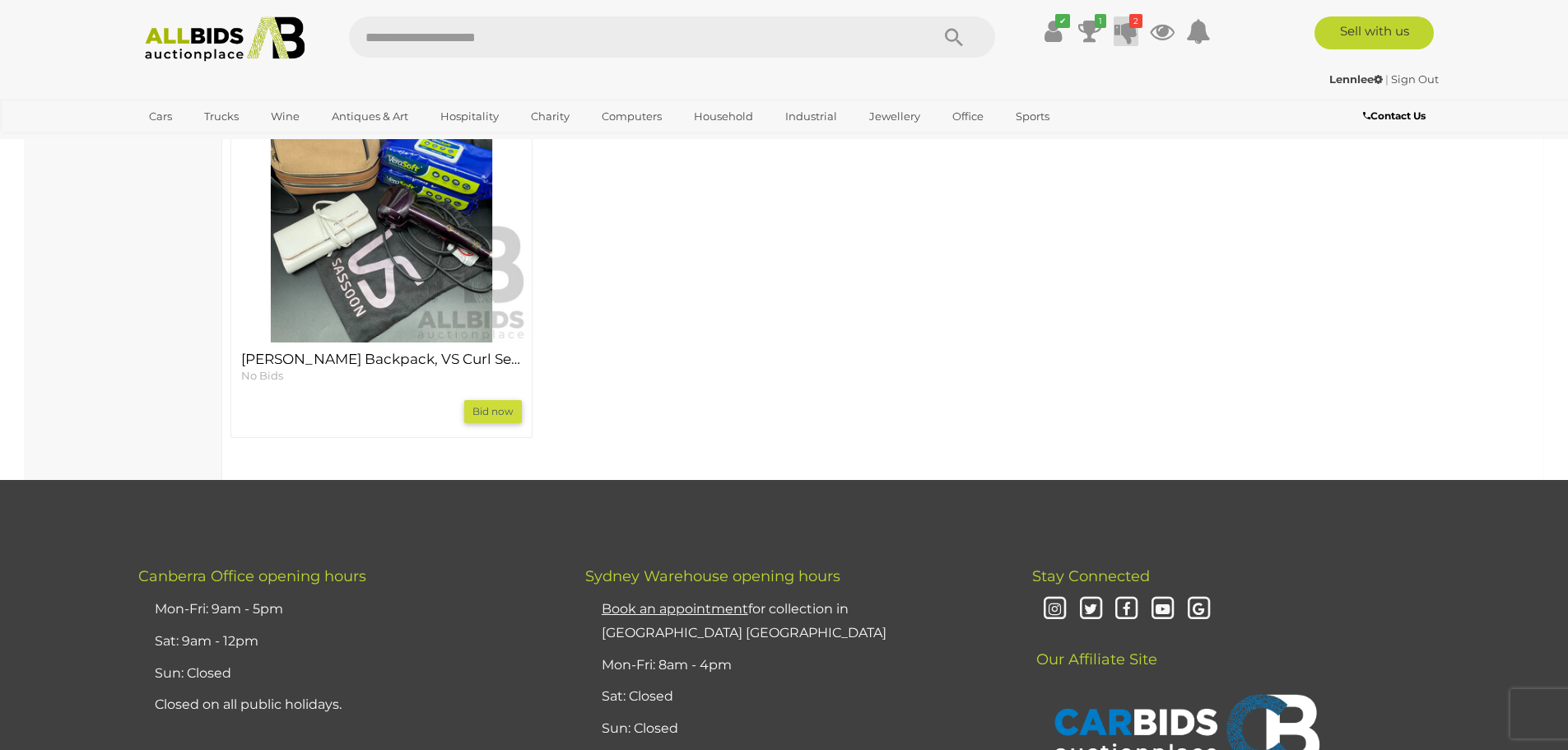
click at [1125, 25] on icon at bounding box center [1126, 31] width 23 height 30
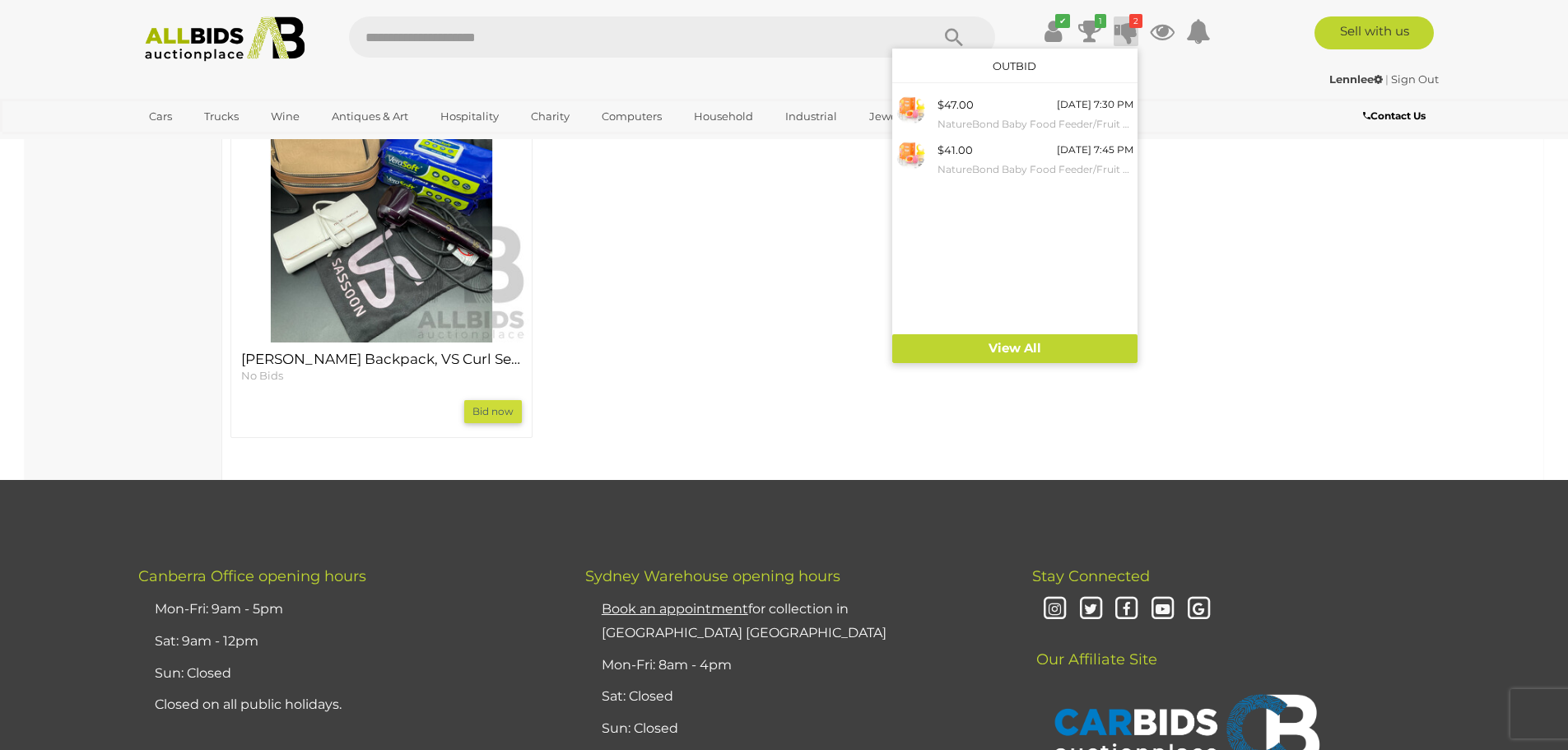
click at [1021, 364] on div "COLETTE Backpack, VS Curl Secret, NUDE by NATURE Brush Set and Vera Soft Wet Wi…" at bounding box center [872, 248] width 1308 height 410
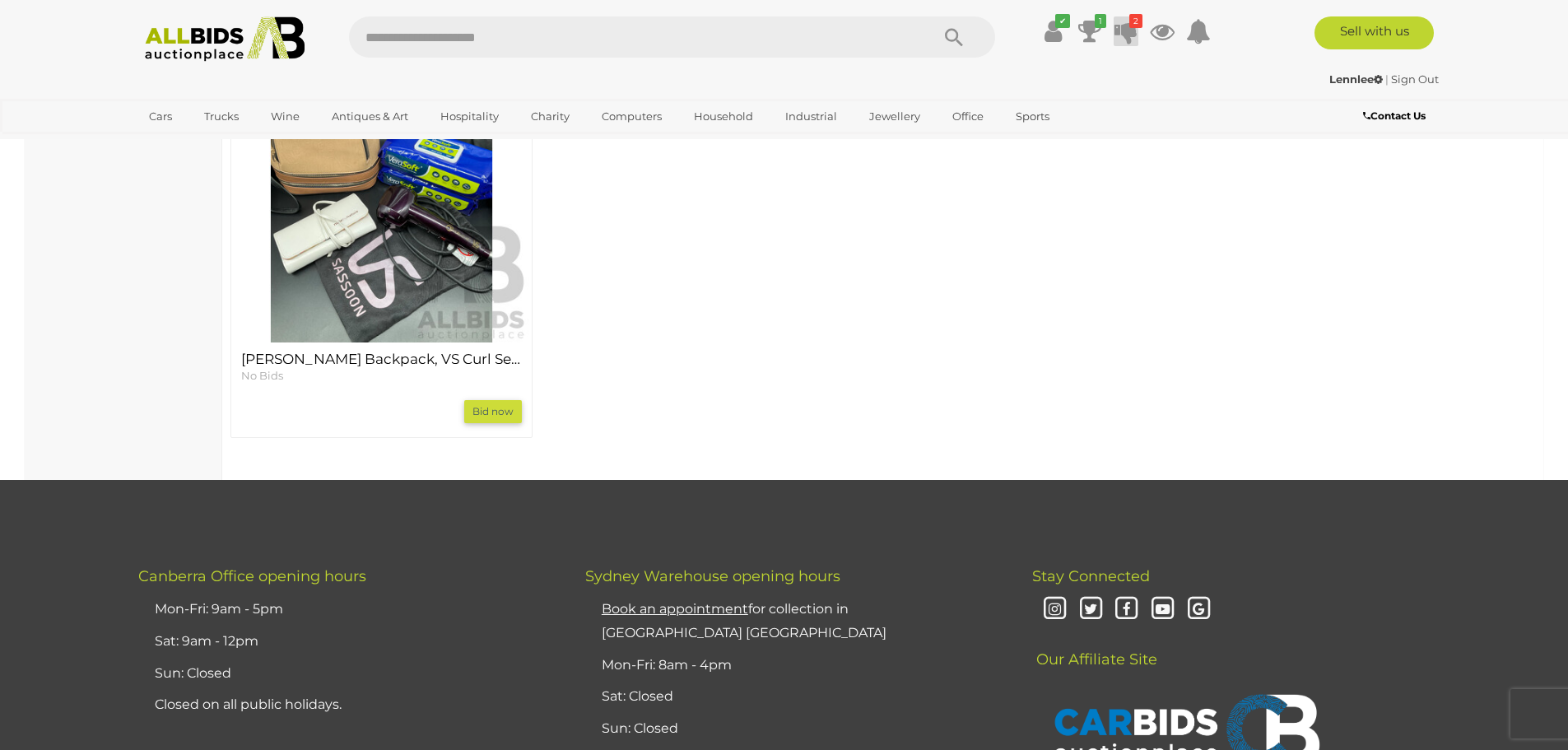
click at [1125, 29] on icon at bounding box center [1126, 31] width 23 height 30
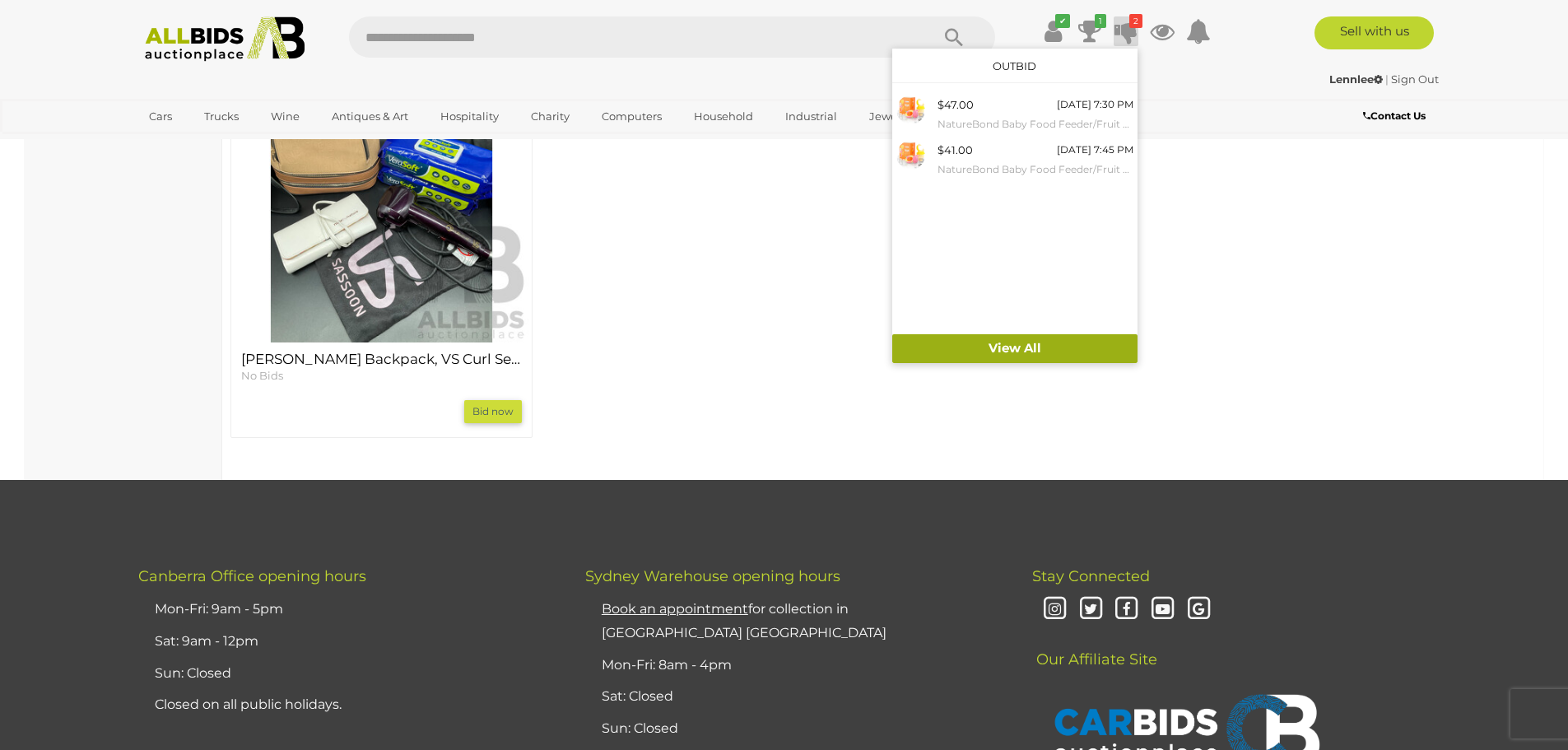
click at [1022, 346] on link "View All" at bounding box center [1015, 349] width 245 height 29
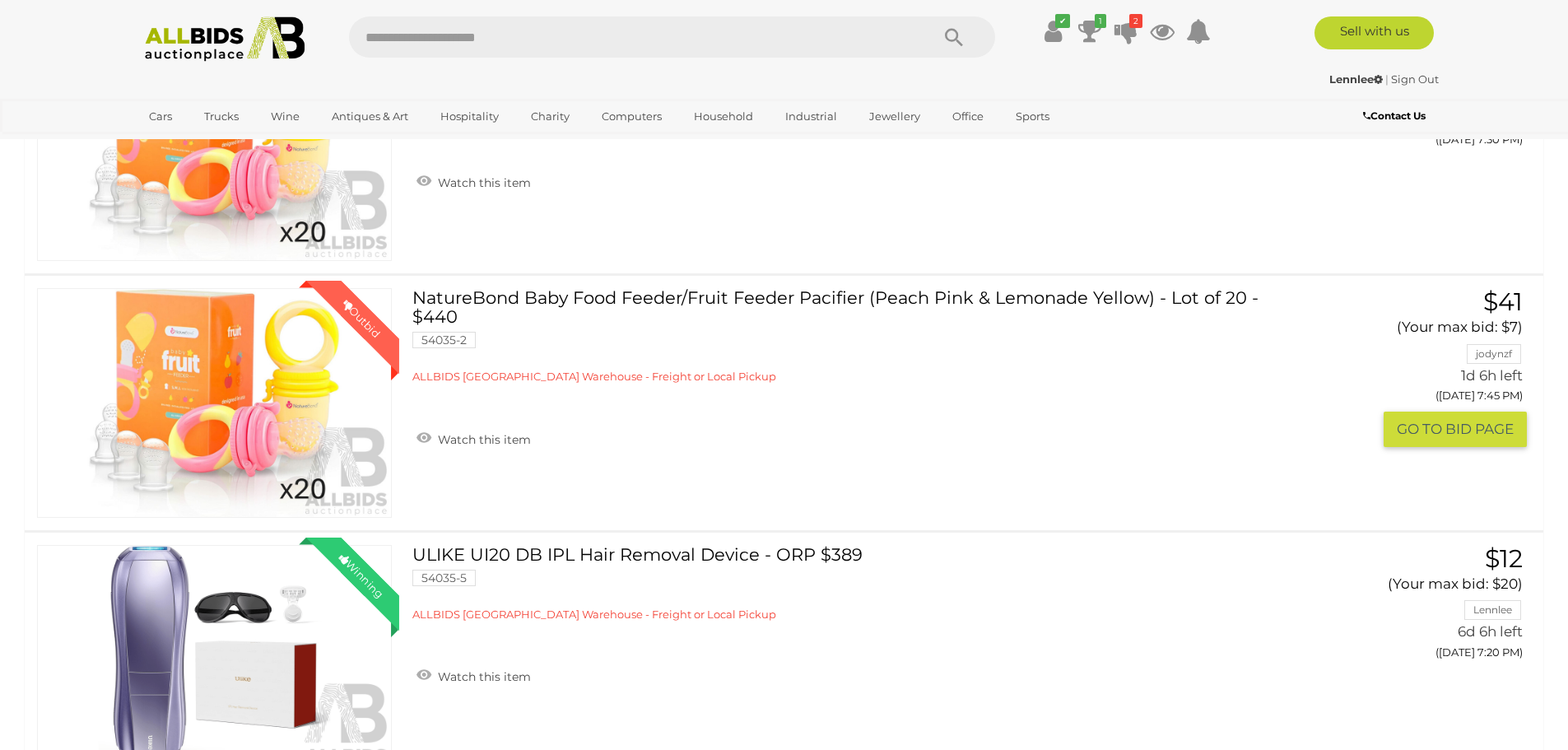
scroll to position [247, 0]
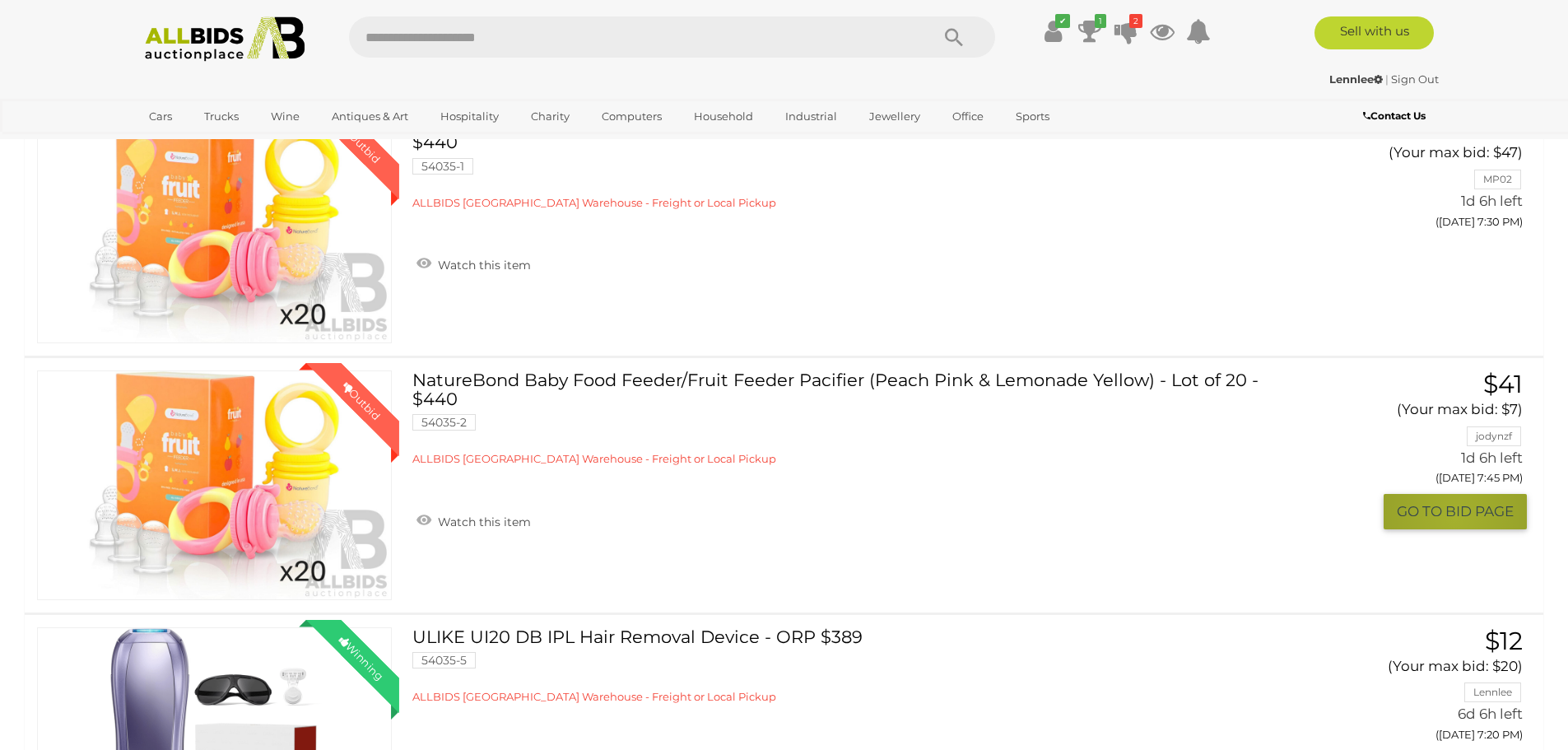
click at [1453, 519] on button "GO TO BID PAGE" at bounding box center [1455, 511] width 143 height 35
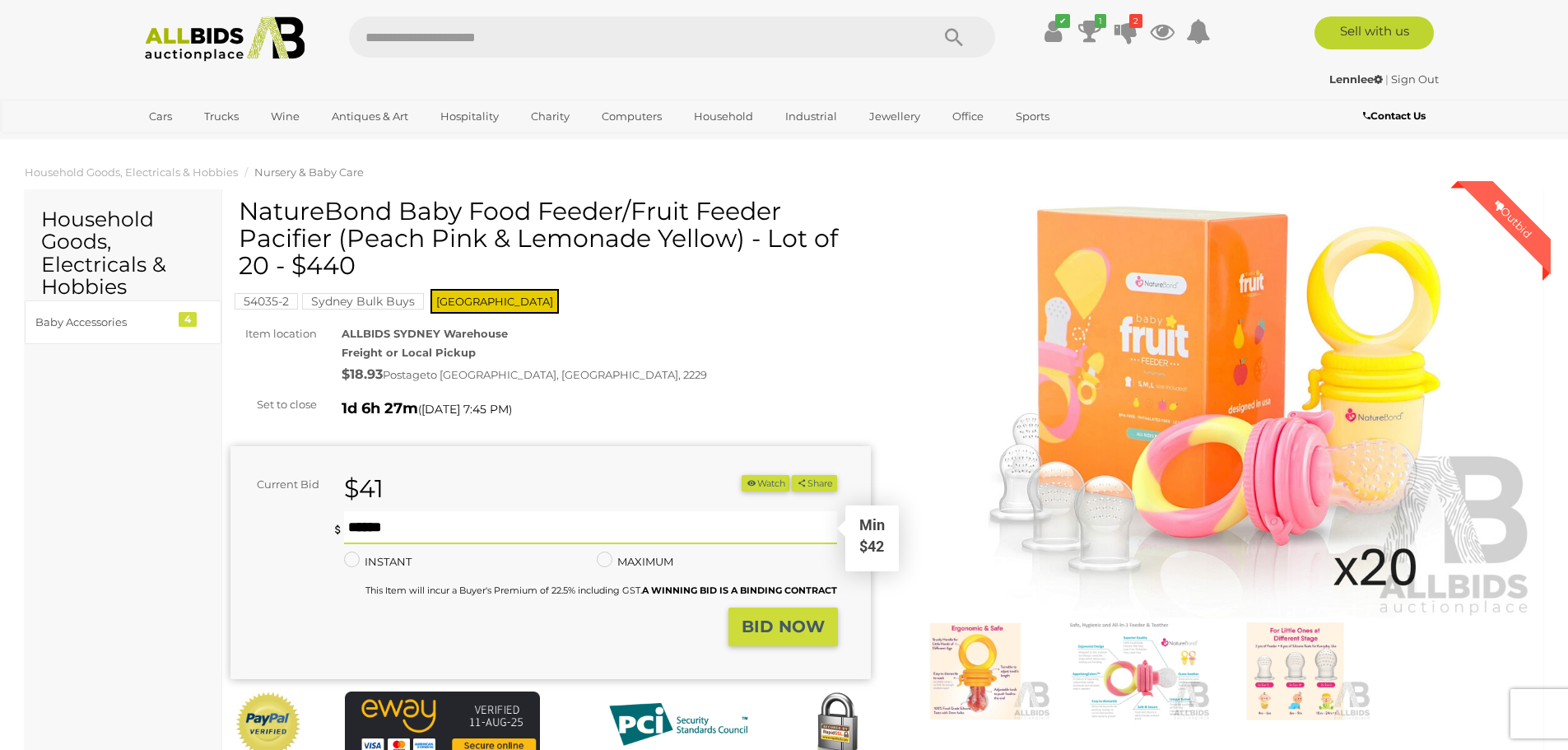
click at [443, 526] on input "text" at bounding box center [591, 528] width 494 height 33
type input "**"
click at [795, 635] on strong "BID NOW" at bounding box center [782, 626] width 83 height 20
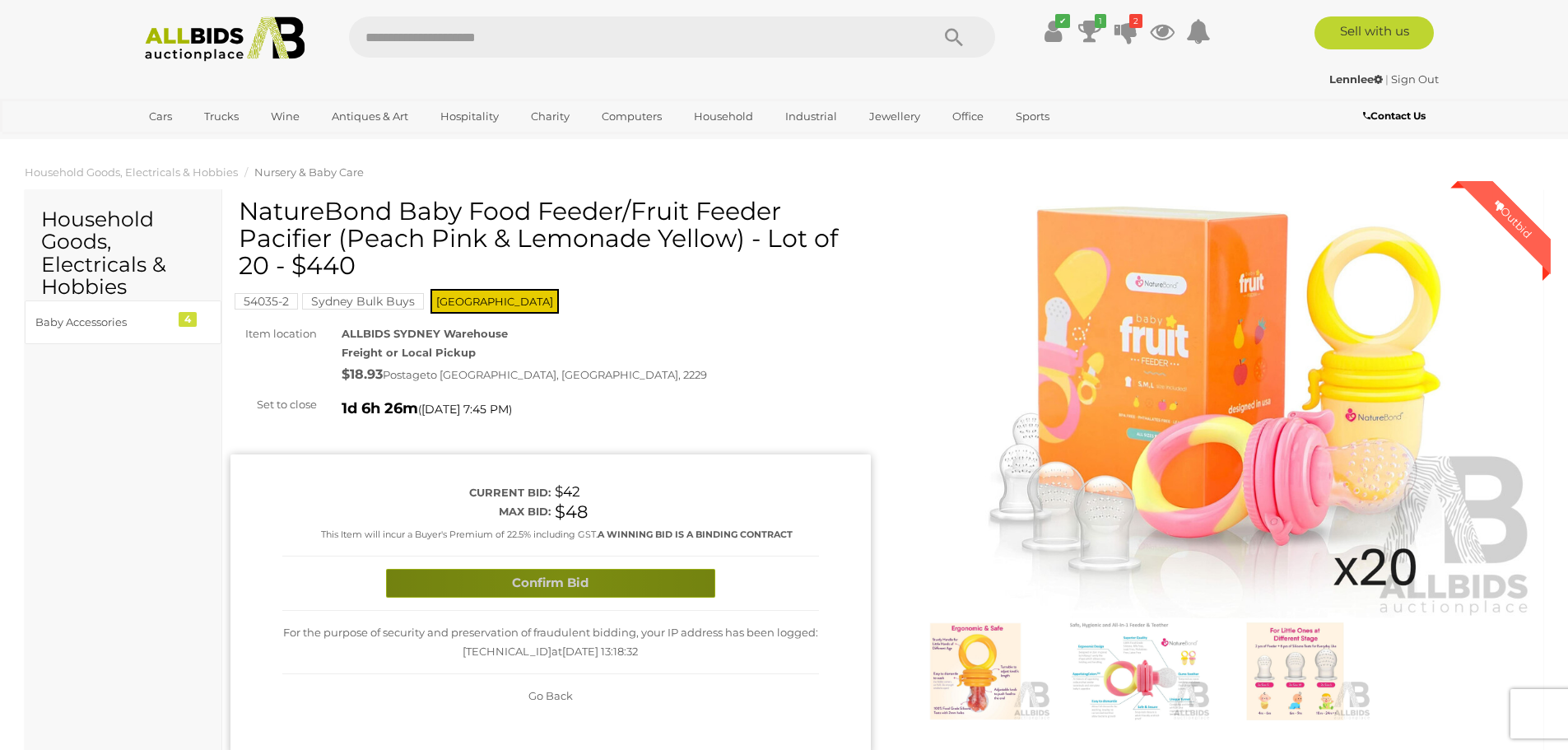
click at [559, 579] on button "Confirm Bid" at bounding box center [551, 583] width 330 height 29
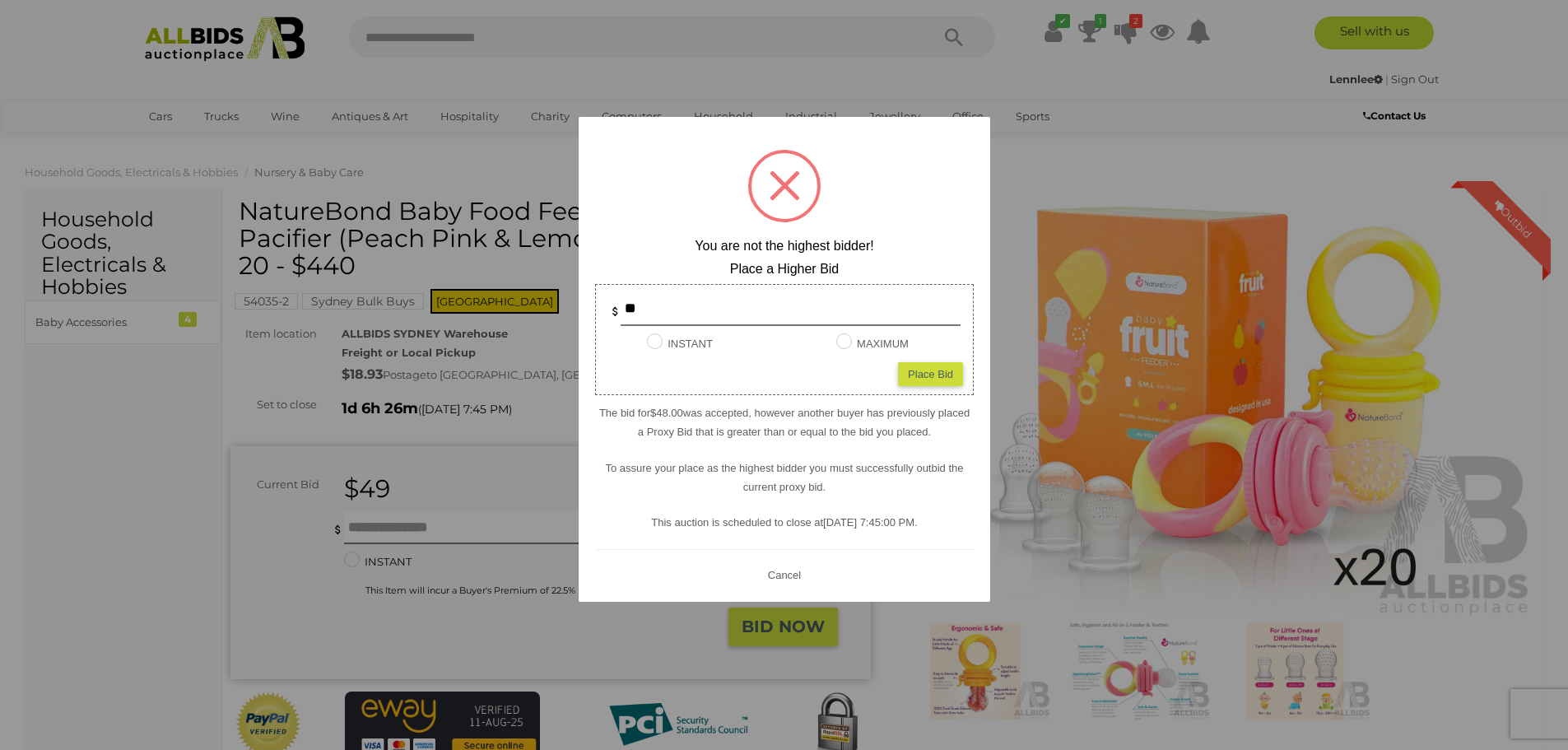
click at [788, 579] on button "Cancel" at bounding box center [784, 574] width 43 height 21
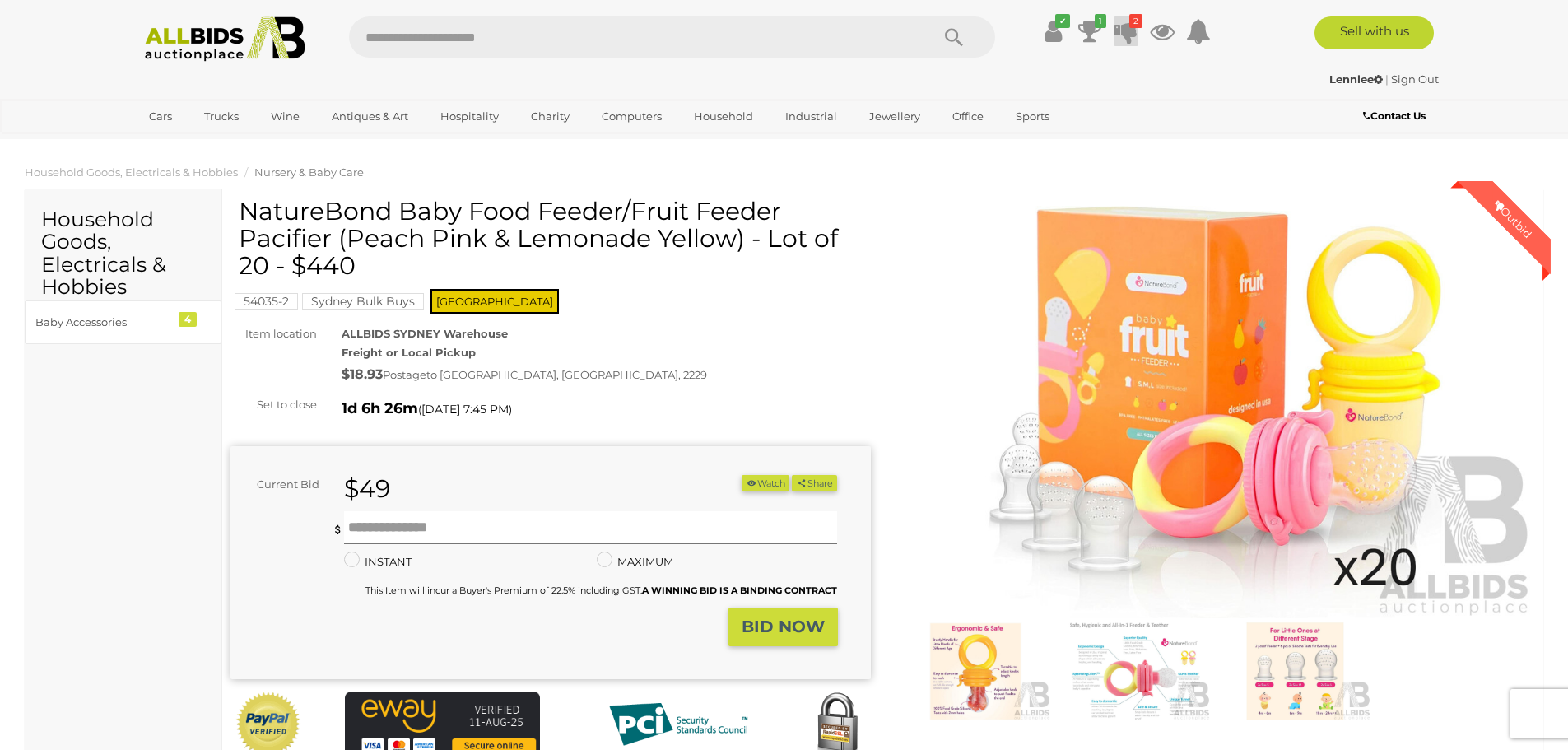
click at [1136, 27] on icon "2" at bounding box center [1135, 21] width 13 height 14
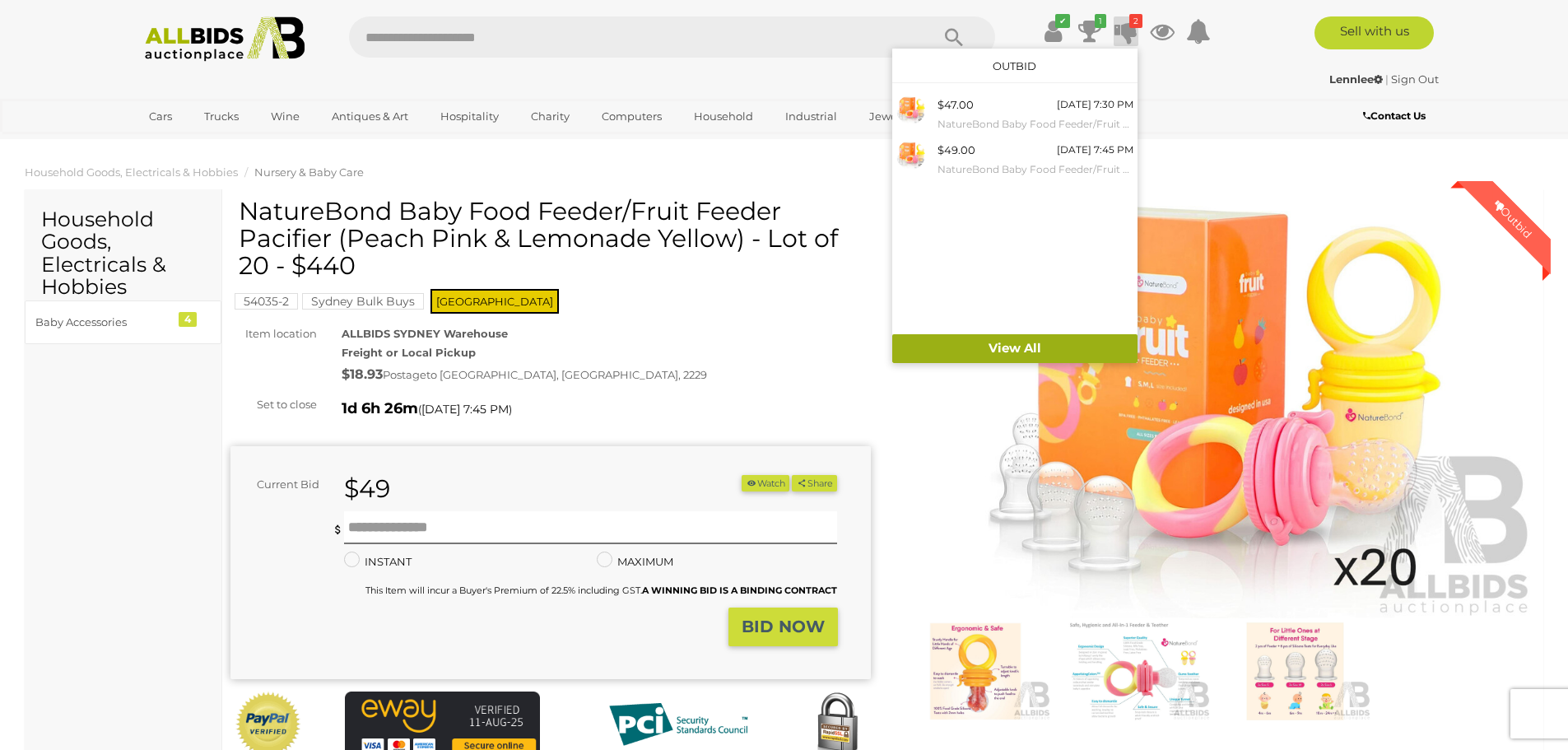
click at [999, 355] on link "View All" at bounding box center [1015, 349] width 245 height 29
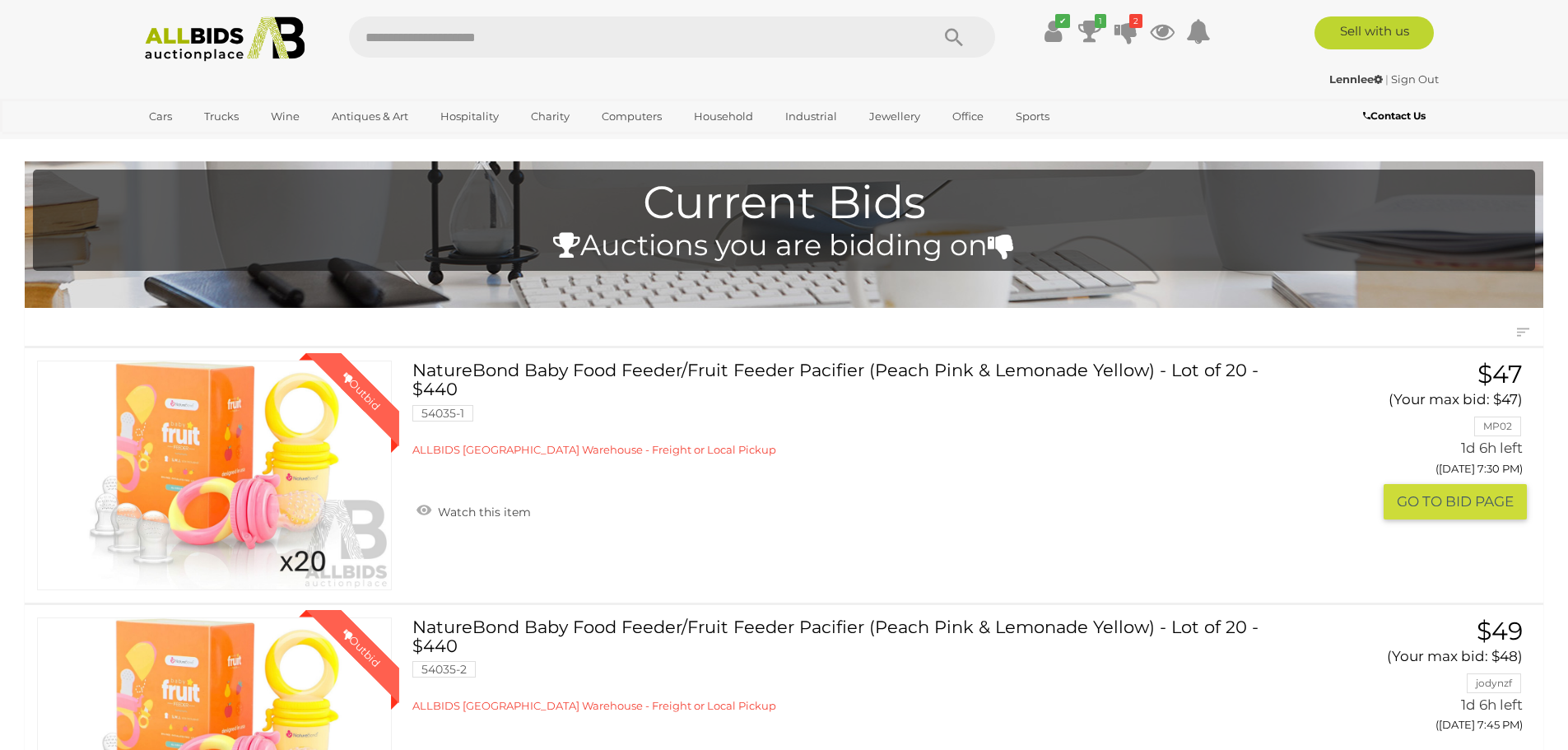
click at [816, 355] on div "Winning Outbid 54035-1 Watch this item $47 MP02" at bounding box center [783, 476] width 1543 height 255
click at [825, 368] on link "NatureBond Baby Food Feeder/Fruit Feeder Pacifier (Peach Pink & Lemonade Yellow…" at bounding box center [851, 408] width 853 height 97
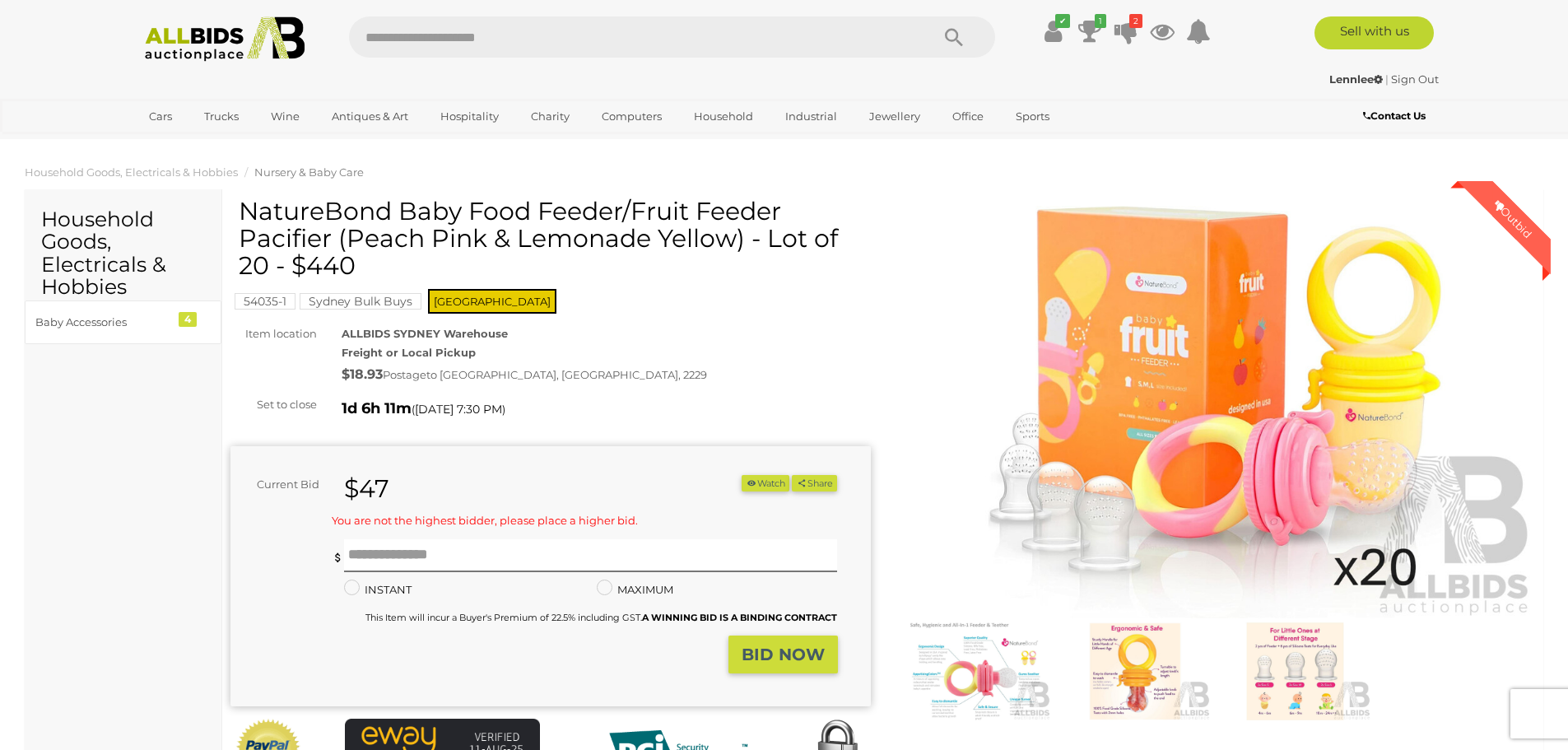
click at [310, 173] on span "Nursery & Baby Care" at bounding box center [309, 172] width 109 height 13
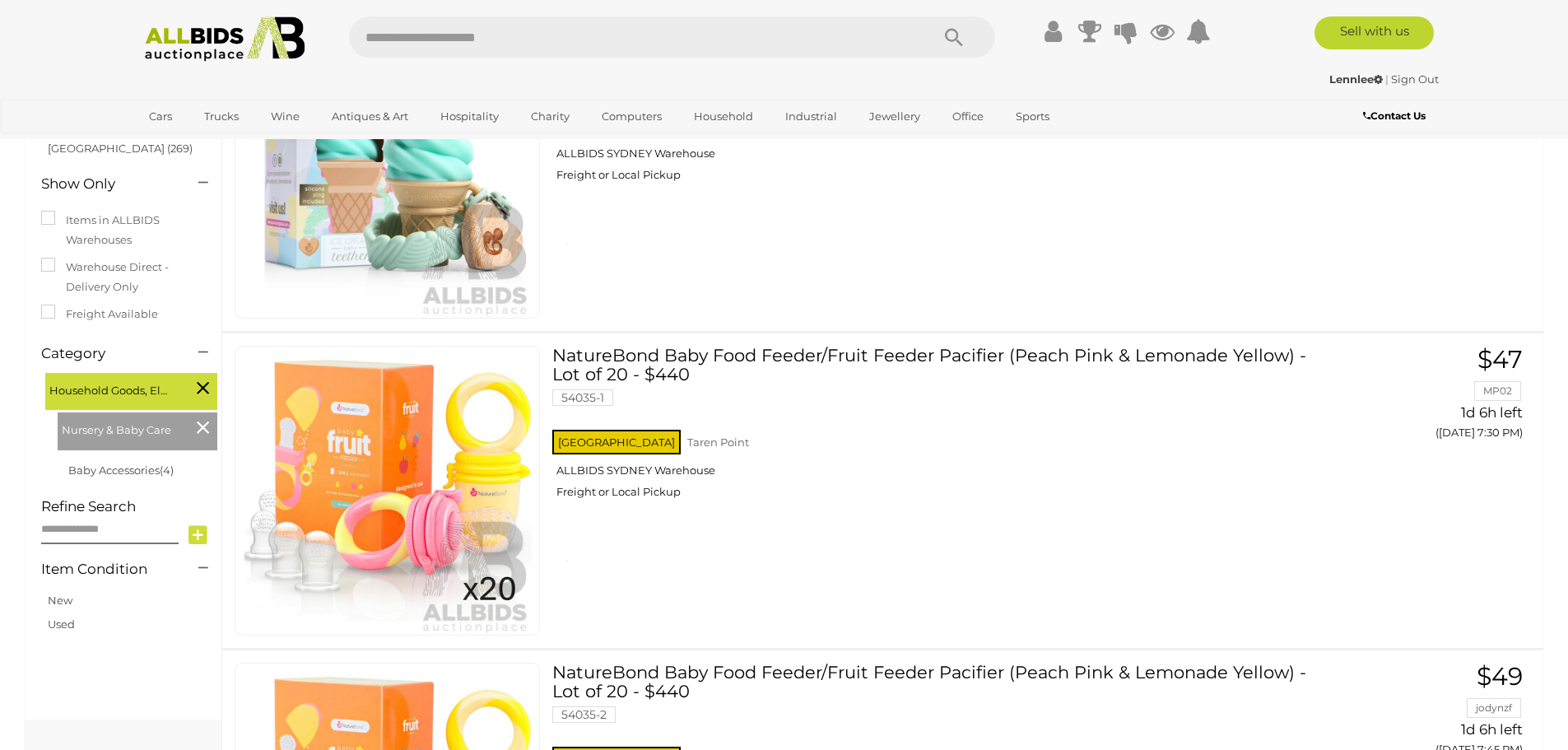
scroll to position [795, 0]
